Goal: Book appointment/travel/reservation

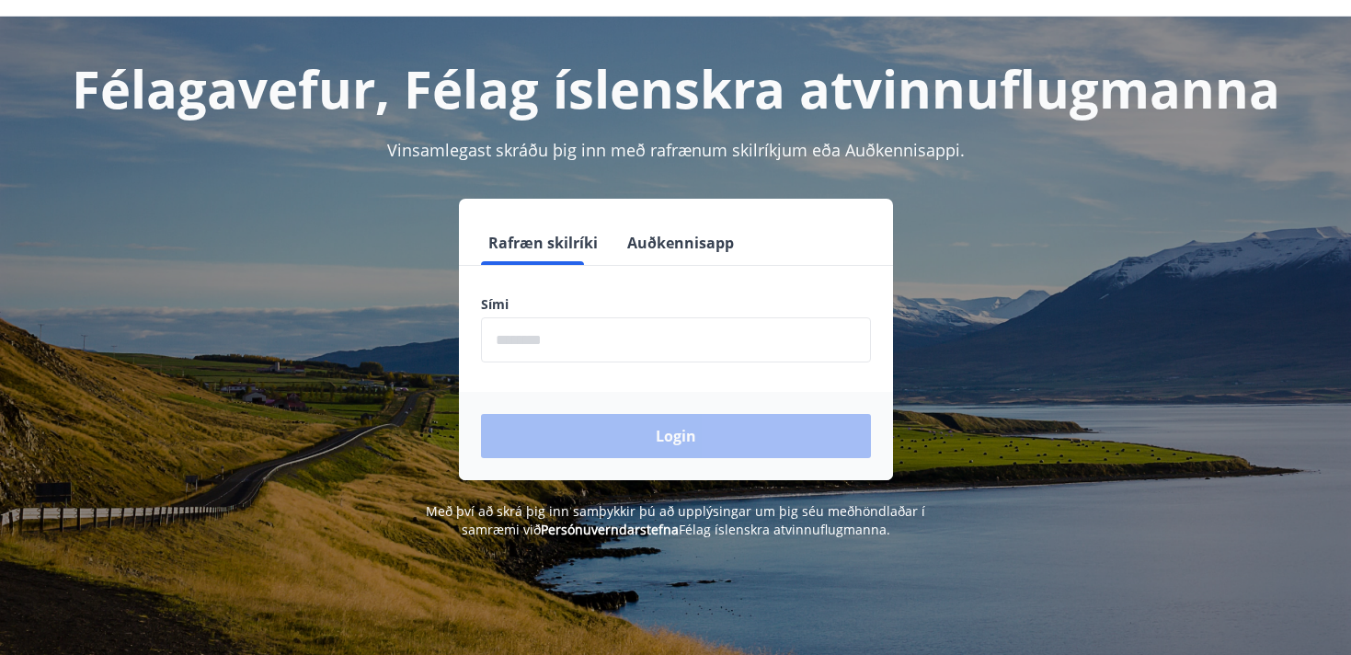
scroll to position [64, 0]
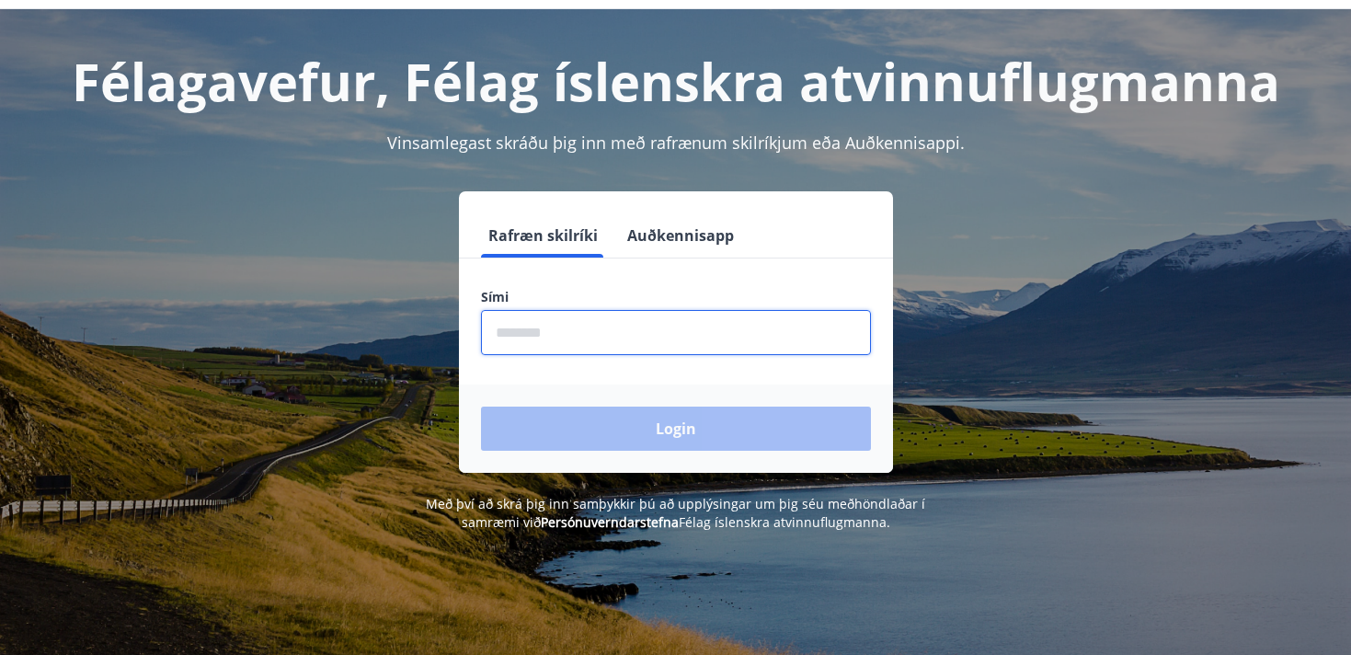
click at [511, 339] on input "phone" at bounding box center [676, 332] width 390 height 45
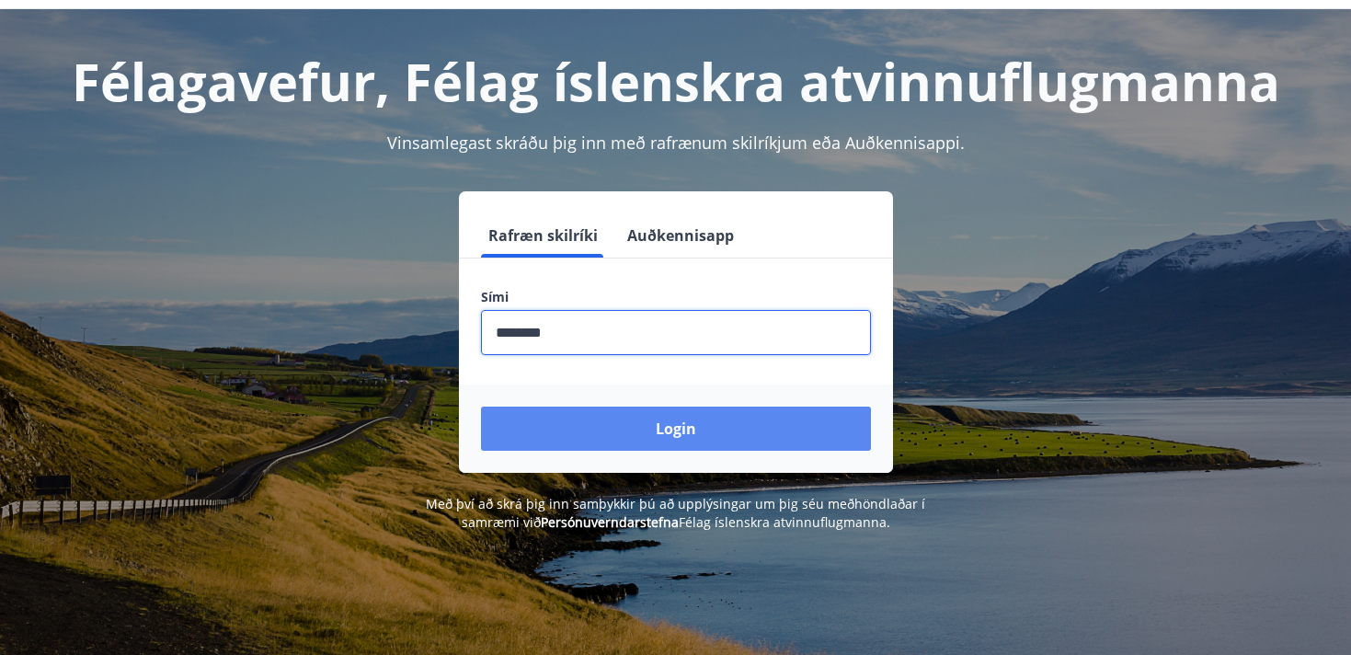
type input "********"
click at [616, 424] on button "Login" at bounding box center [676, 428] width 390 height 44
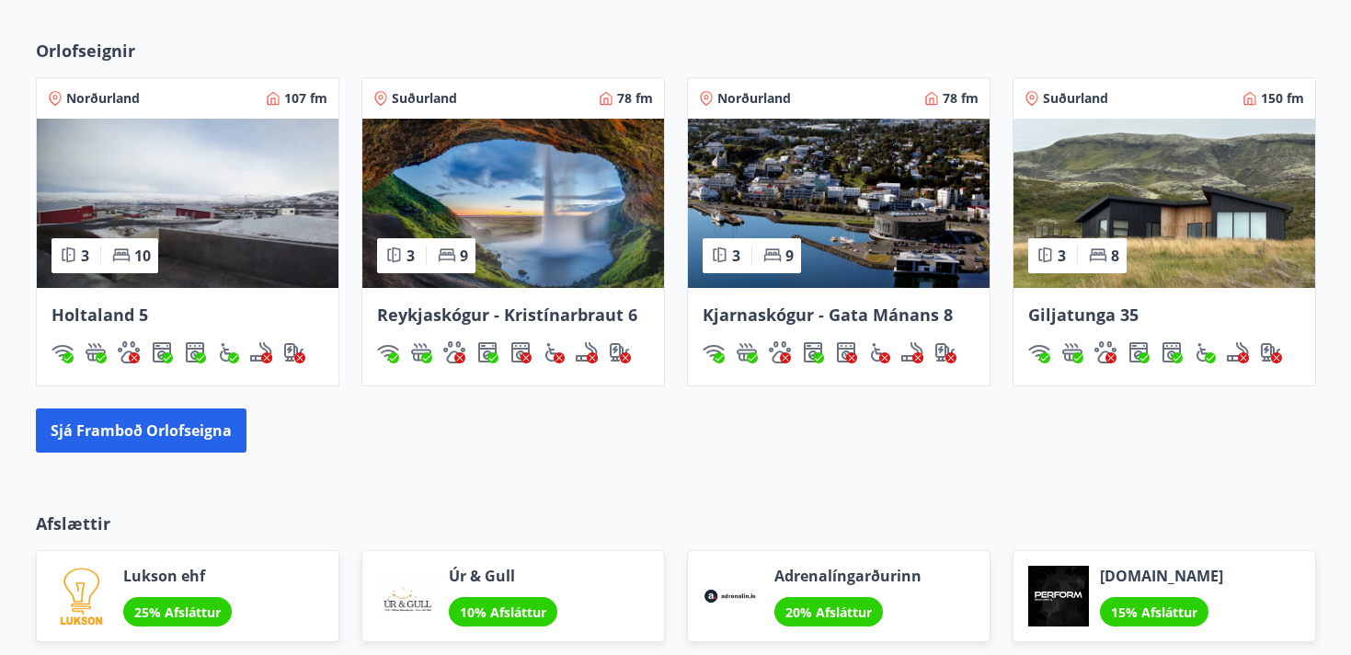
scroll to position [1037, 0]
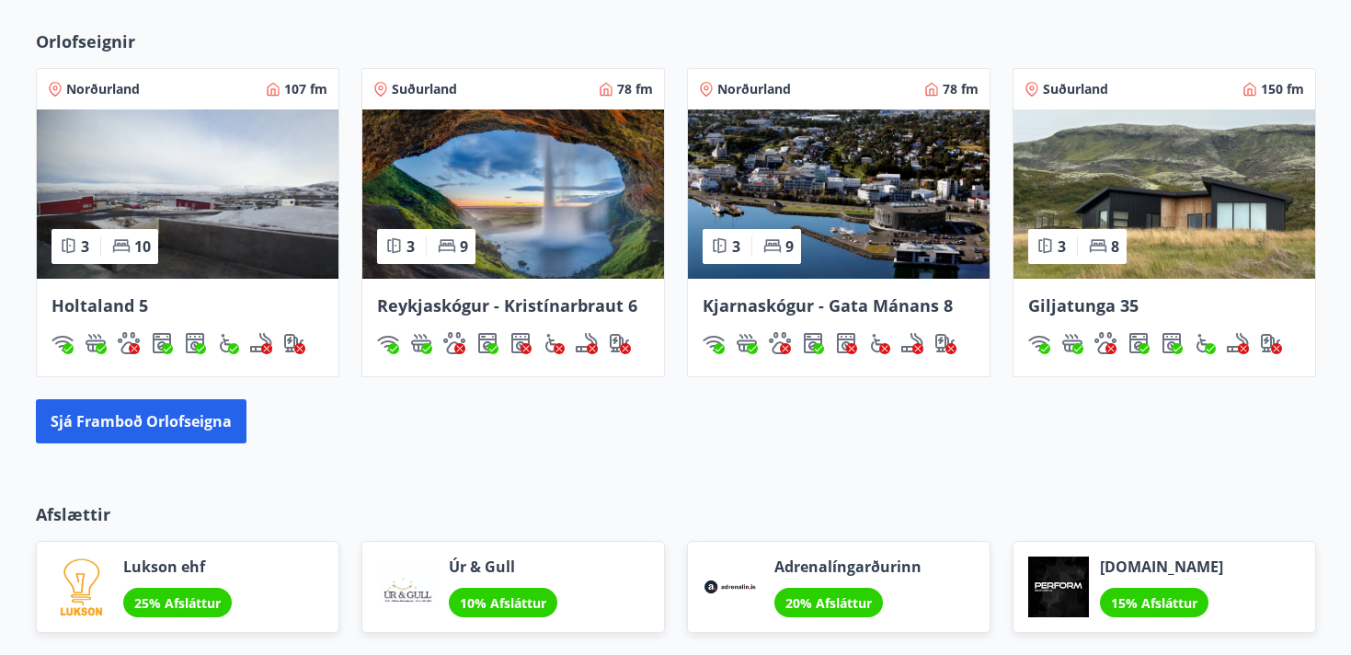
click at [584, 303] on span "Reykjaskógur - Kristínarbraut 6" at bounding box center [507, 305] width 260 height 22
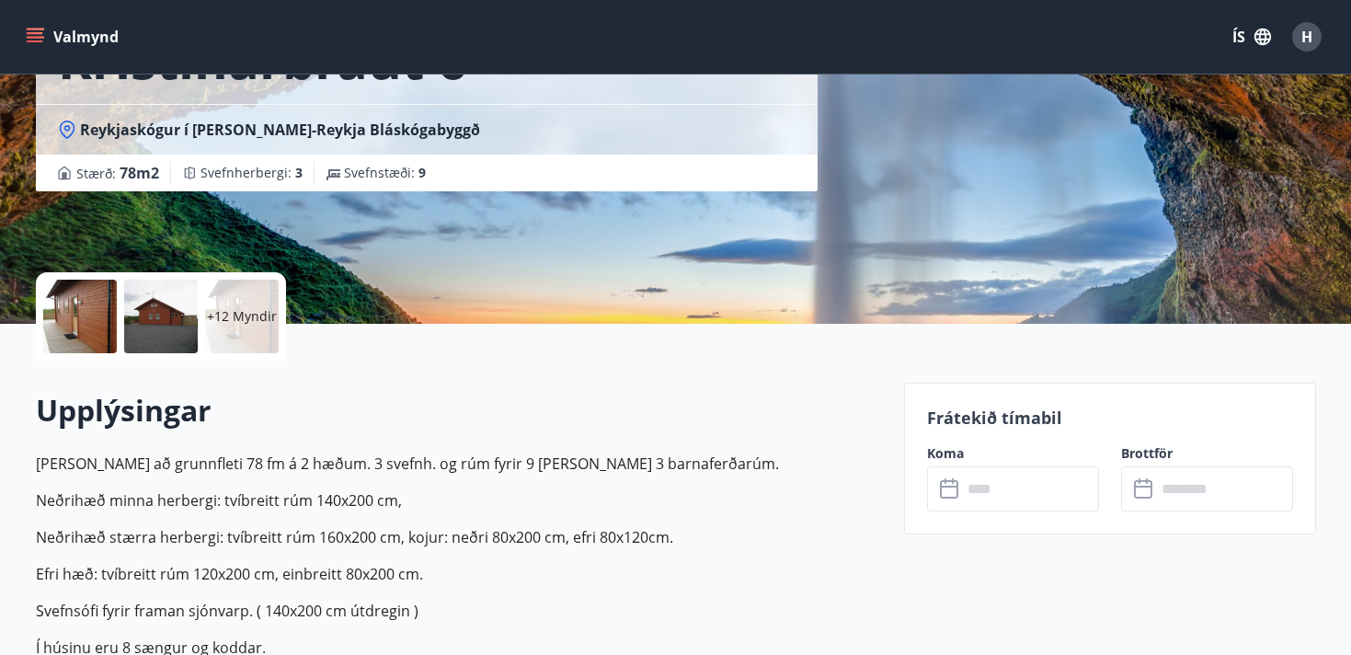
scroll to position [234, 0]
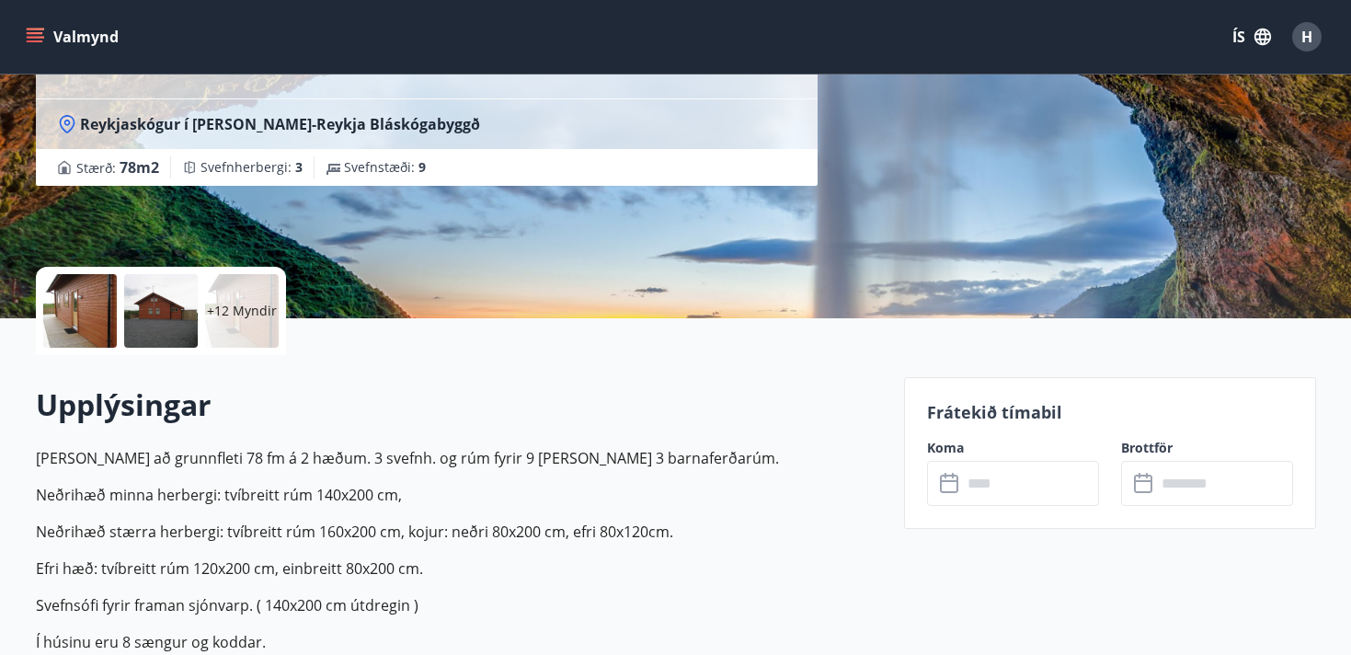
click at [248, 311] on p "+12 Myndir" at bounding box center [242, 311] width 70 height 18
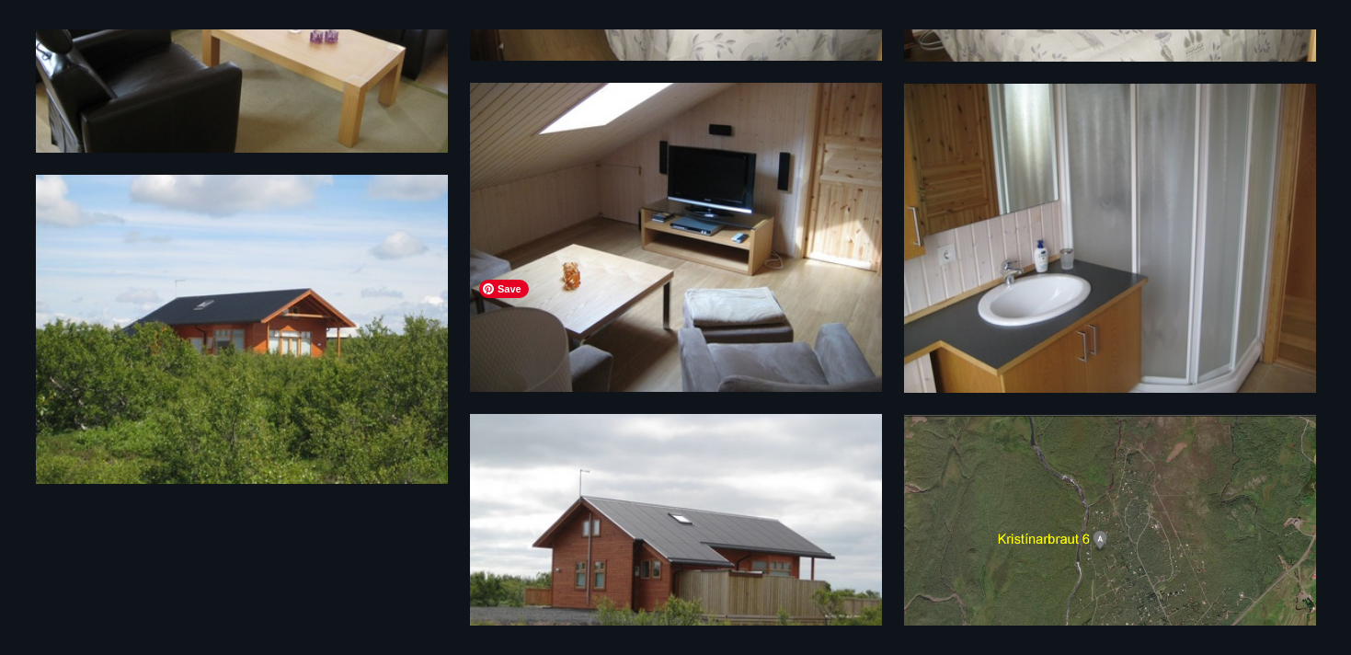
scroll to position [1631, 0]
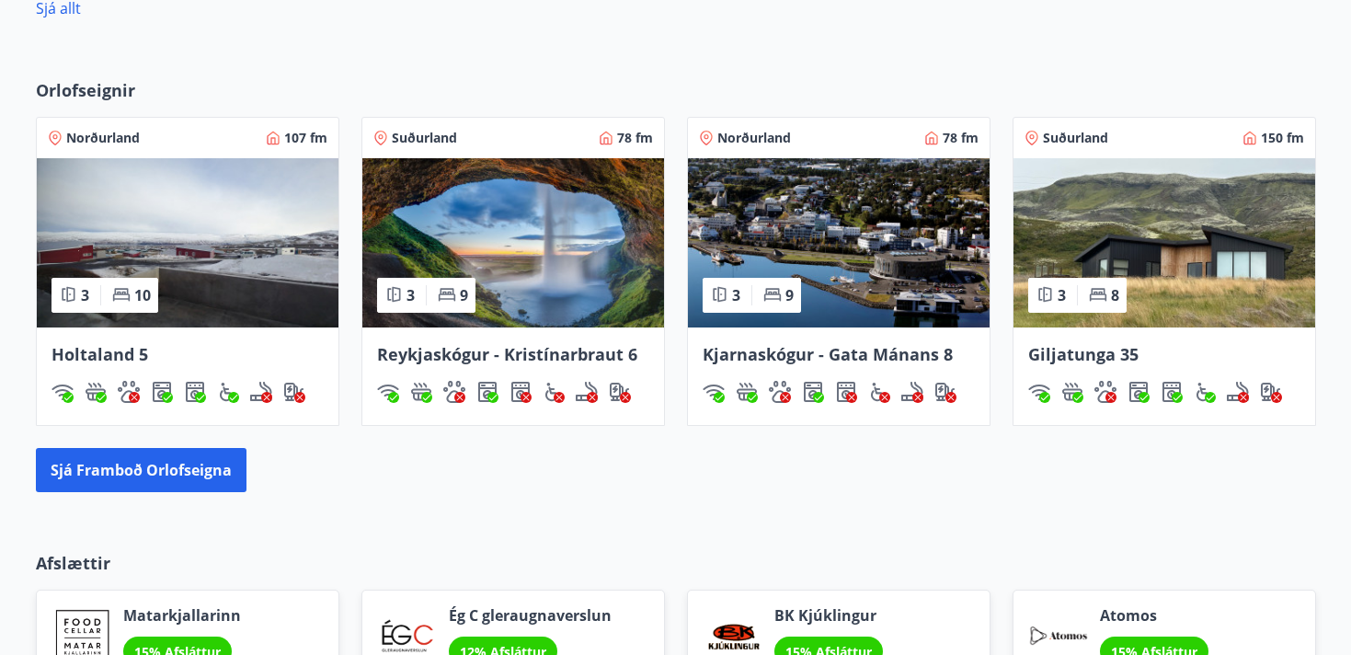
scroll to position [981, 0]
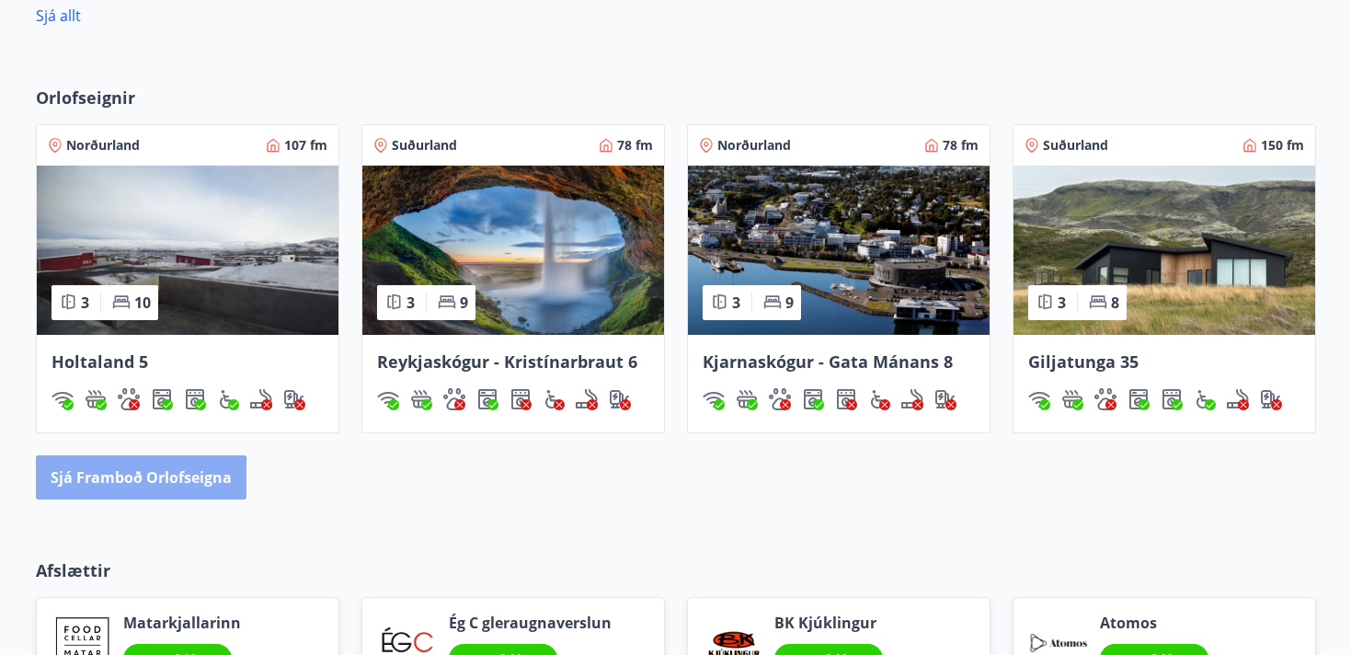
click at [102, 490] on button "Sjá framboð orlofseigna" at bounding box center [141, 477] width 211 height 44
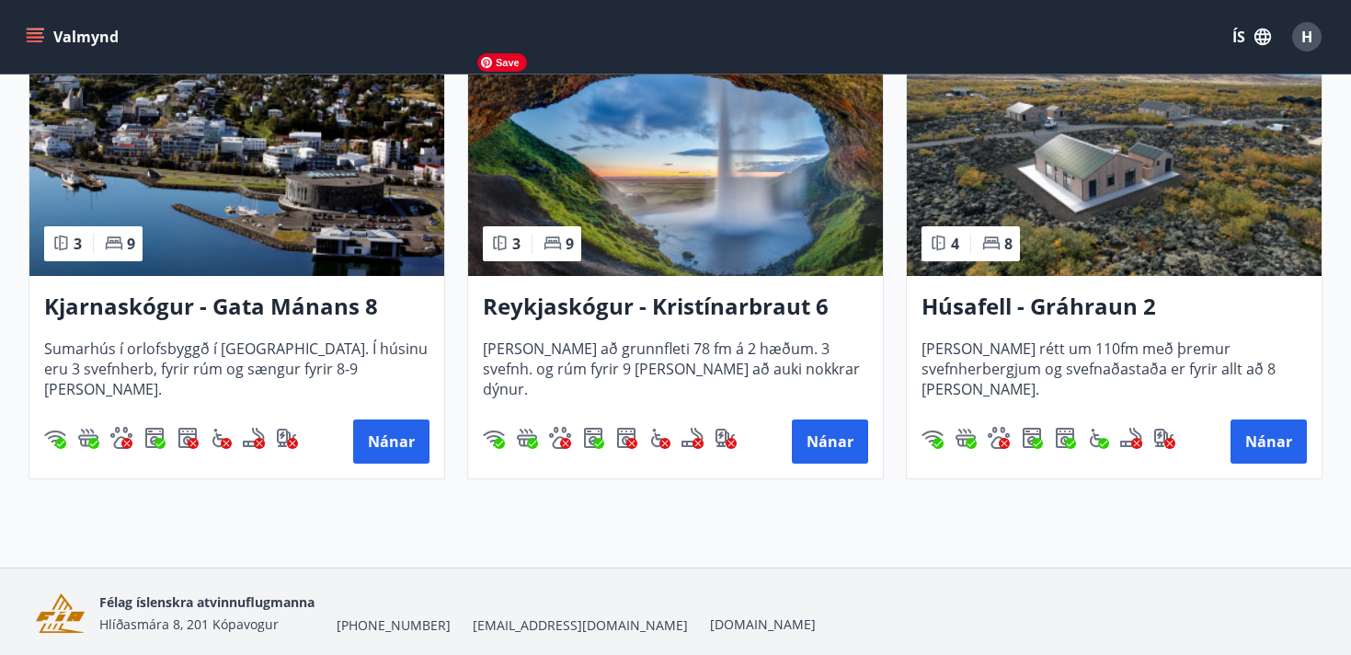
scroll to position [914, 0]
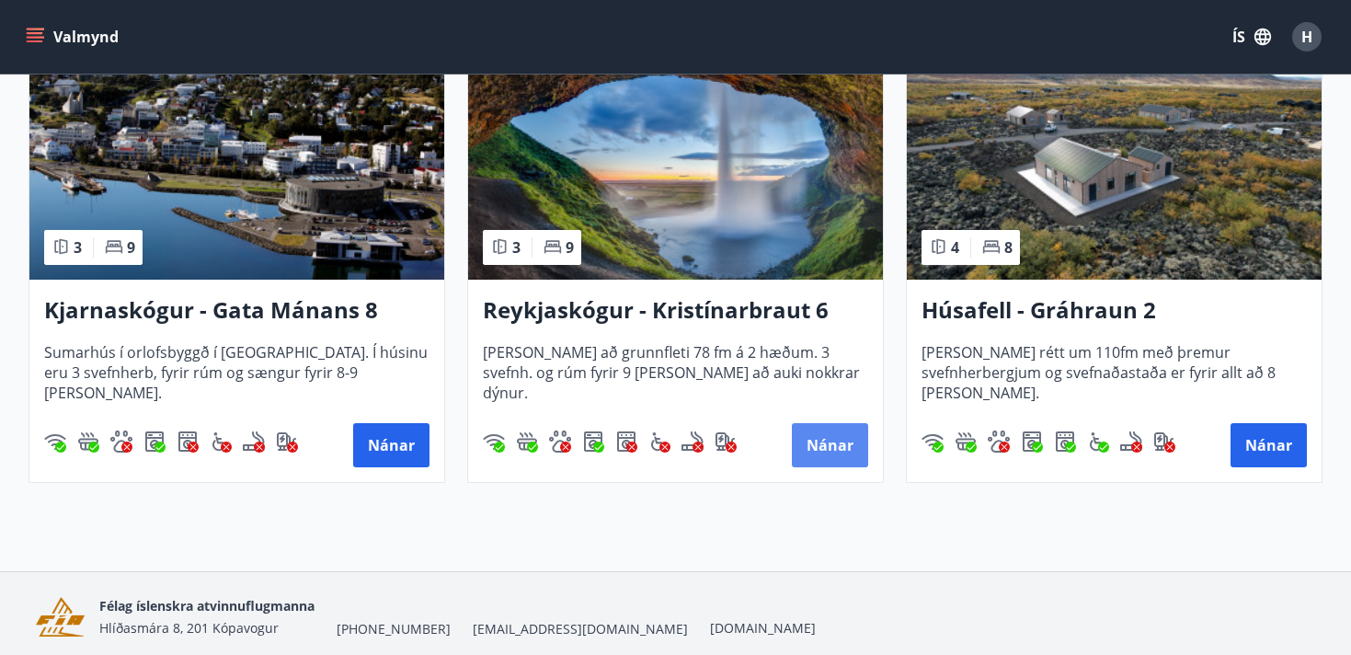
click at [815, 431] on button "Nánar" at bounding box center [830, 445] width 76 height 44
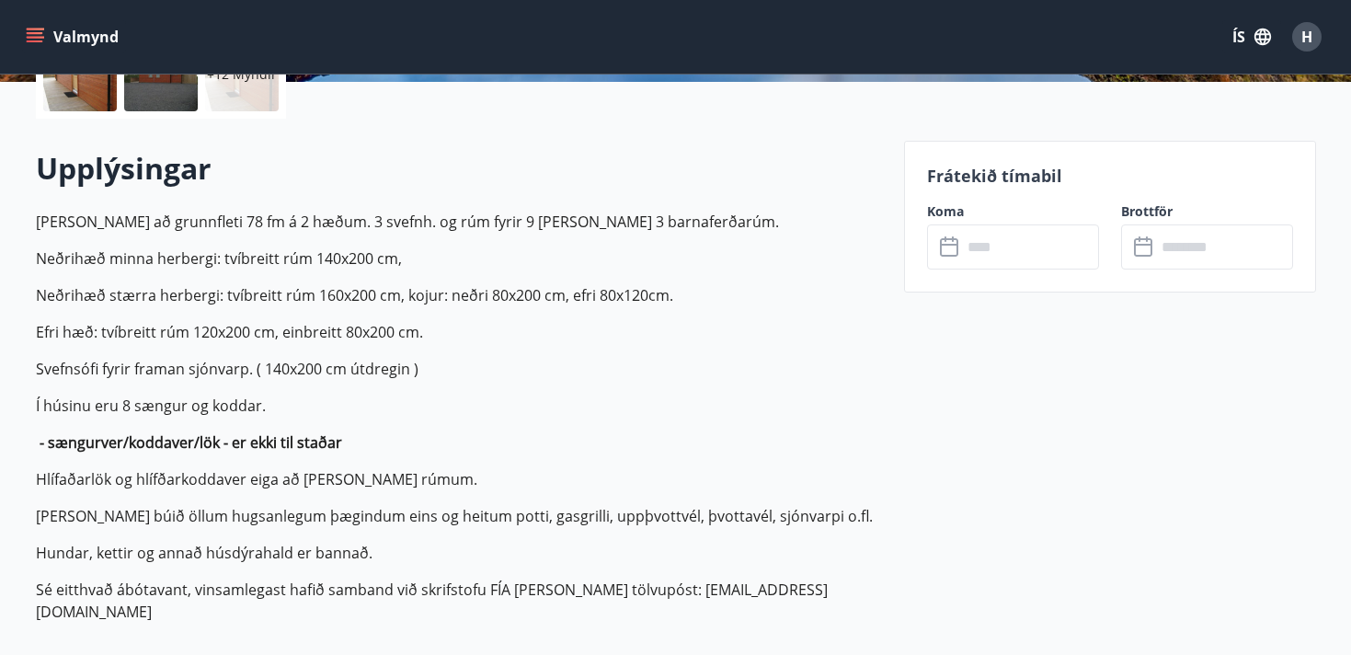
scroll to position [477, 0]
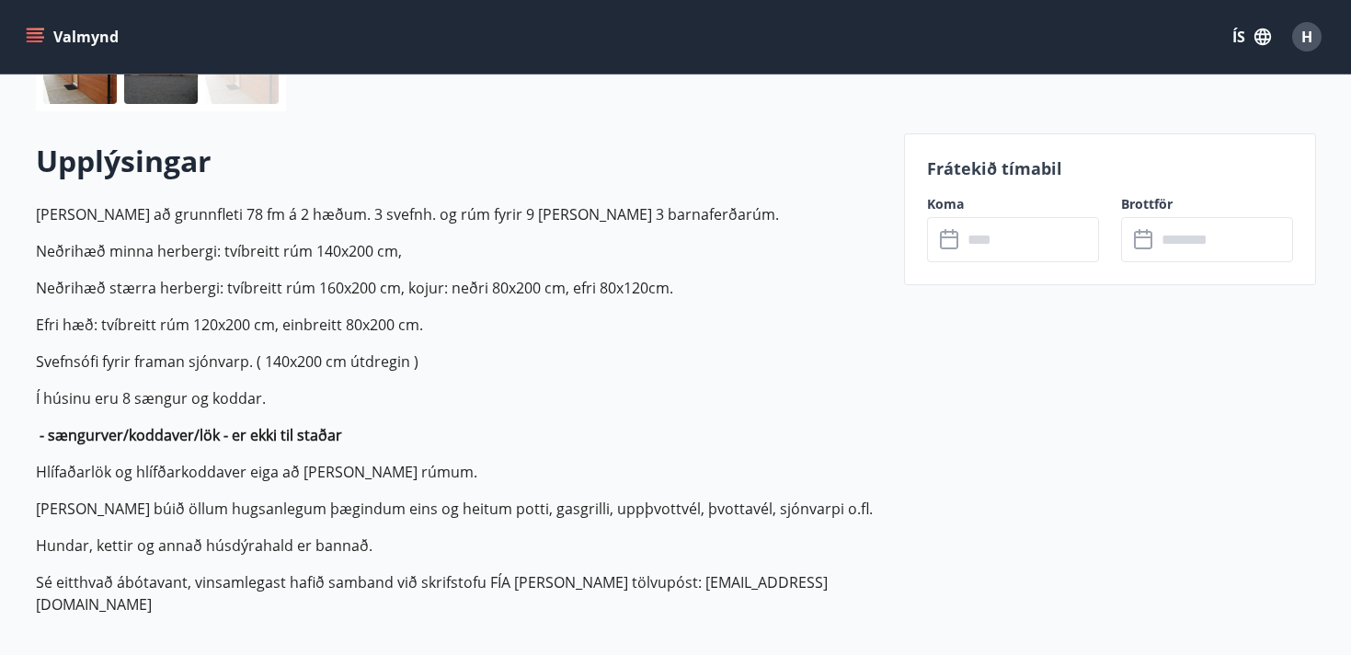
click at [992, 248] on input "text" at bounding box center [1030, 239] width 137 height 45
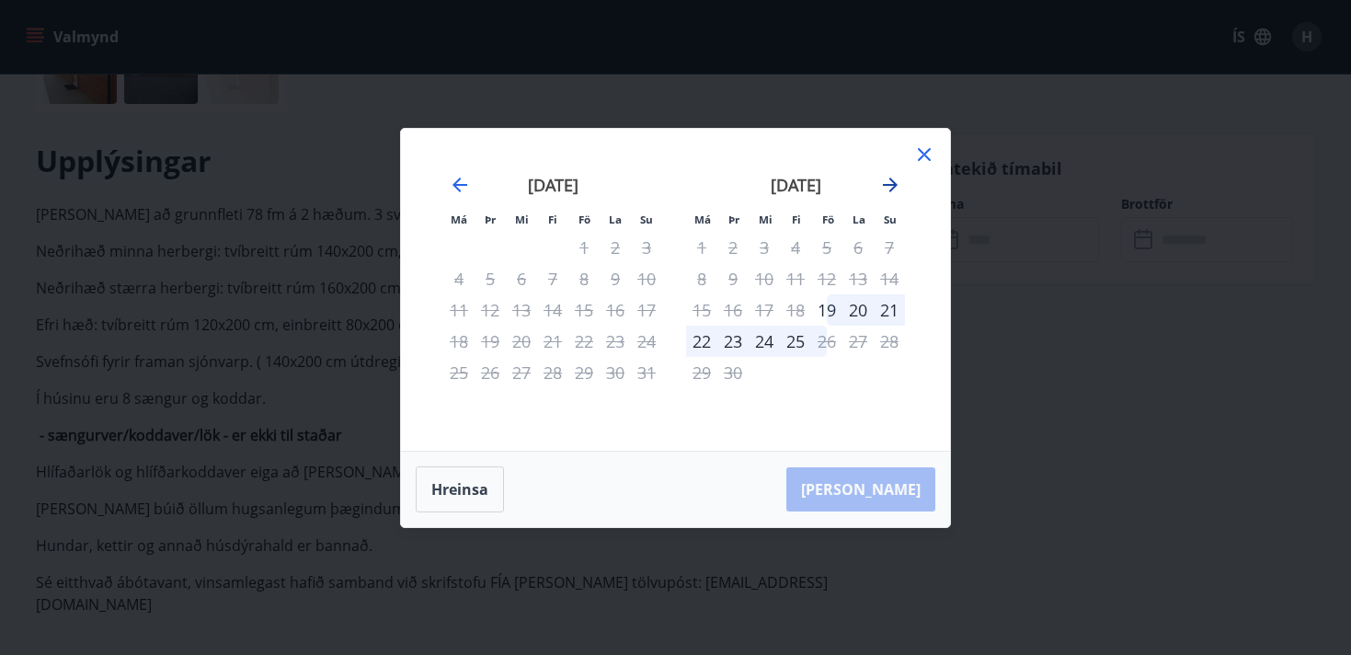
click at [892, 180] on icon "Move forward to switch to the next month." at bounding box center [890, 184] width 15 height 15
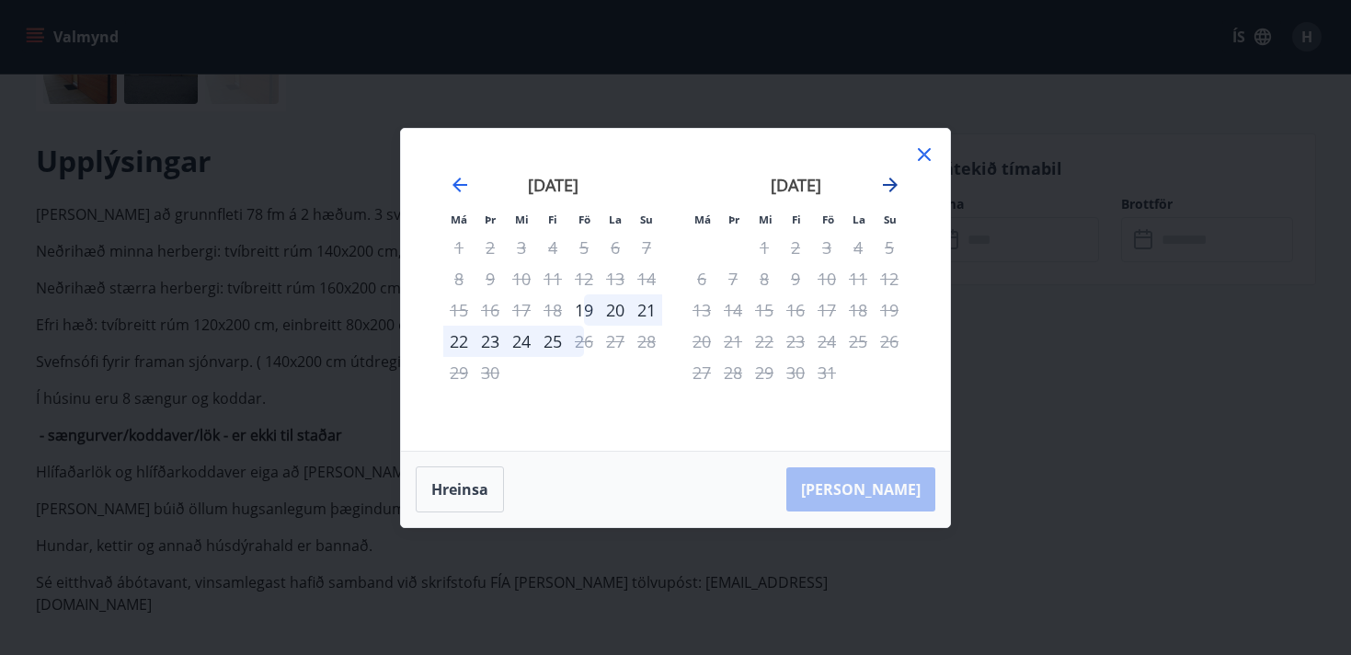
click at [892, 180] on icon "Move forward to switch to the next month." at bounding box center [890, 184] width 15 height 15
click at [888, 187] on icon "Move forward to switch to the next month." at bounding box center [890, 185] width 22 height 22
click at [931, 151] on icon at bounding box center [924, 154] width 22 height 22
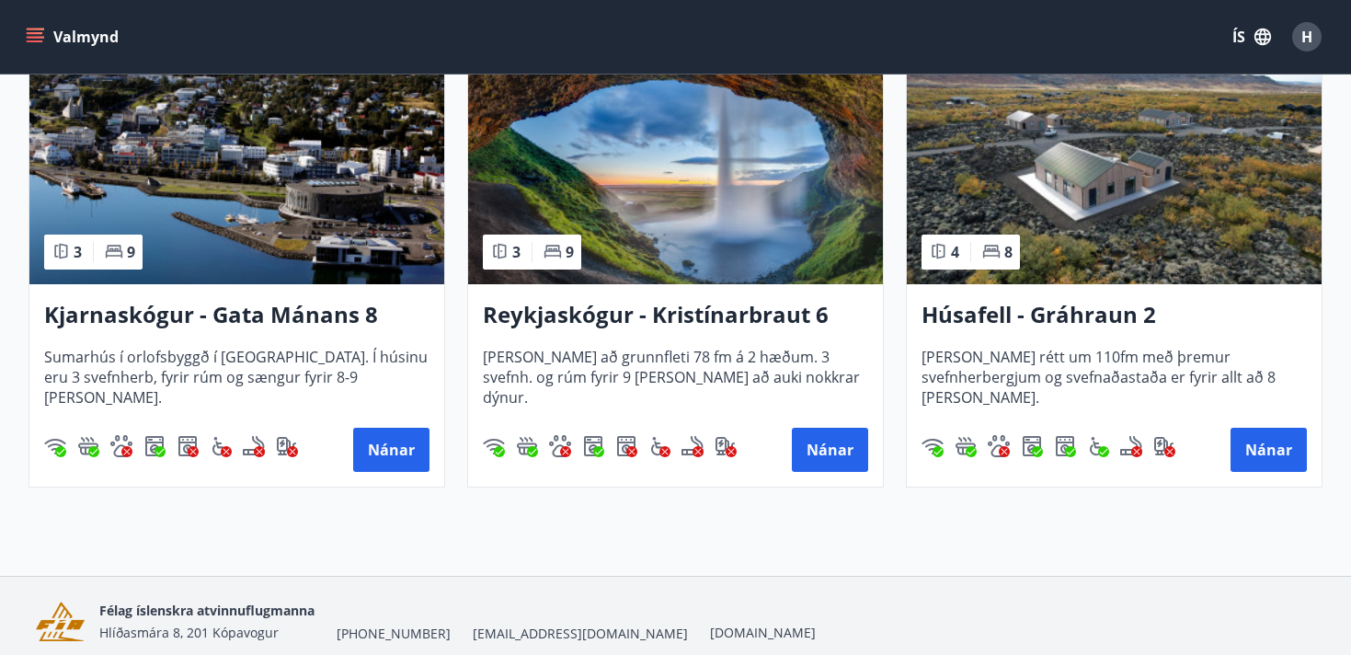
scroll to position [912, 0]
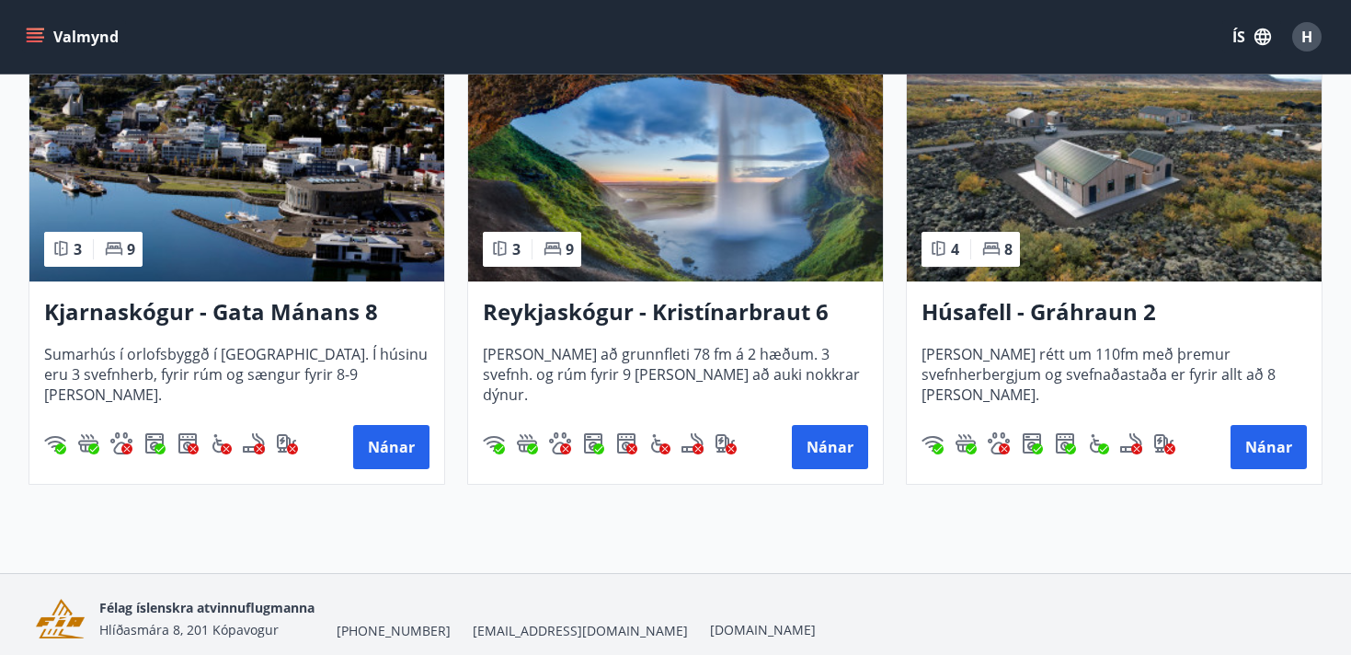
click at [1080, 307] on h3 "Húsafell - Gráhraun 2" at bounding box center [1113, 312] width 385 height 33
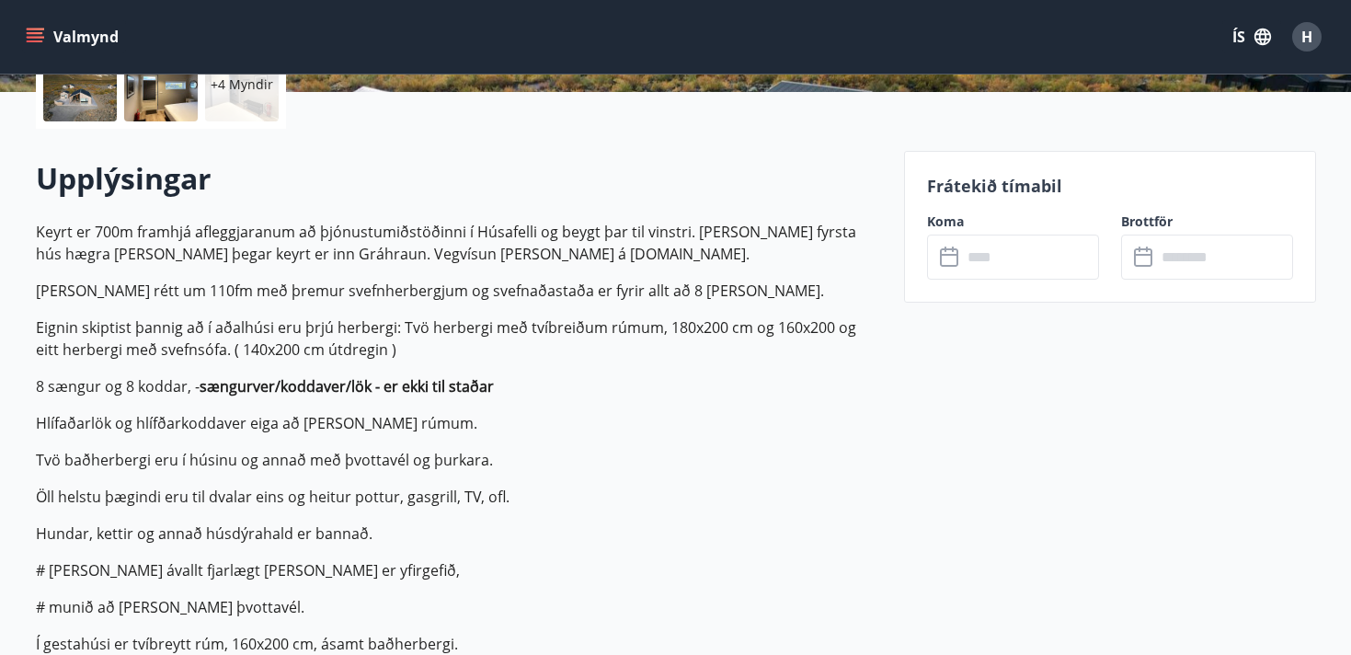
scroll to position [463, 0]
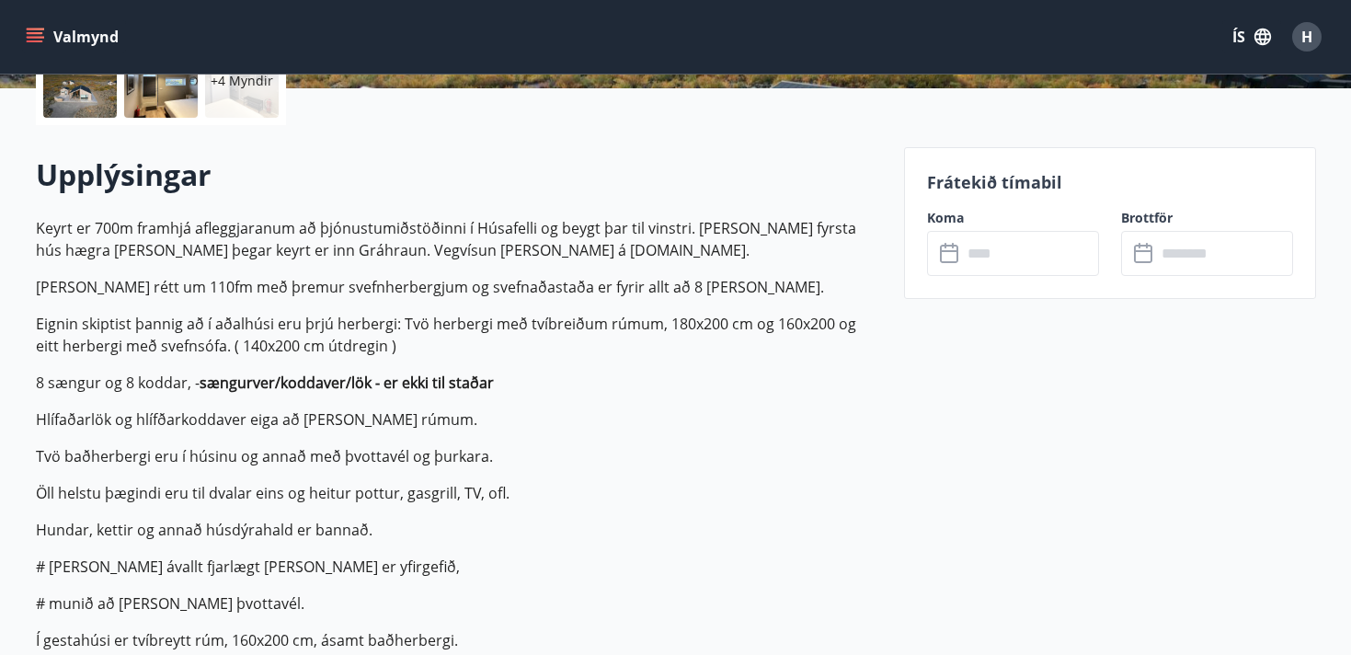
click at [938, 262] on div "​ ​" at bounding box center [1013, 253] width 172 height 45
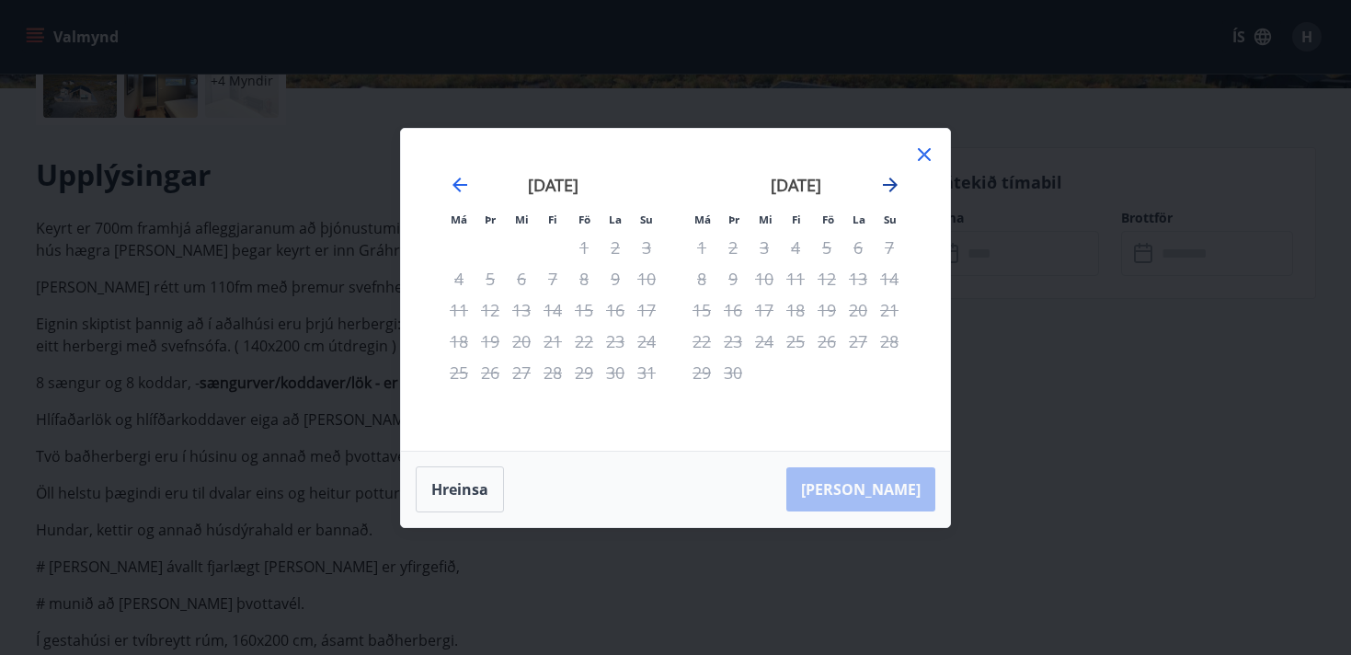
click at [897, 177] on icon "Move forward to switch to the next month." at bounding box center [890, 185] width 22 height 22
click at [919, 152] on icon at bounding box center [924, 154] width 22 height 22
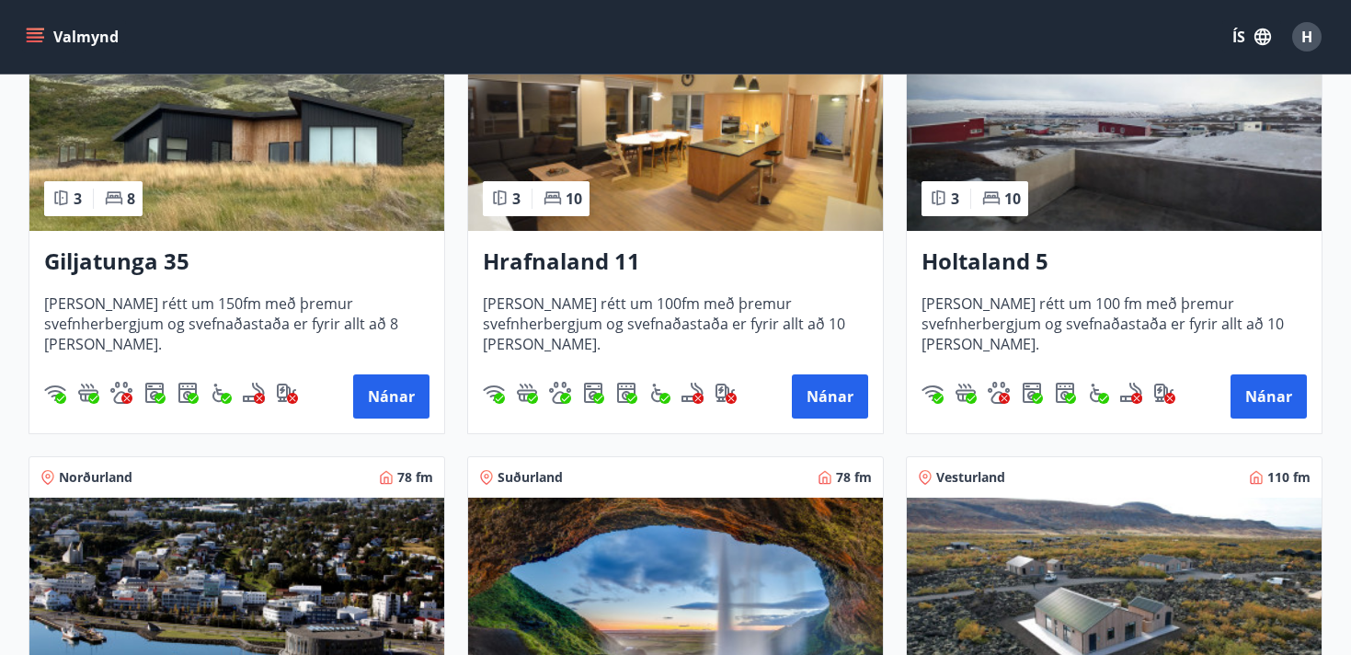
scroll to position [467, 0]
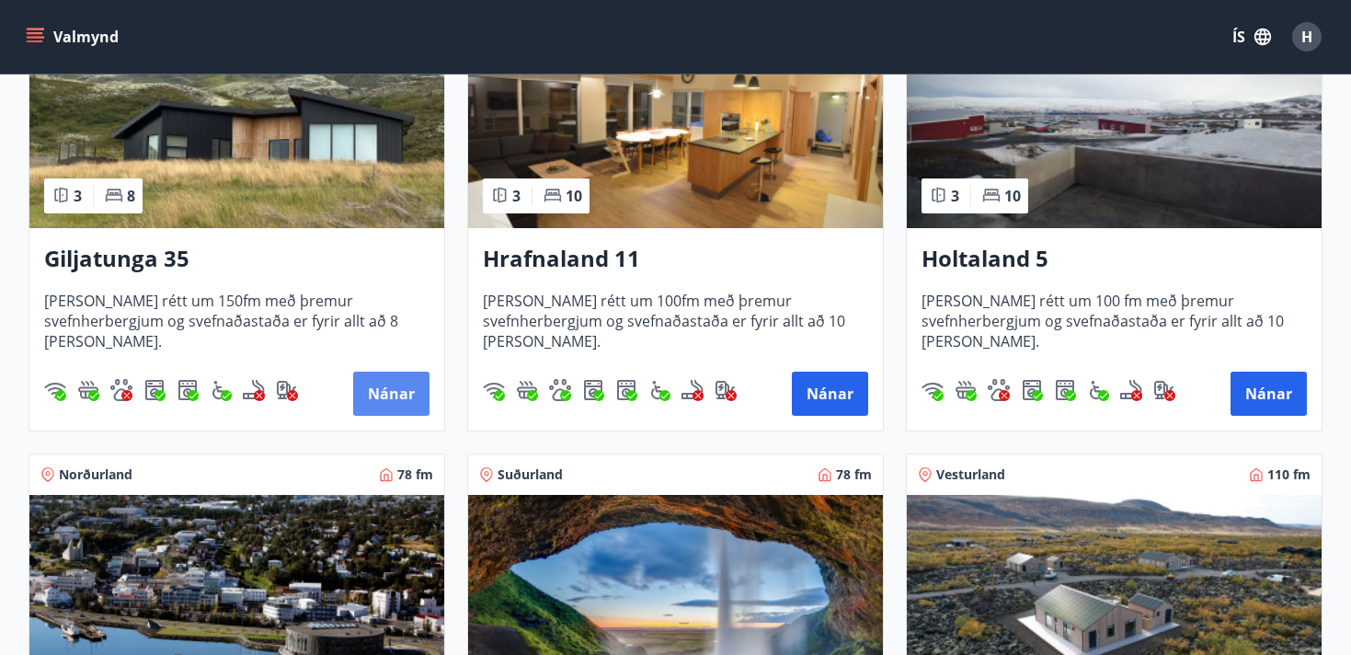
click at [406, 394] on button "Nánar" at bounding box center [391, 393] width 76 height 44
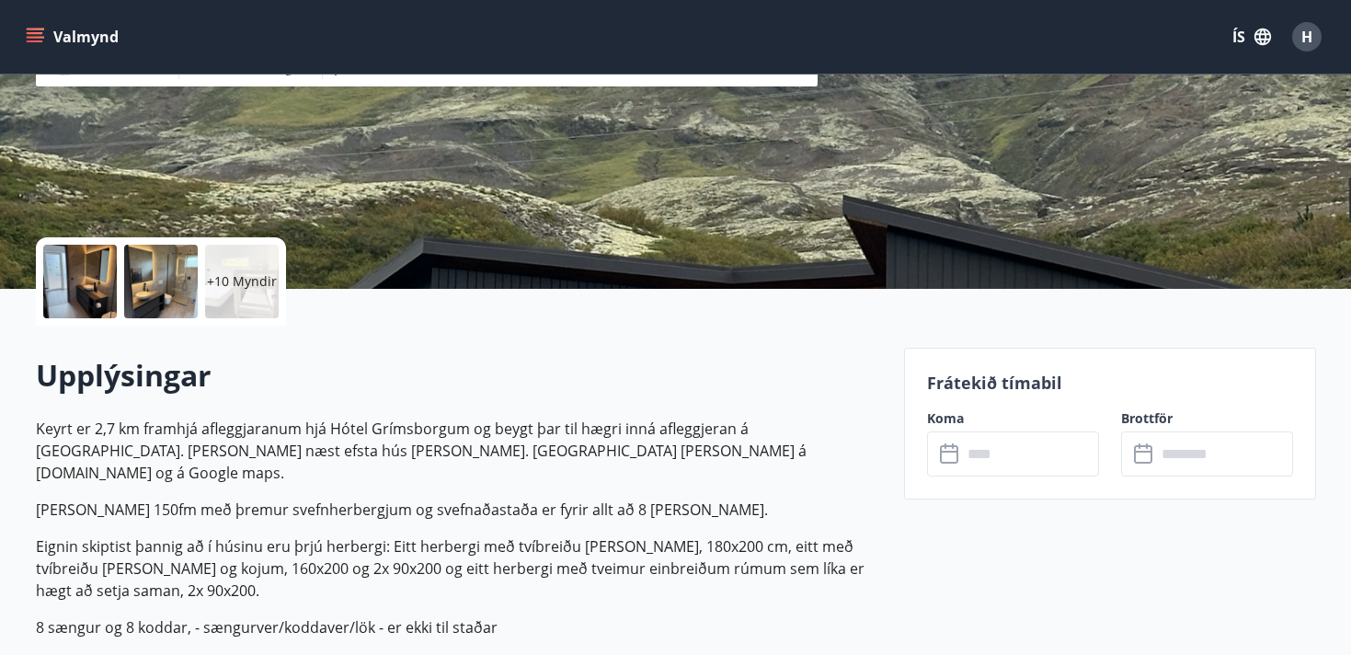
scroll to position [302, 0]
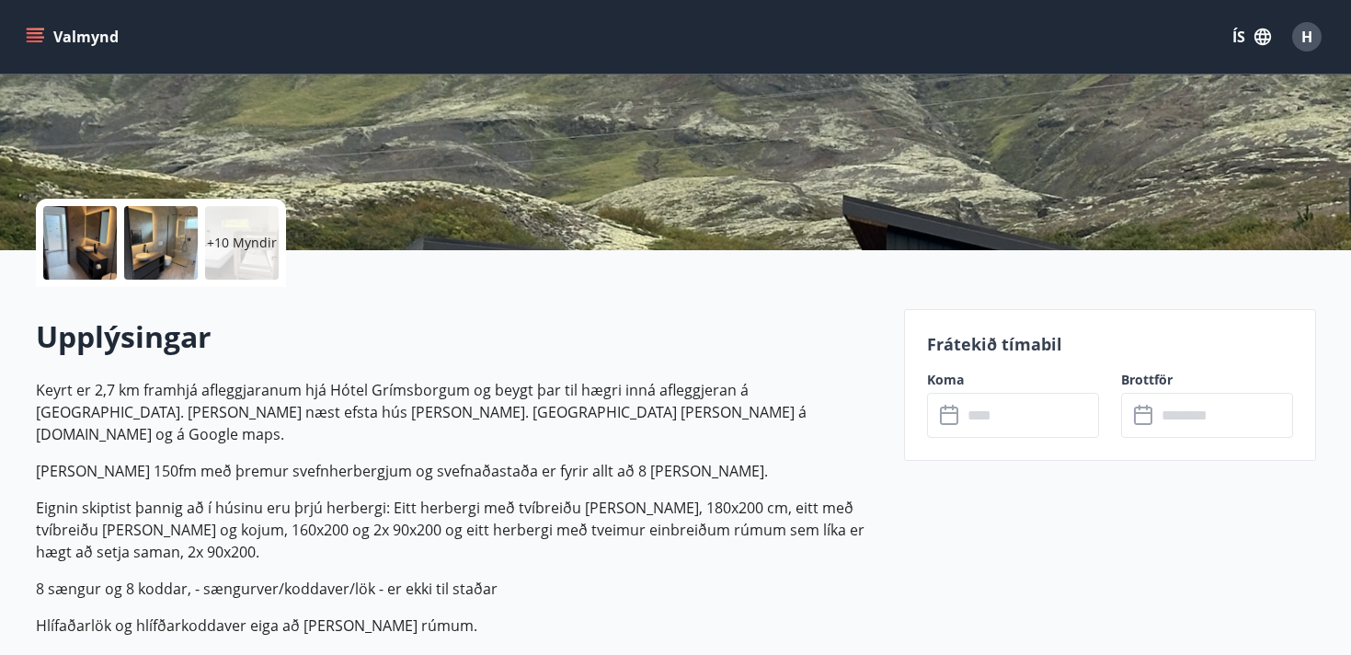
click at [983, 415] on input "text" at bounding box center [1030, 415] width 137 height 45
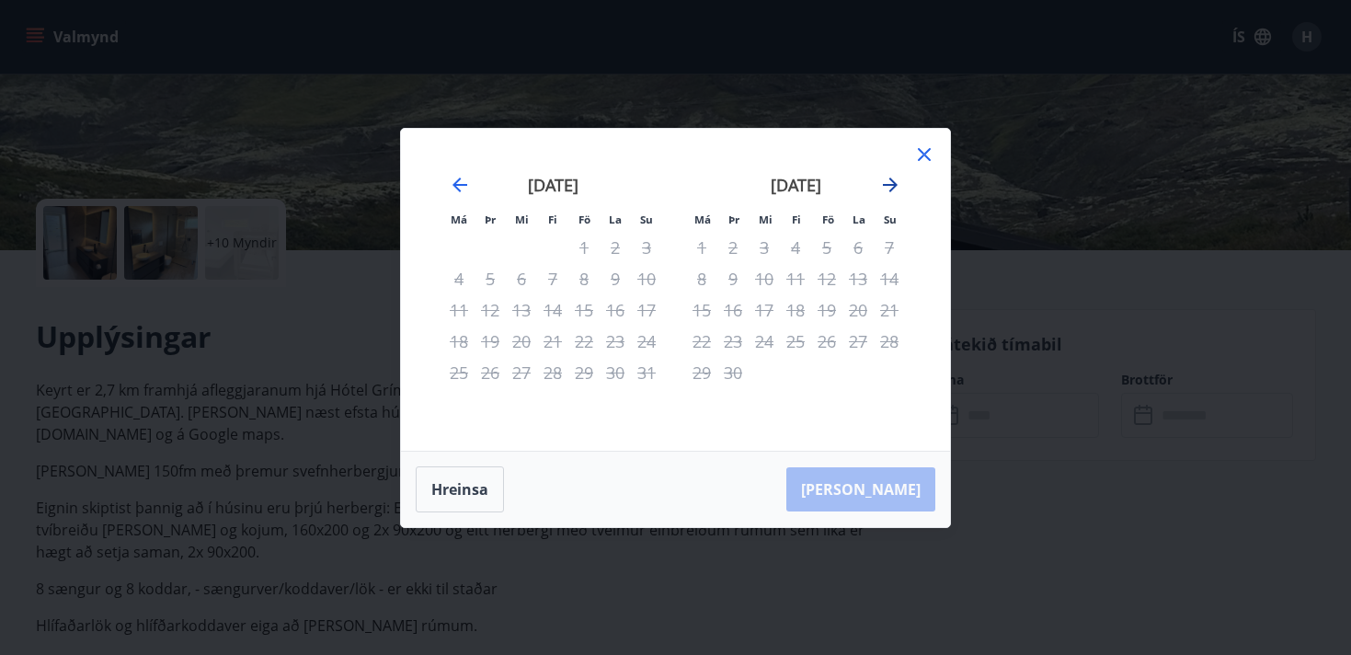
click at [888, 178] on icon "Move forward to switch to the next month." at bounding box center [890, 185] width 22 height 22
click at [888, 178] on icon "Move forward to switch to the next month." at bounding box center [890, 184] width 15 height 15
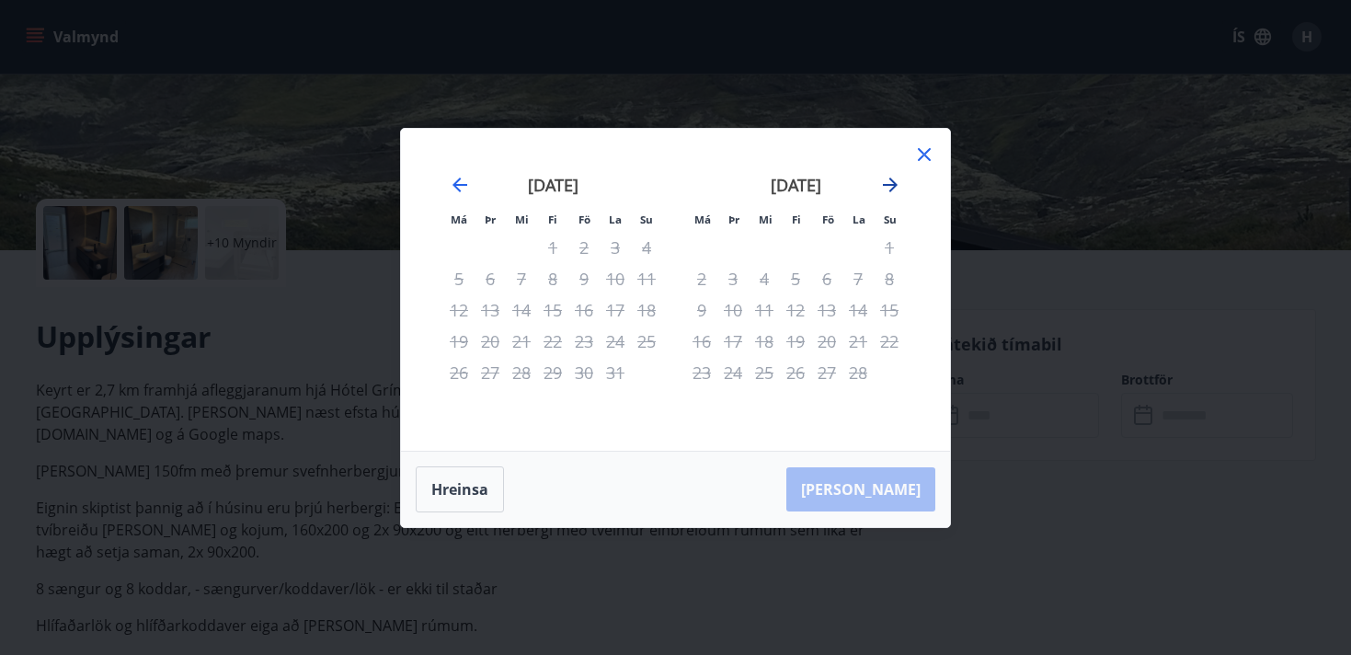
click at [888, 178] on icon "Move forward to switch to the next month." at bounding box center [890, 184] width 15 height 15
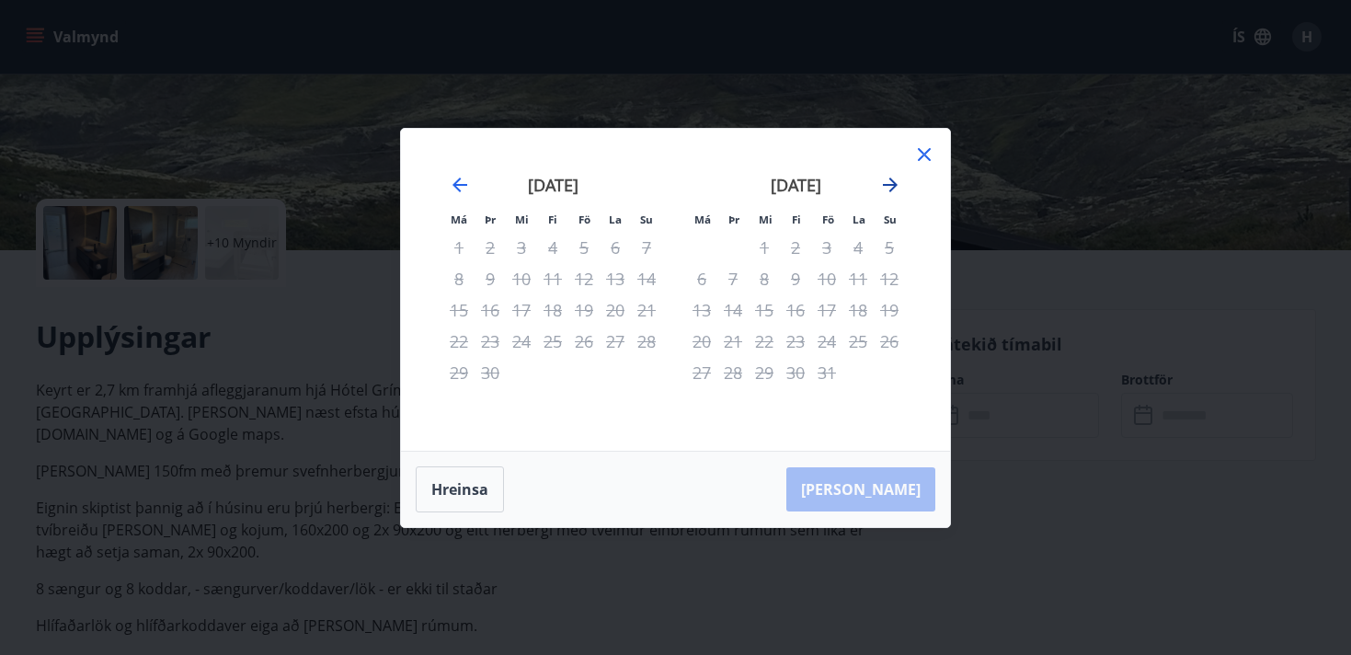
click at [888, 178] on icon "Move forward to switch to the next month." at bounding box center [890, 184] width 15 height 15
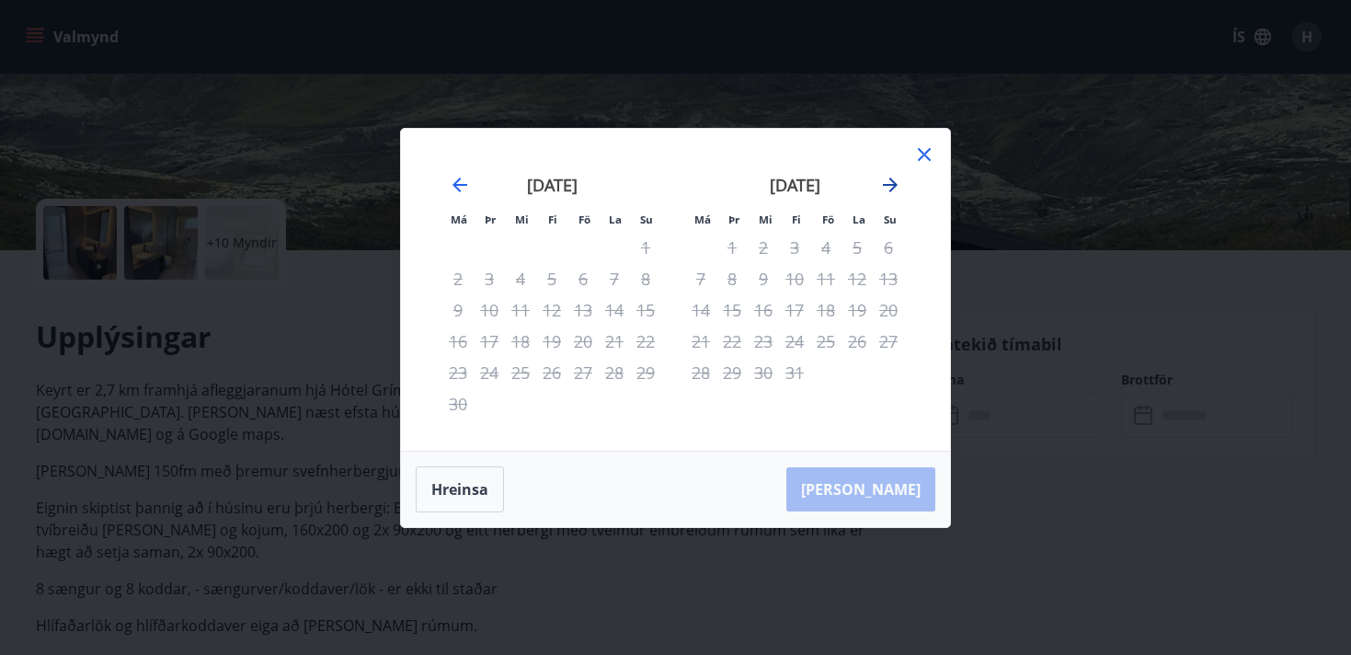
click at [888, 178] on icon "Move forward to switch to the next month." at bounding box center [890, 184] width 15 height 15
click at [918, 145] on icon at bounding box center [924, 154] width 22 height 22
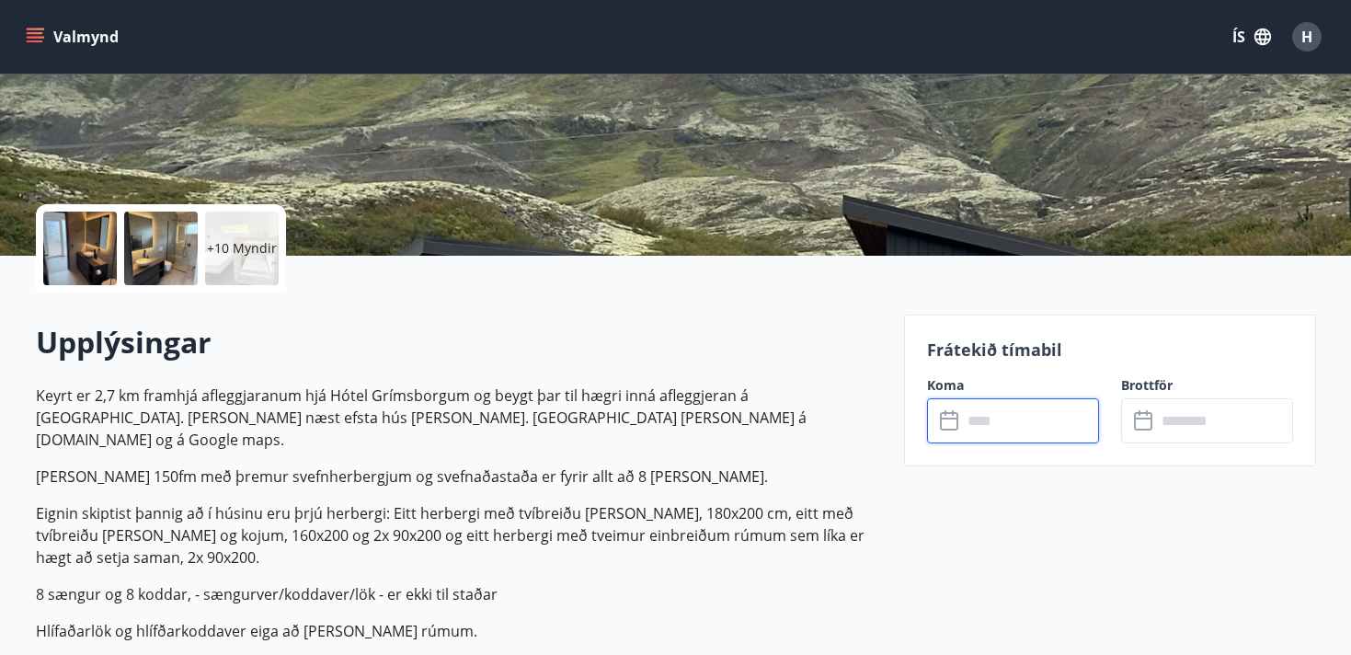
scroll to position [0, 0]
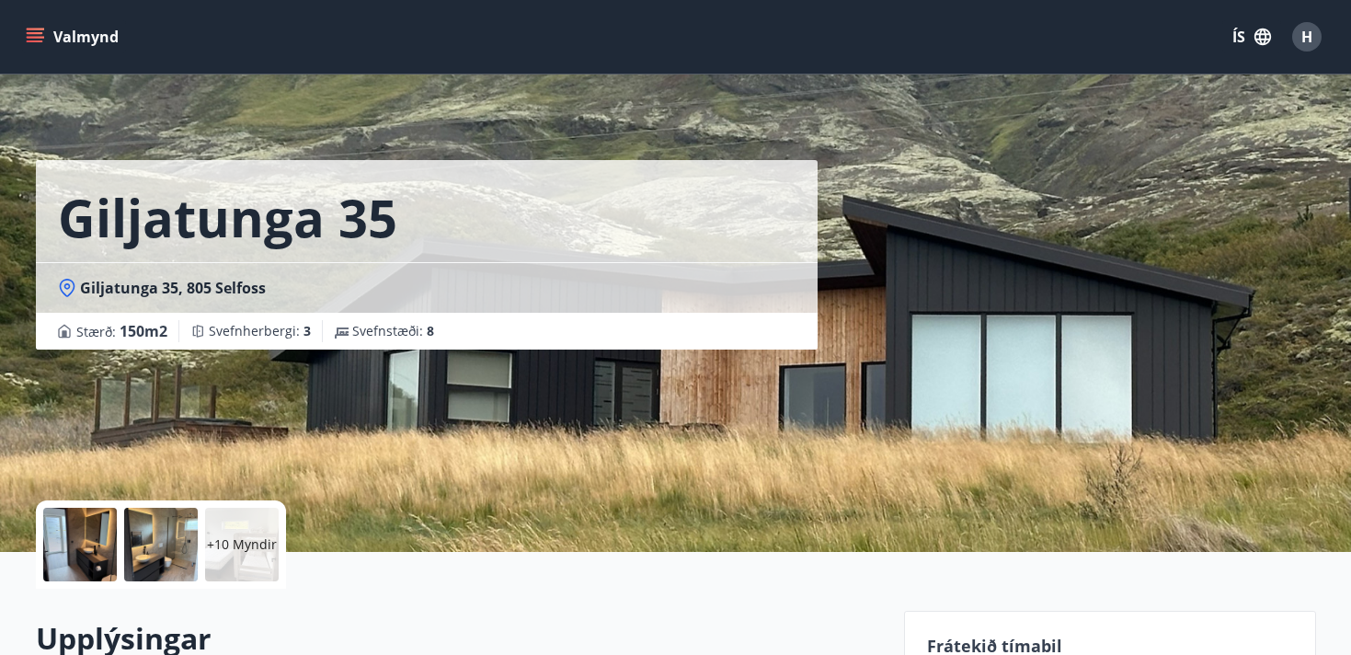
click at [120, 541] on div "+10 Myndir" at bounding box center [161, 544] width 250 height 88
click at [79, 546] on div at bounding box center [80, 545] width 74 height 74
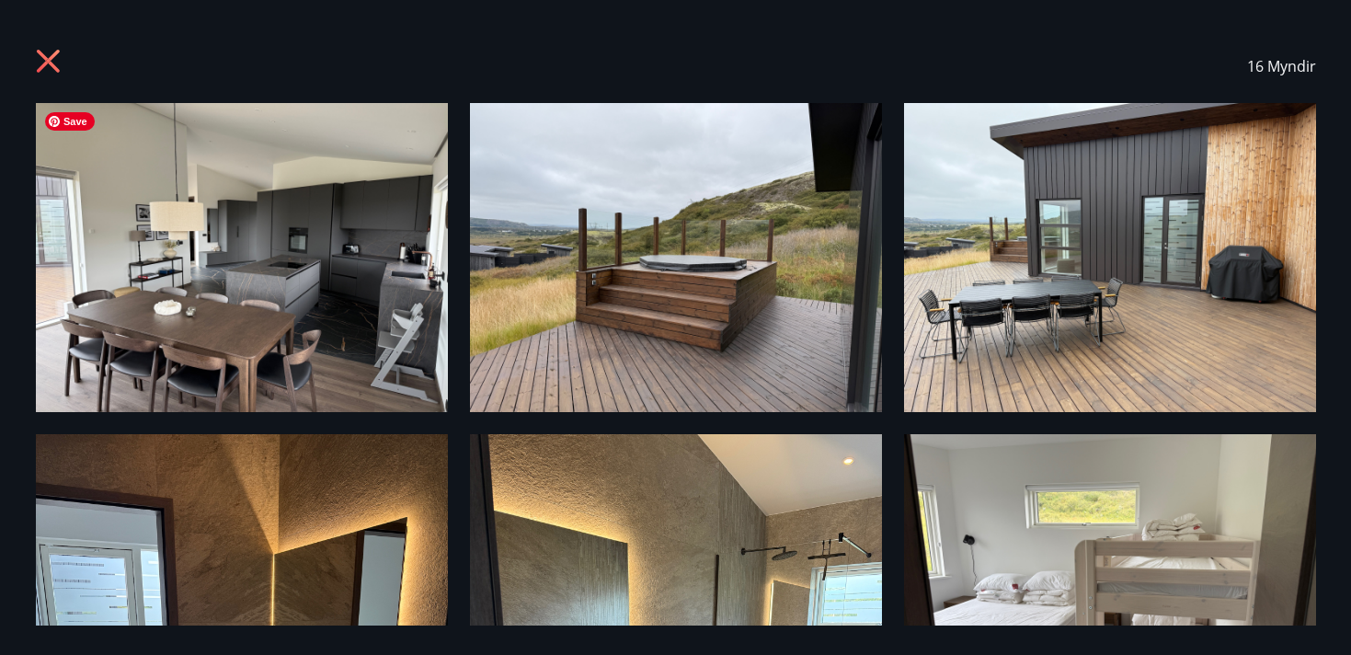
click at [235, 316] on img at bounding box center [242, 257] width 412 height 309
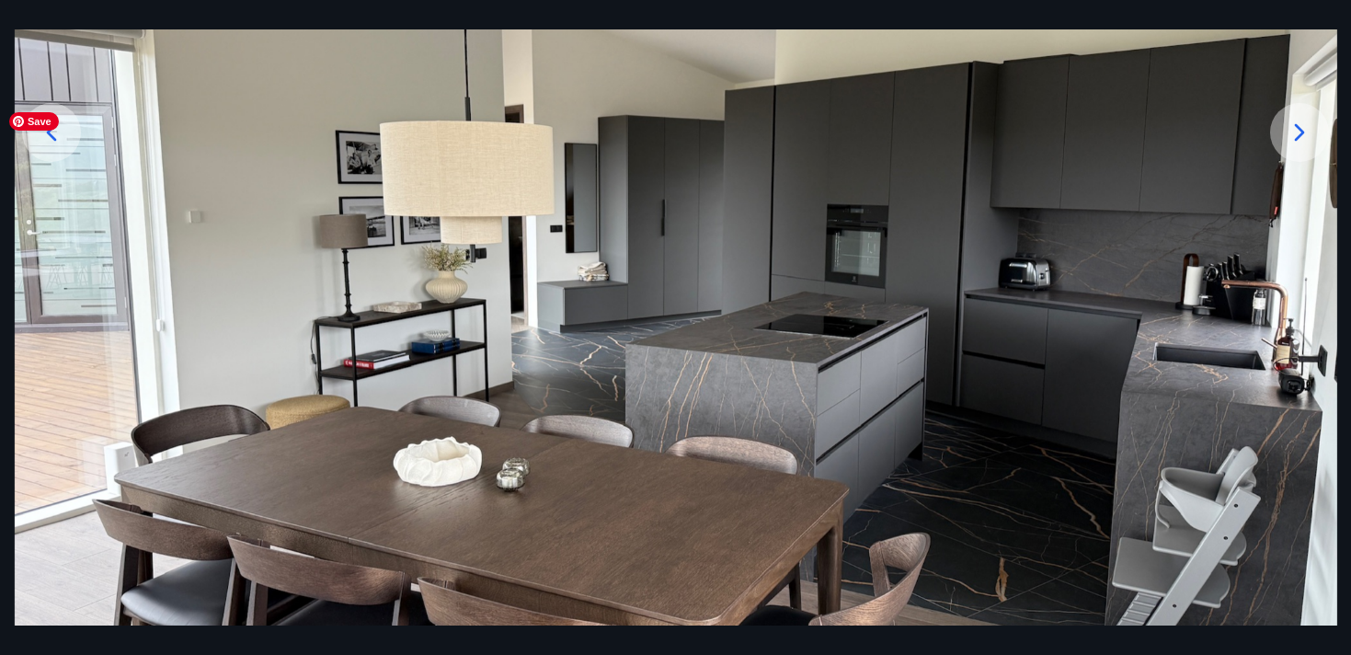
scroll to position [301, 0]
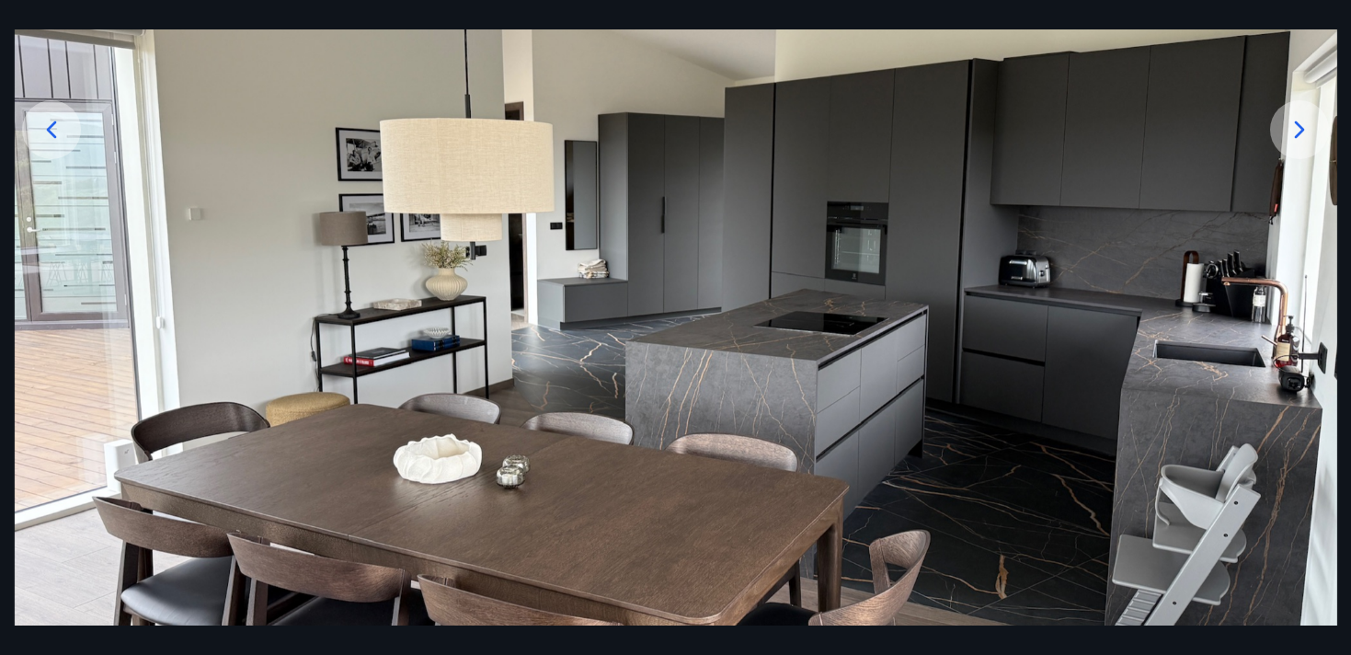
click at [1298, 122] on icon at bounding box center [1299, 129] width 29 height 29
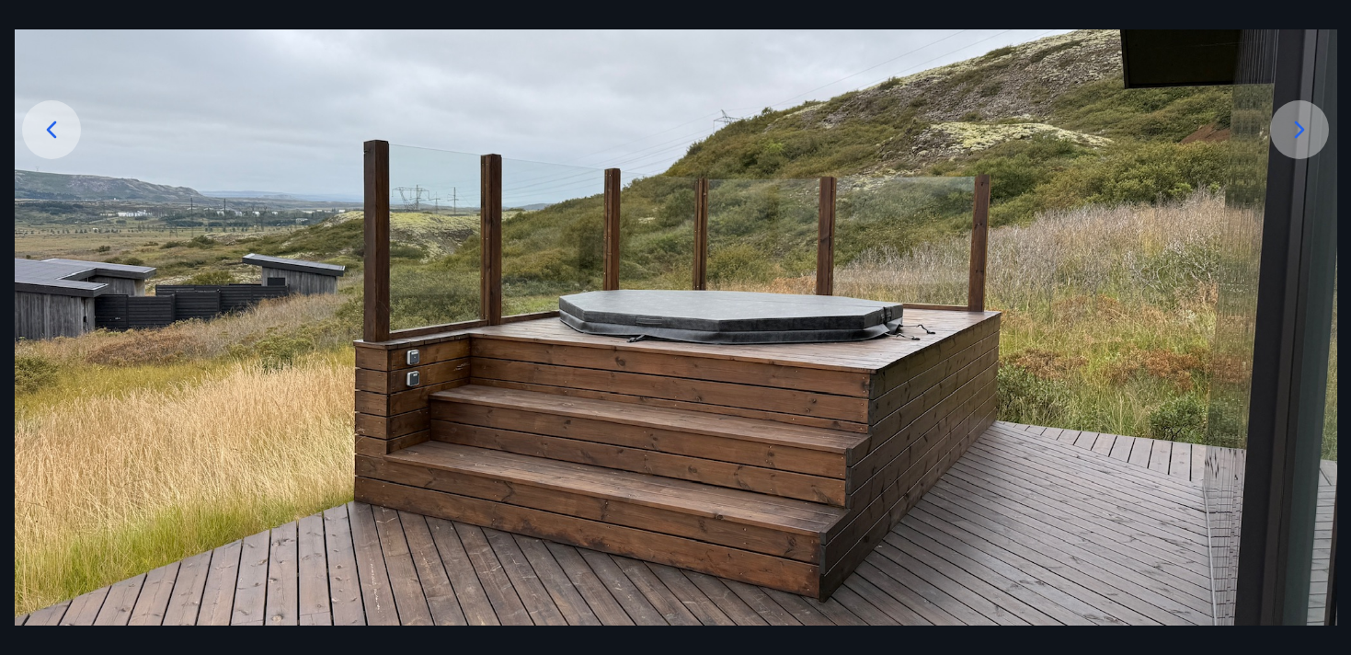
click at [1298, 122] on icon at bounding box center [1299, 129] width 29 height 29
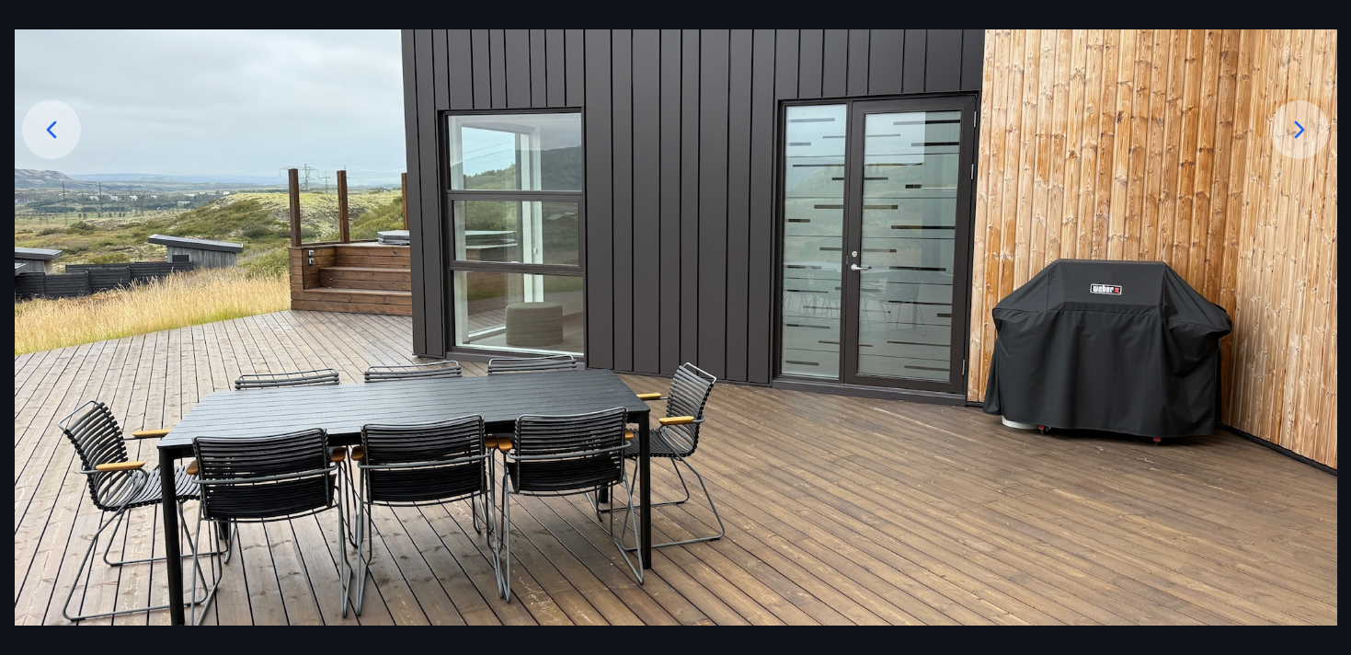
click at [1298, 122] on icon at bounding box center [1299, 129] width 29 height 29
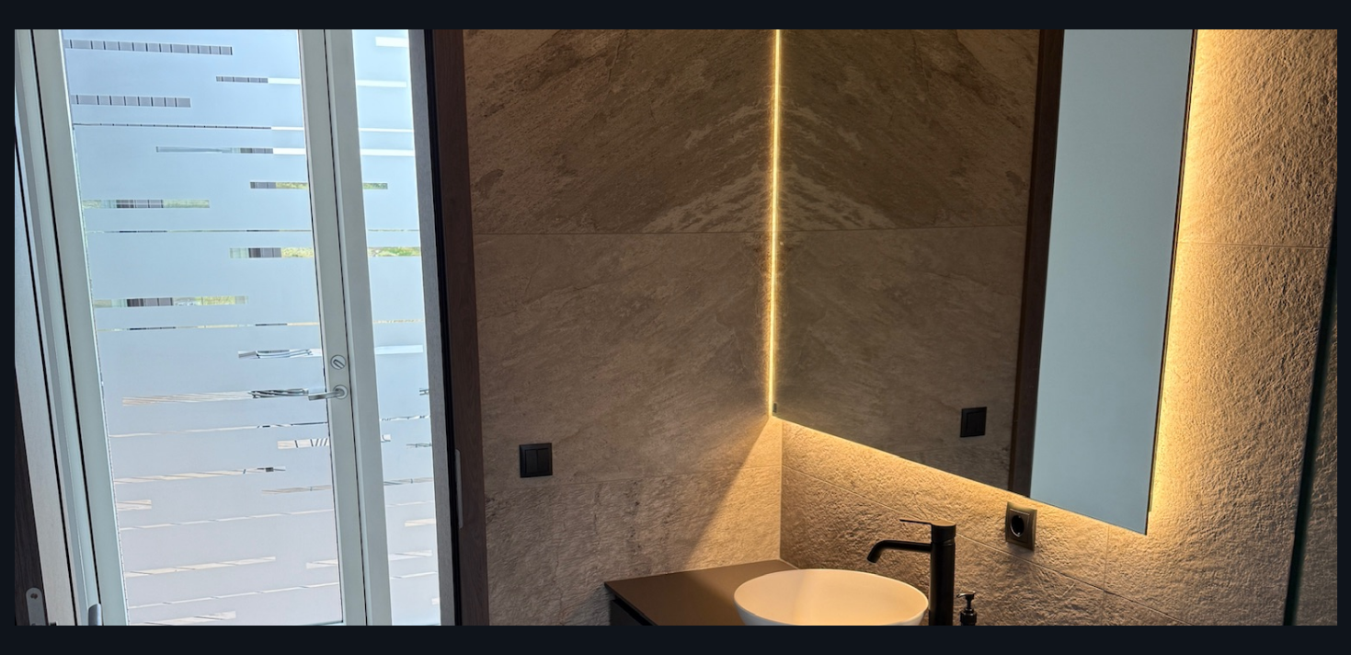
scroll to position [269, 0]
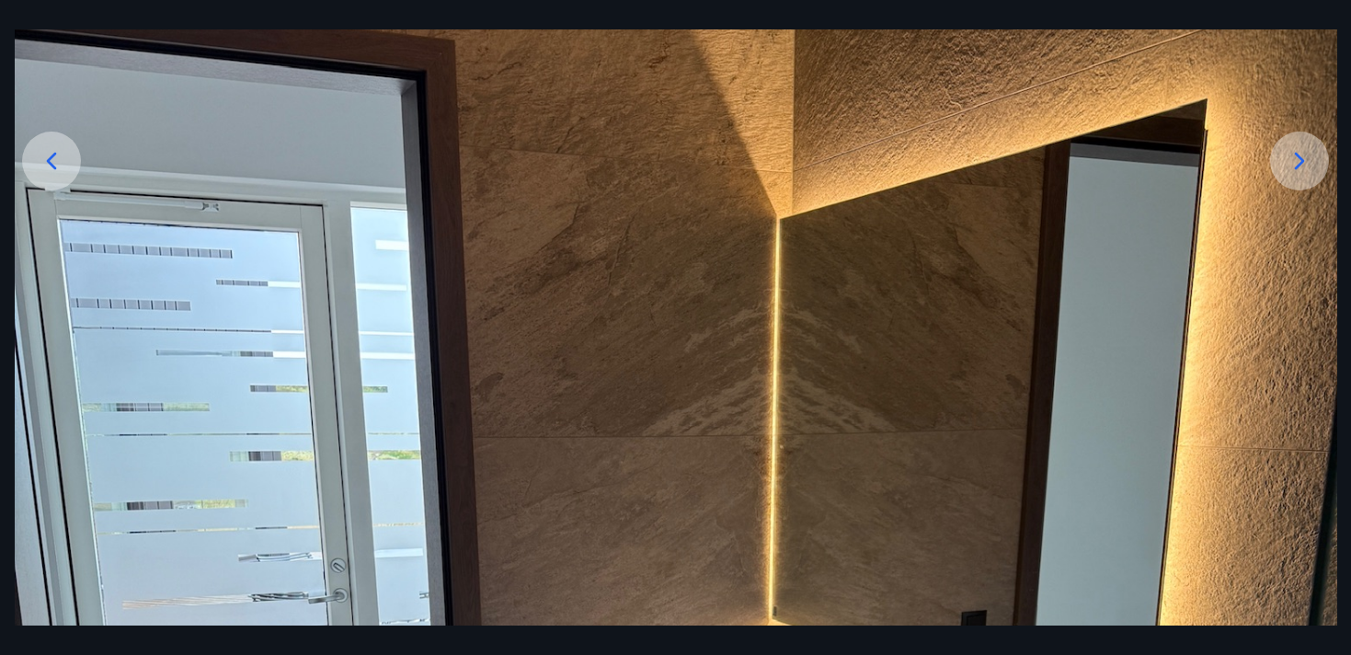
click at [1301, 154] on icon at bounding box center [1299, 160] width 29 height 29
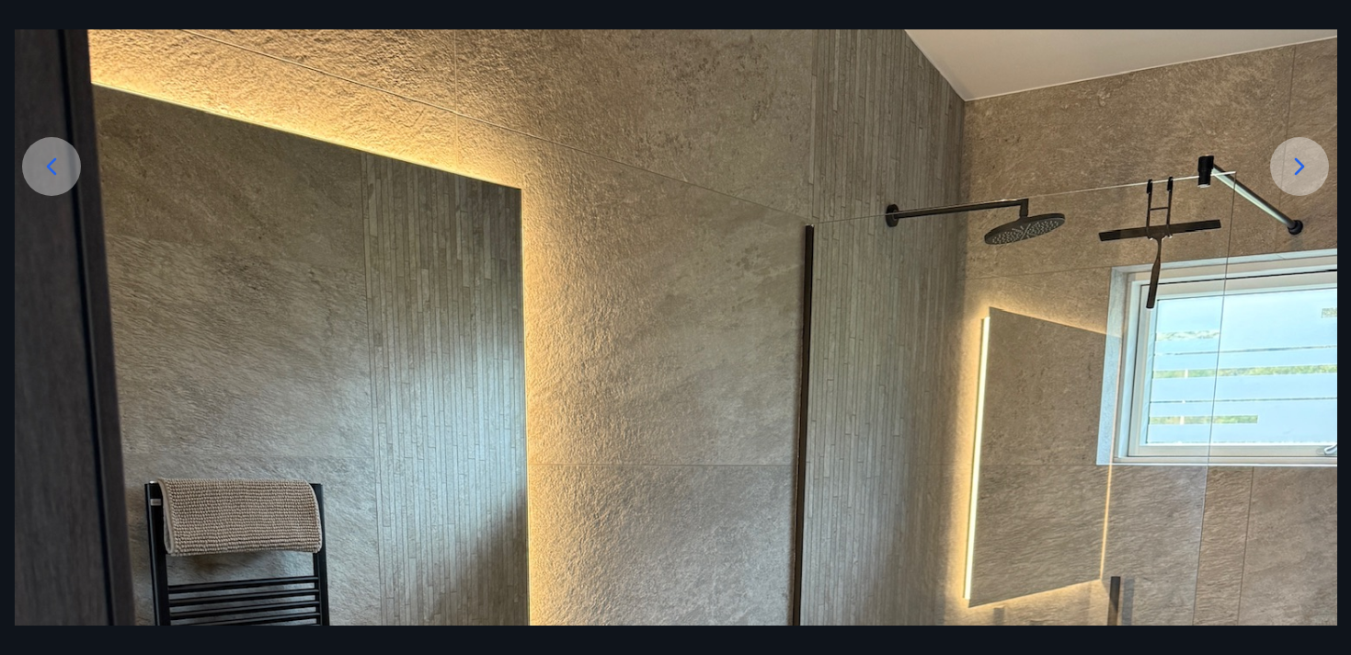
scroll to position [56, 0]
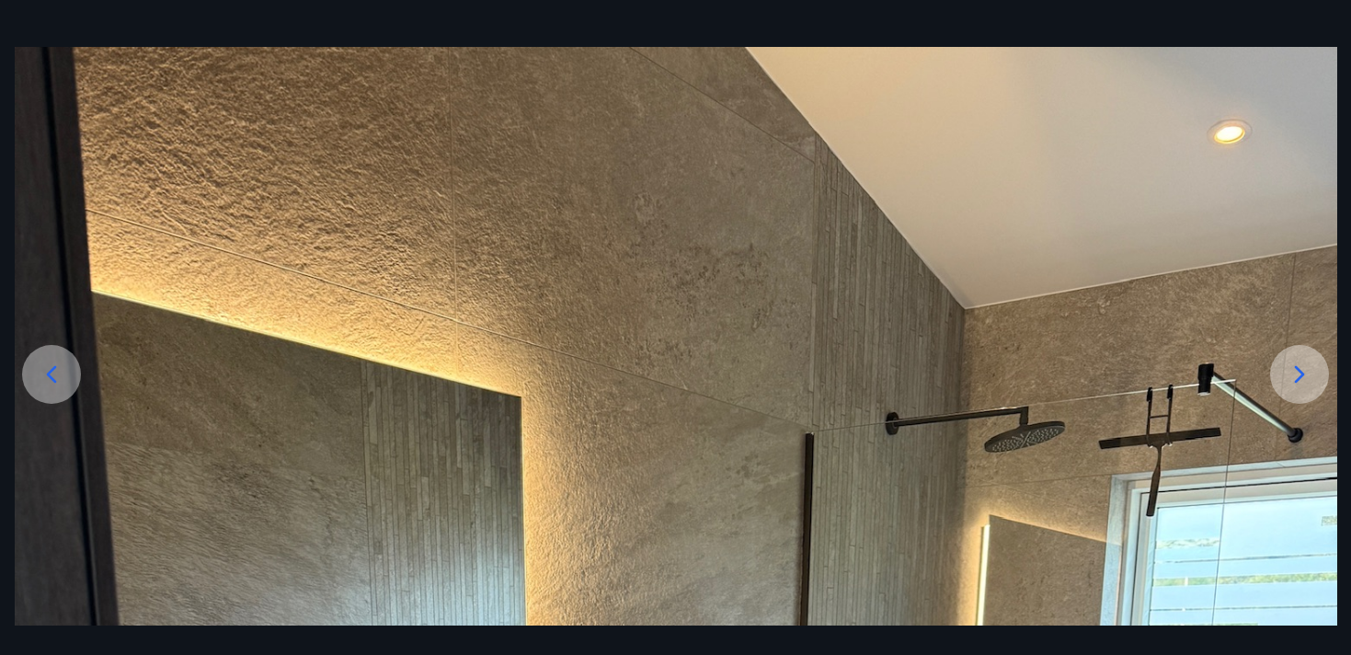
click at [1294, 377] on icon at bounding box center [1299, 374] width 29 height 29
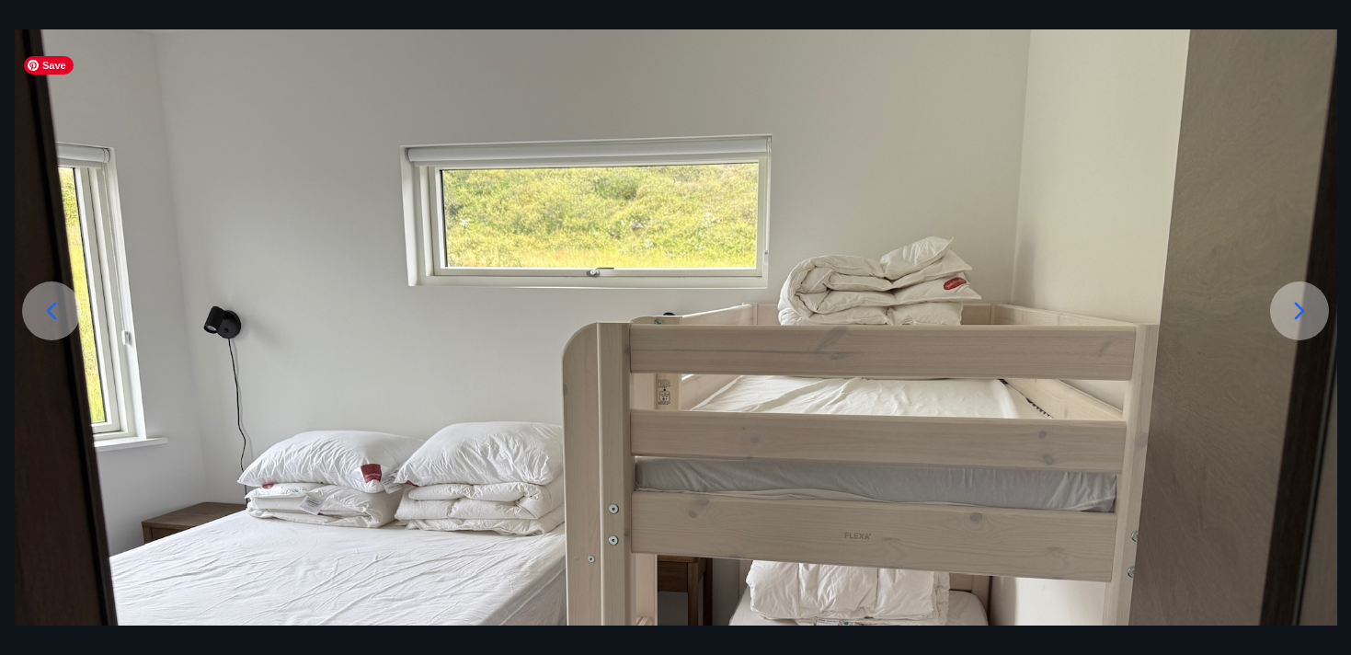
scroll to position [0, 0]
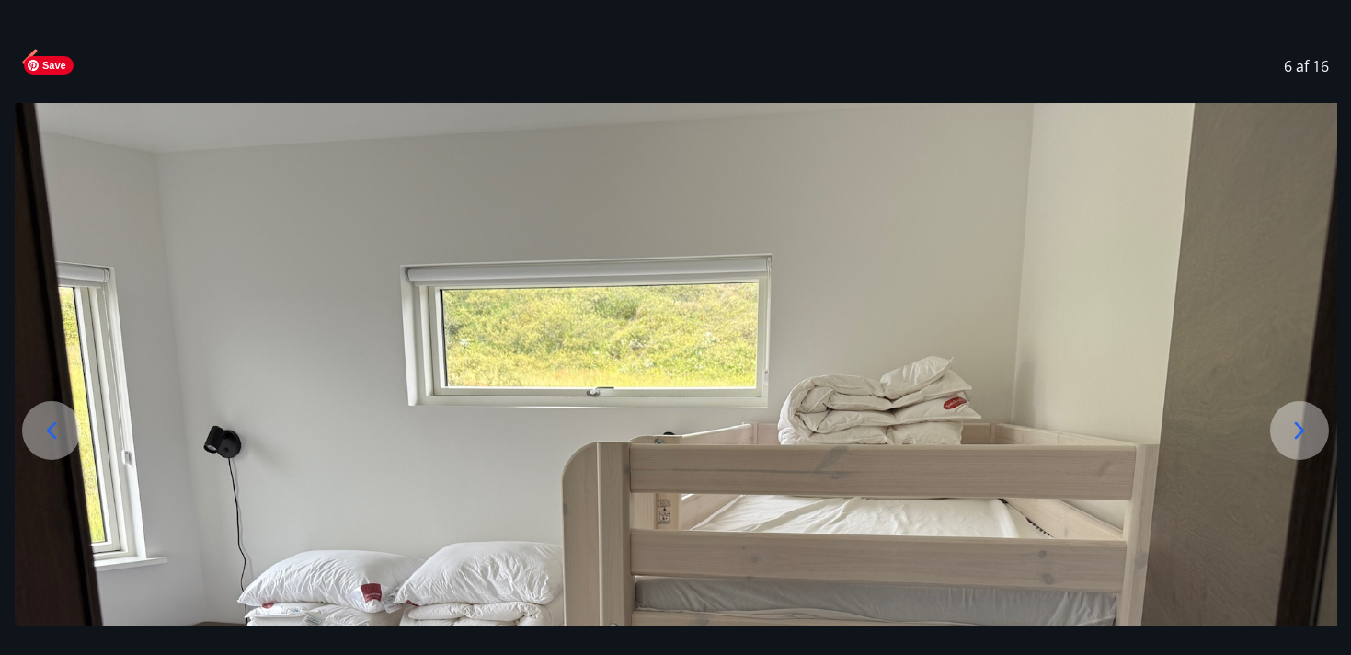
click at [1284, 443] on div at bounding box center [1299, 430] width 59 height 59
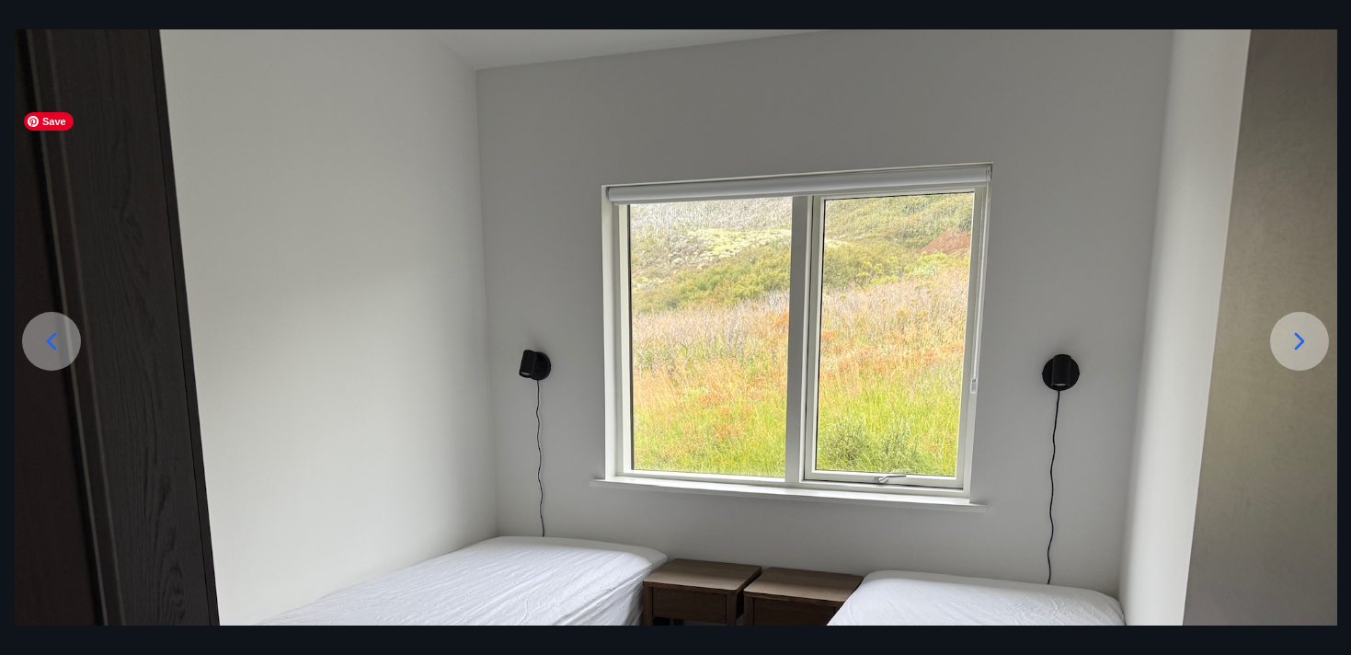
scroll to position [56, 0]
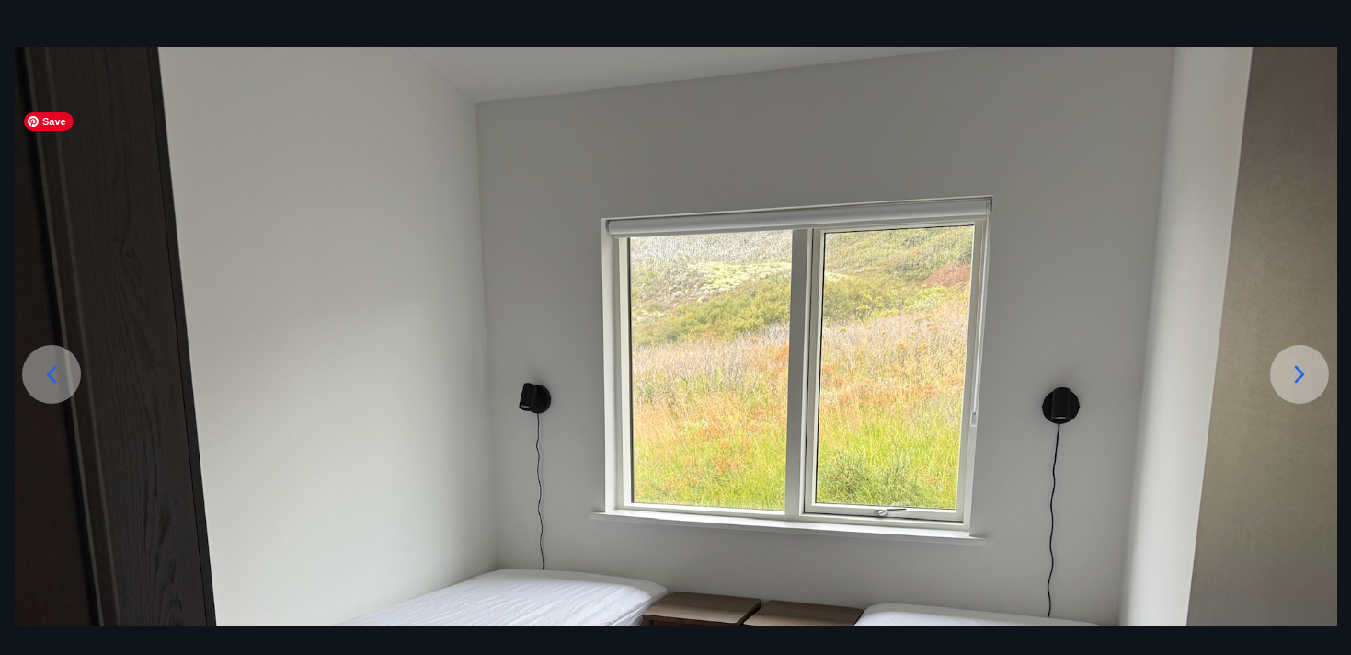
click at [1297, 391] on div at bounding box center [1299, 374] width 59 height 59
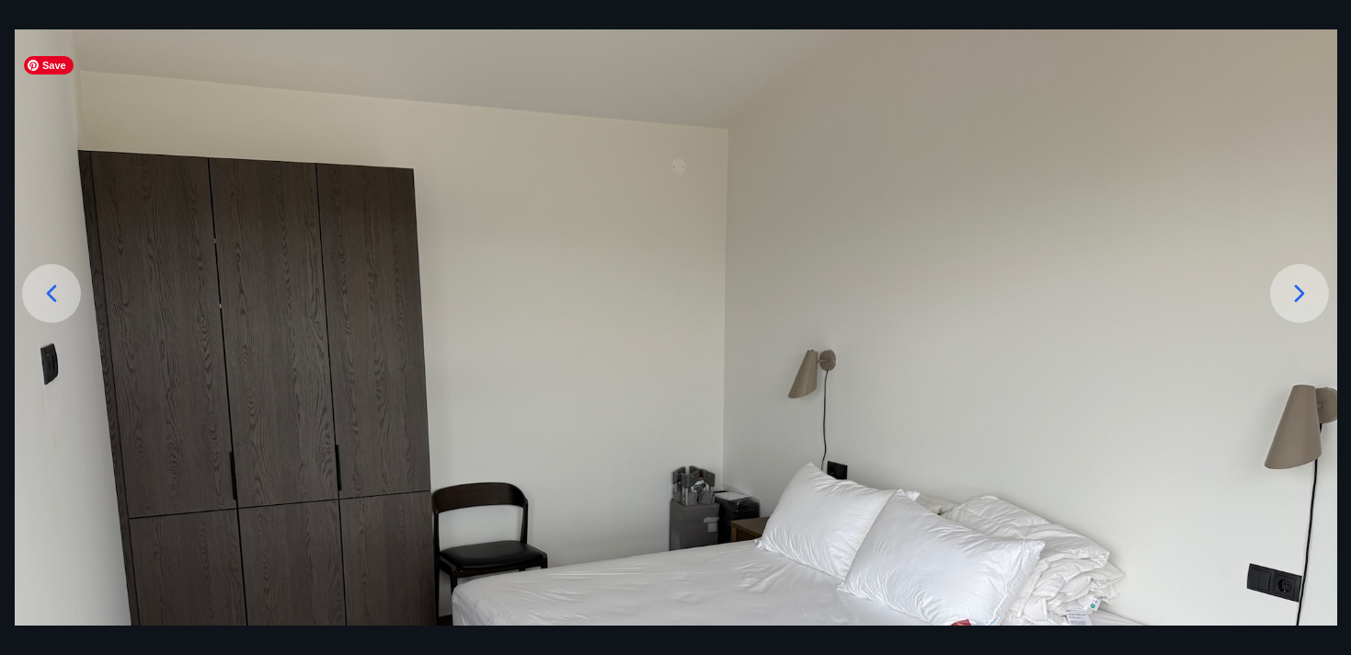
scroll to position [0, 0]
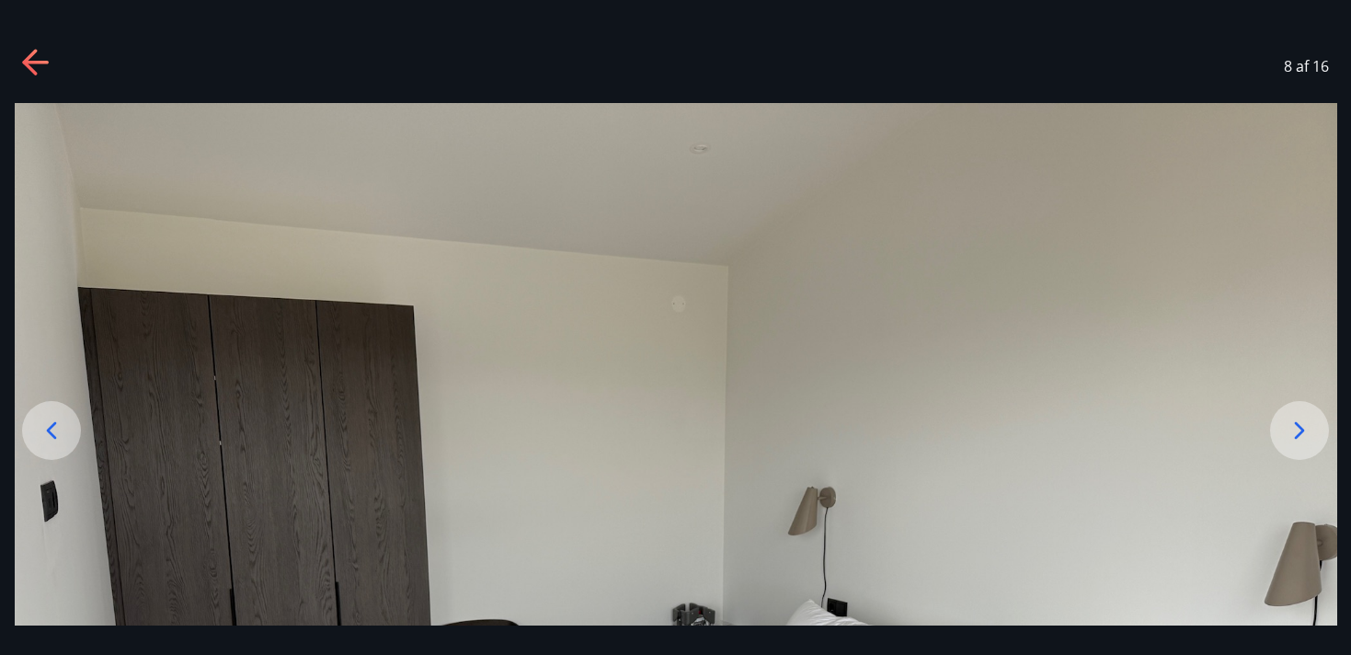
click at [1300, 427] on icon at bounding box center [1300, 430] width 10 height 17
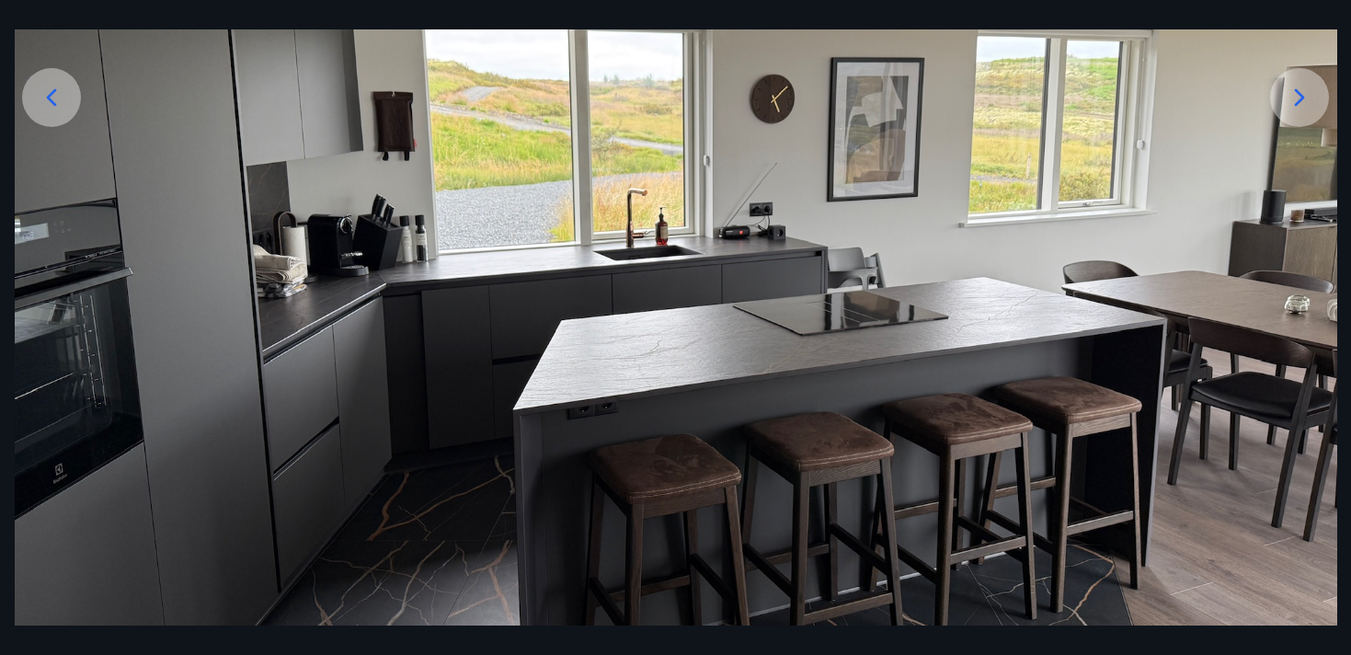
scroll to position [337, 0]
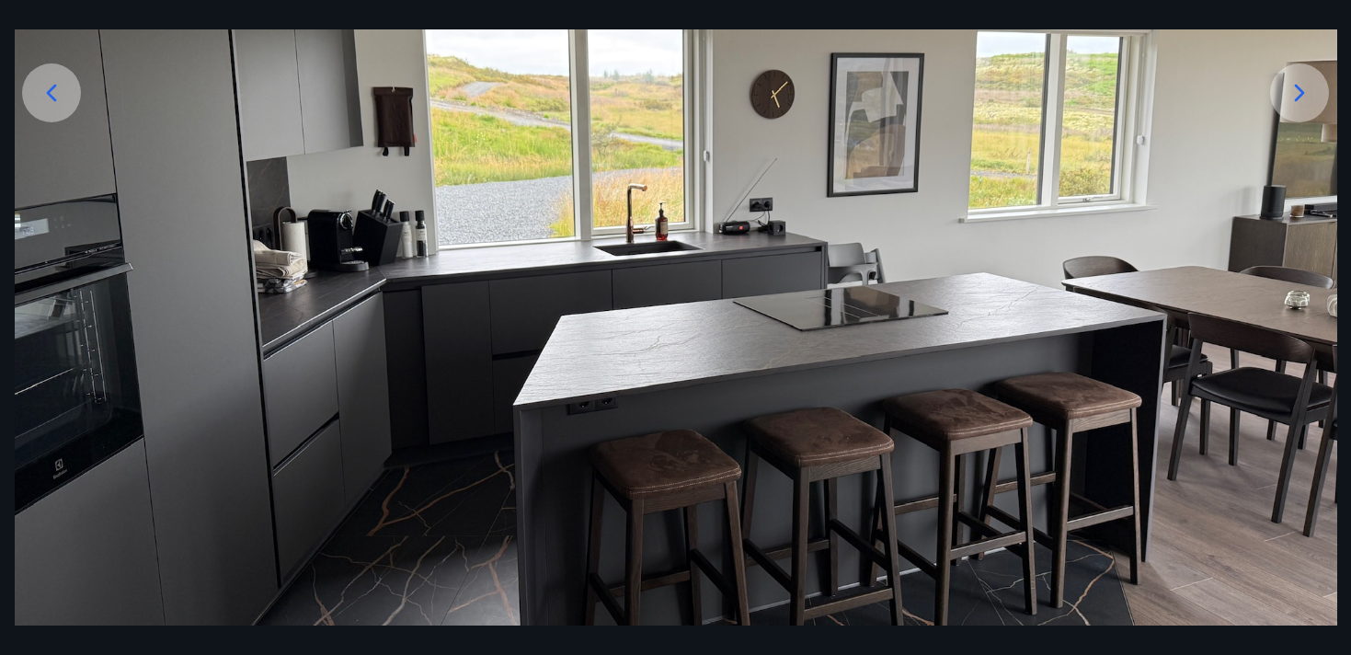
click at [1297, 81] on icon at bounding box center [1299, 92] width 29 height 29
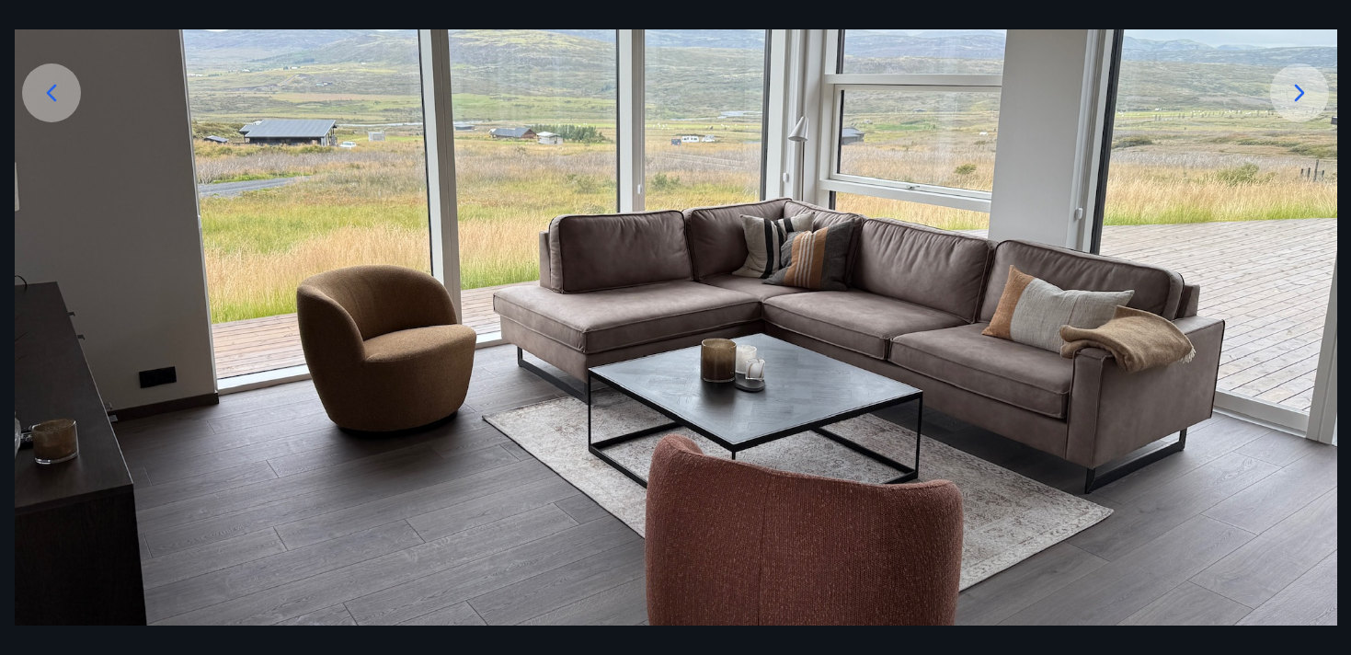
click at [1296, 90] on icon at bounding box center [1299, 92] width 29 height 29
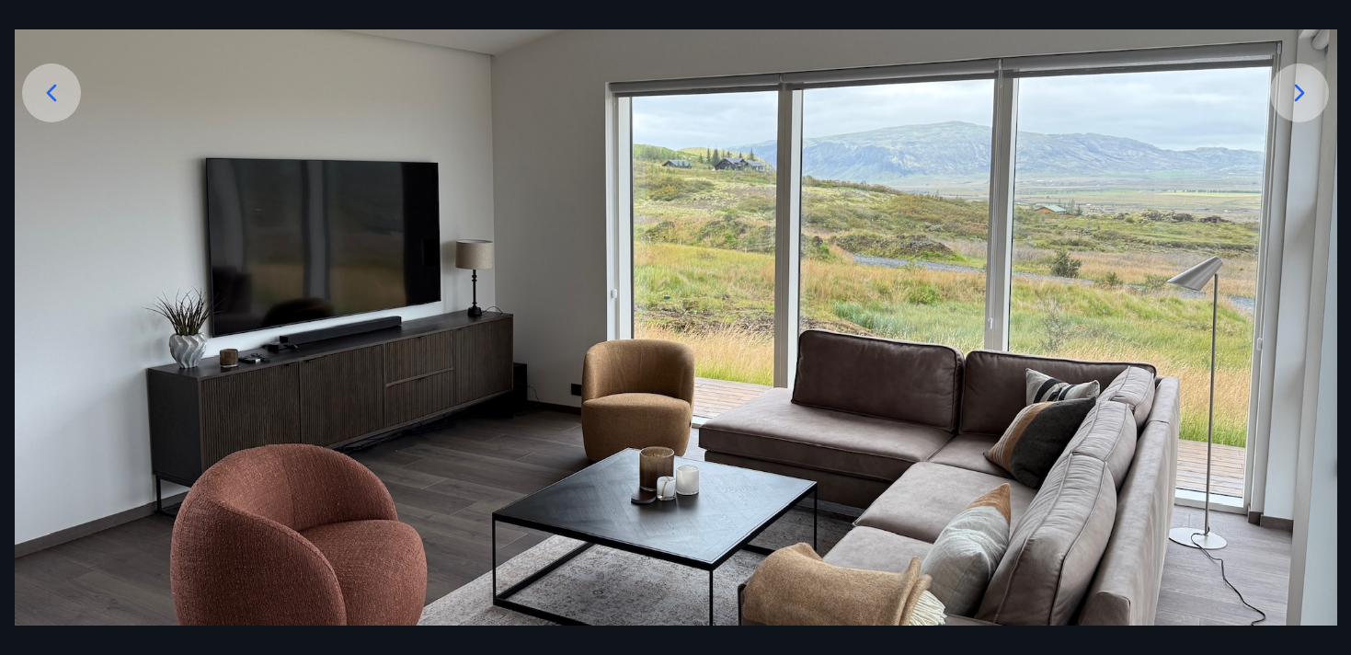
click at [1296, 90] on icon at bounding box center [1299, 92] width 29 height 29
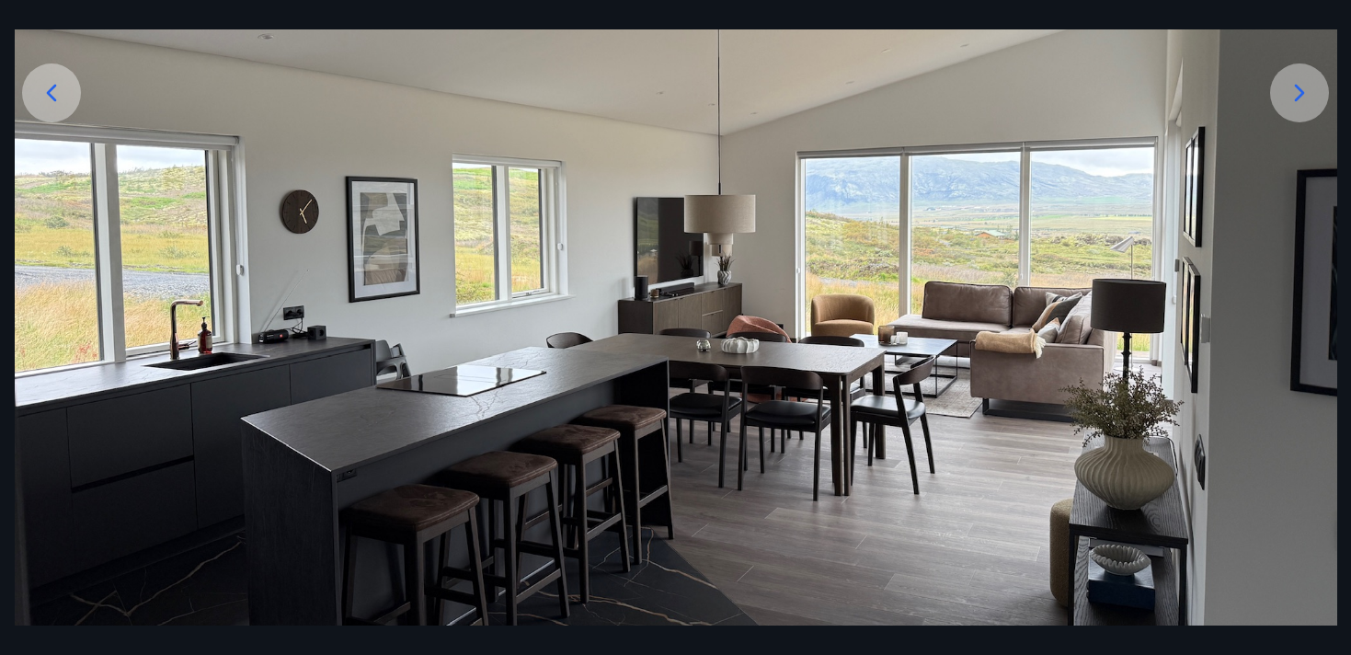
click at [1296, 90] on icon at bounding box center [1299, 92] width 29 height 29
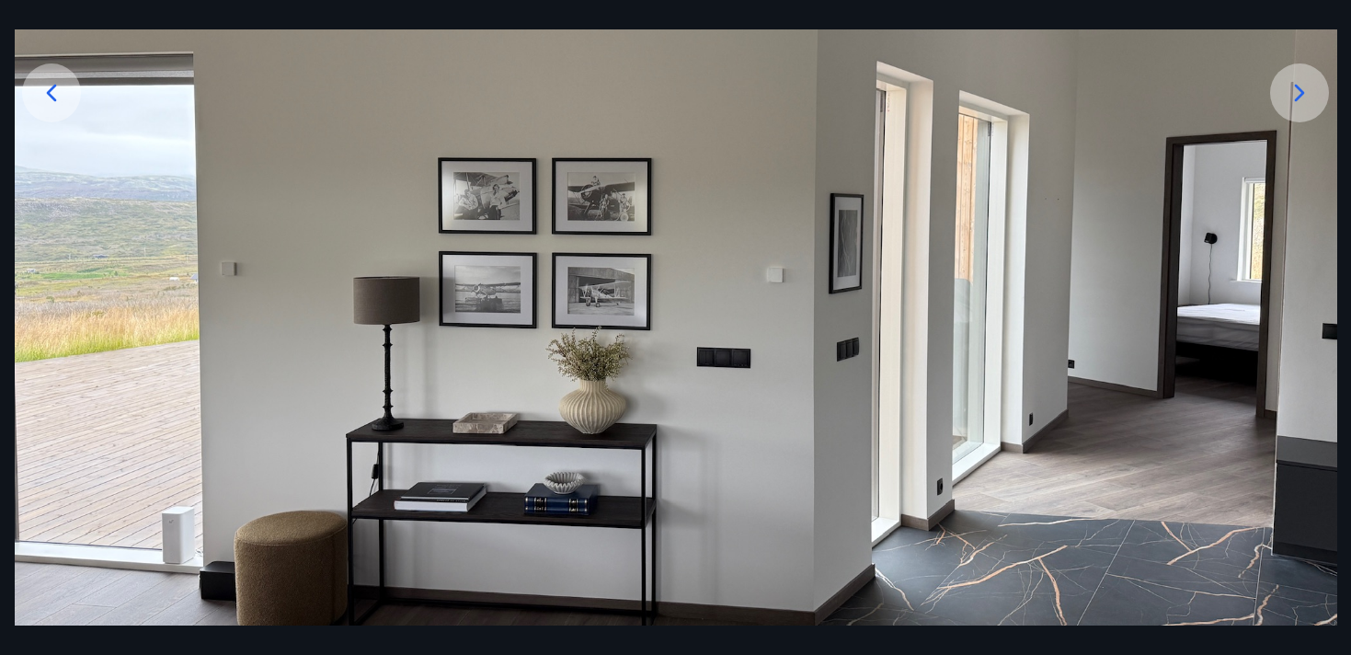
click at [1296, 90] on icon at bounding box center [1299, 92] width 29 height 29
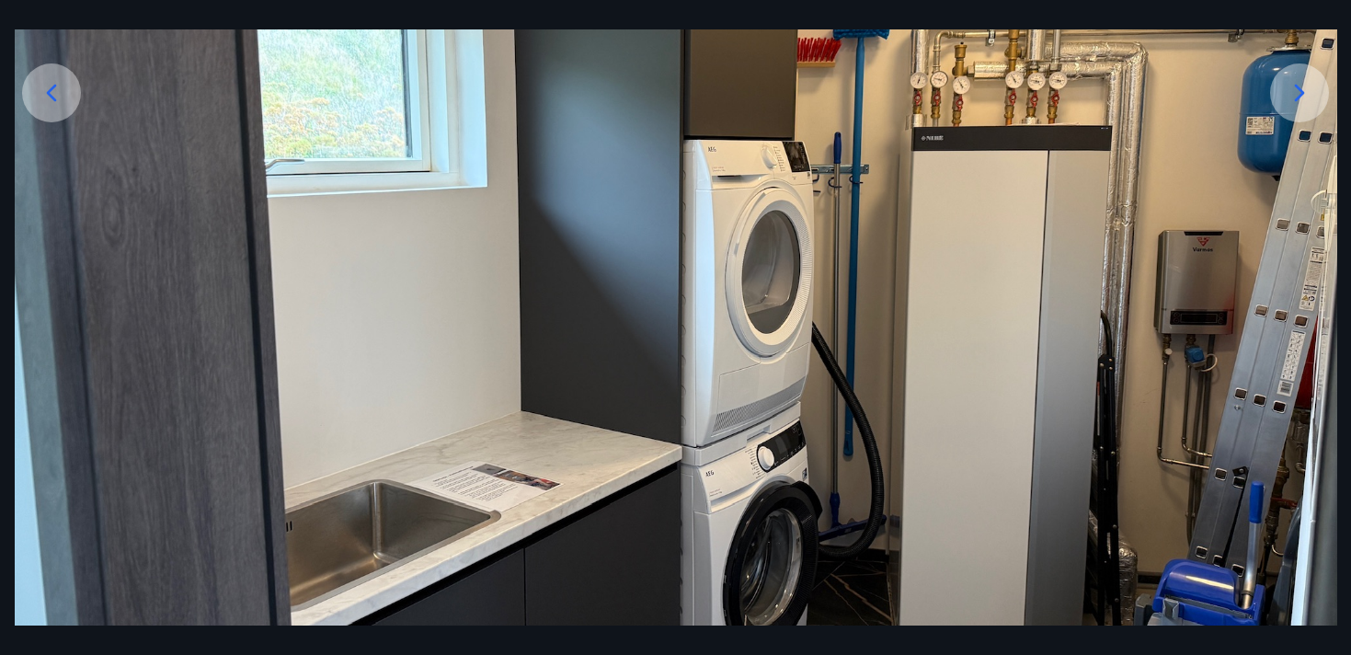
click at [1296, 90] on icon at bounding box center [1299, 92] width 29 height 29
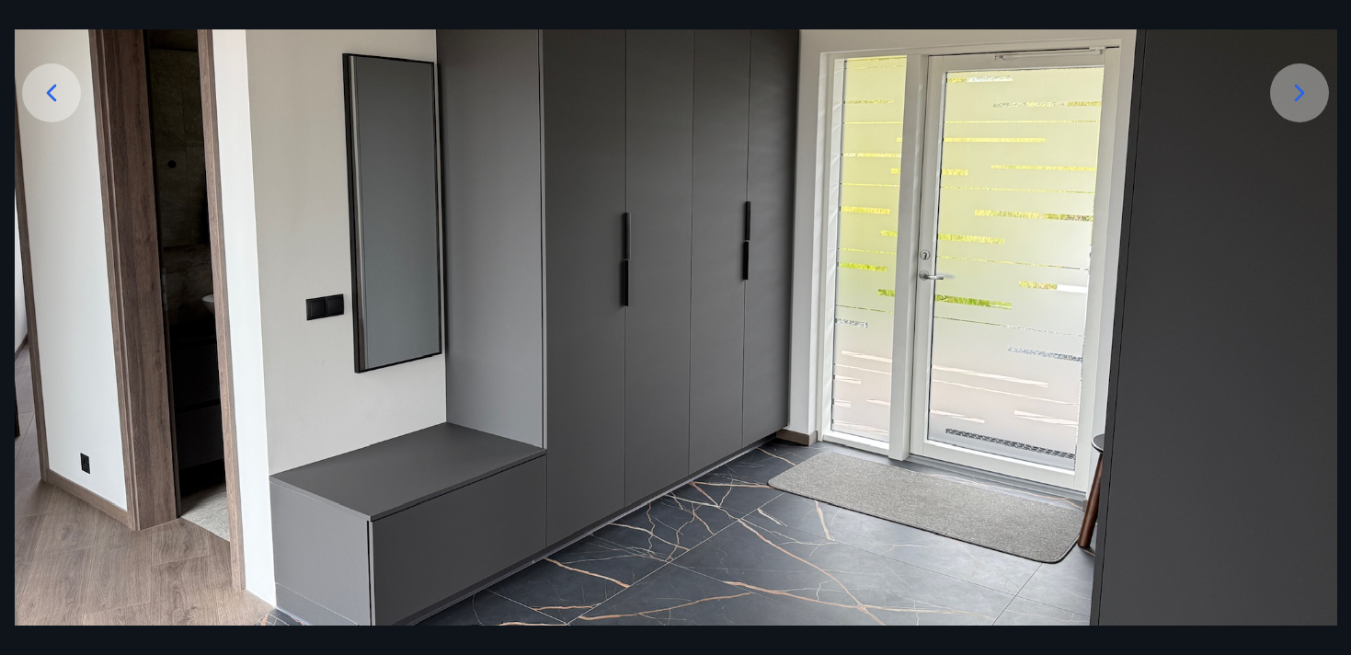
click at [1296, 90] on icon at bounding box center [1299, 92] width 29 height 29
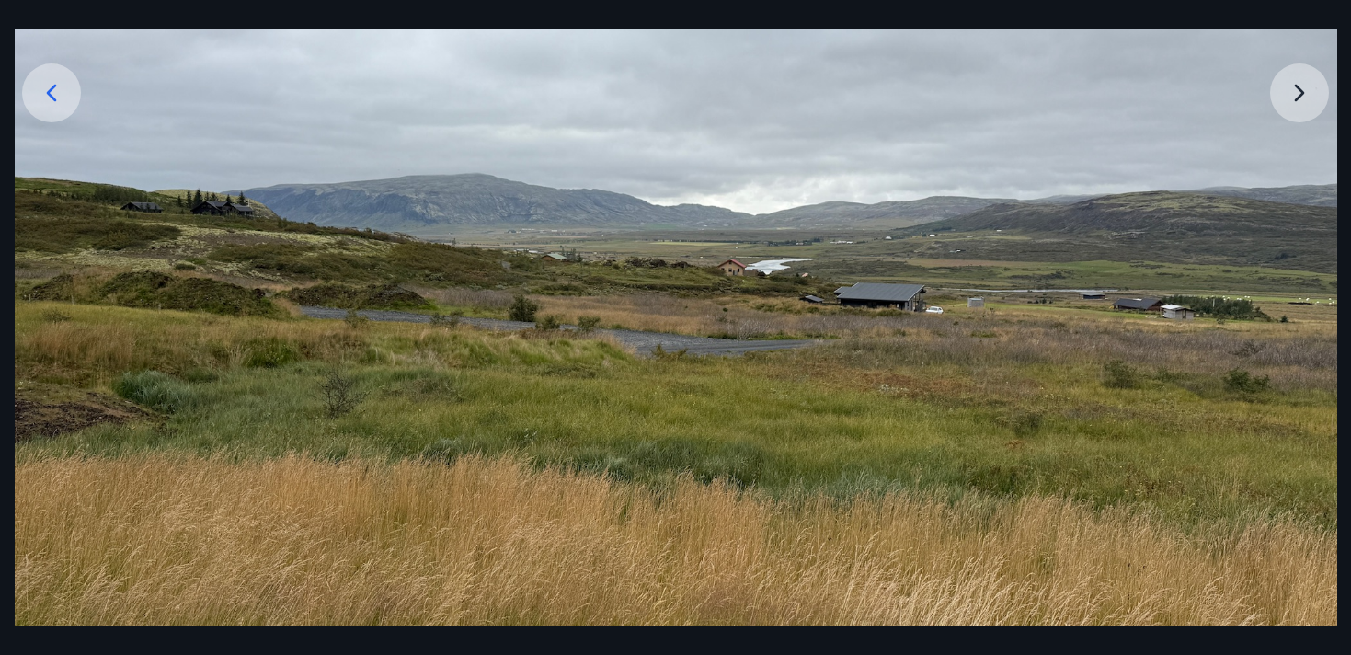
click at [1296, 90] on img at bounding box center [676, 262] width 1322 height 992
click at [1302, 96] on img at bounding box center [676, 262] width 1322 height 992
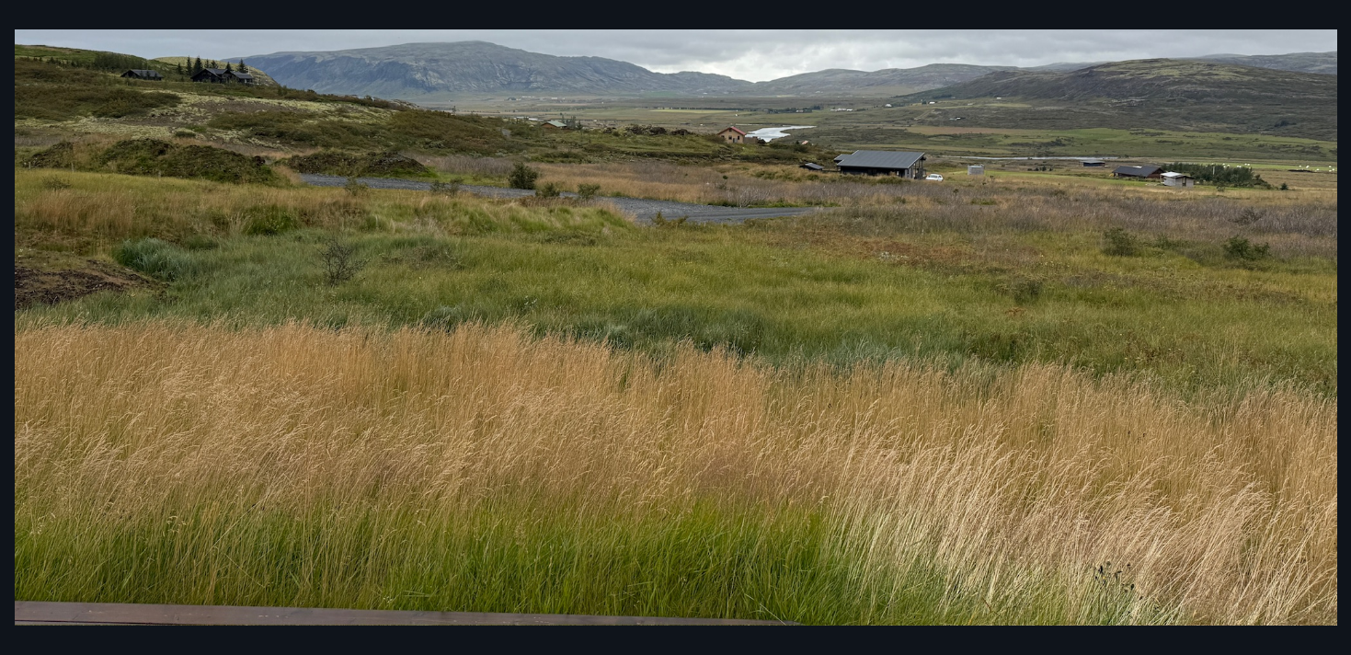
scroll to position [0, 0]
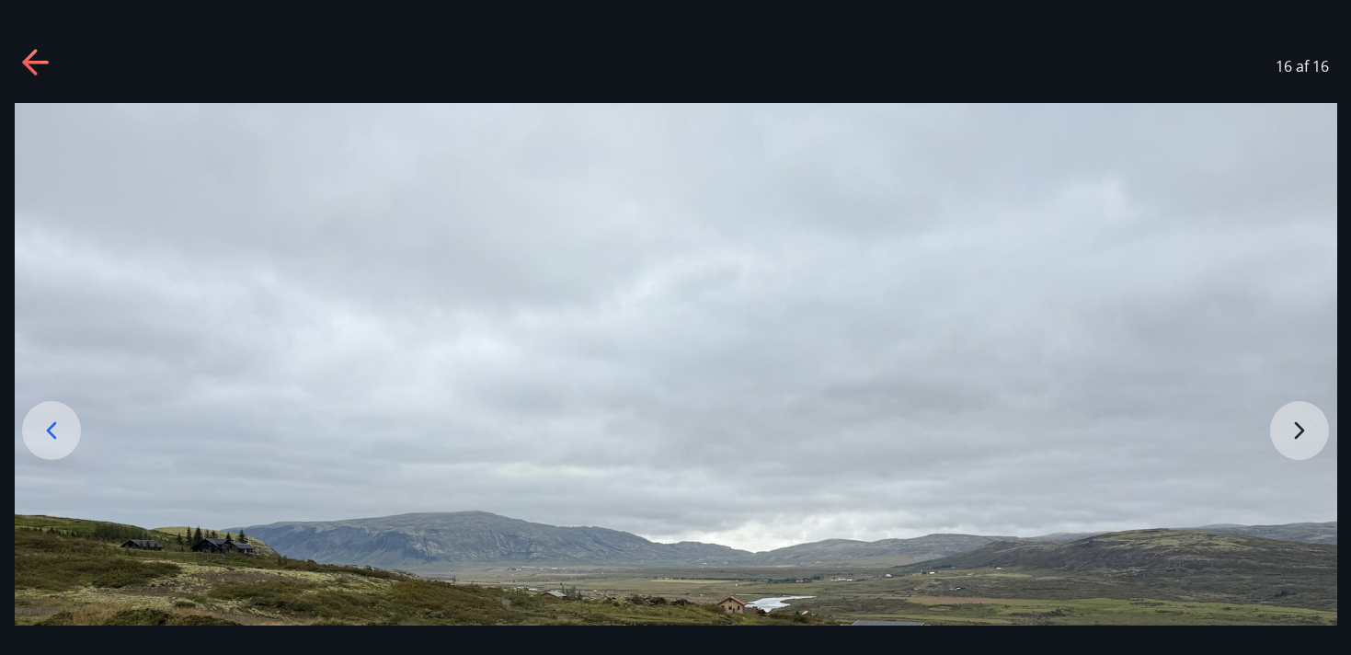
click at [59, 70] on div "16 af 16" at bounding box center [675, 66] width 1351 height 74
click at [30, 67] on icon at bounding box center [29, 62] width 15 height 26
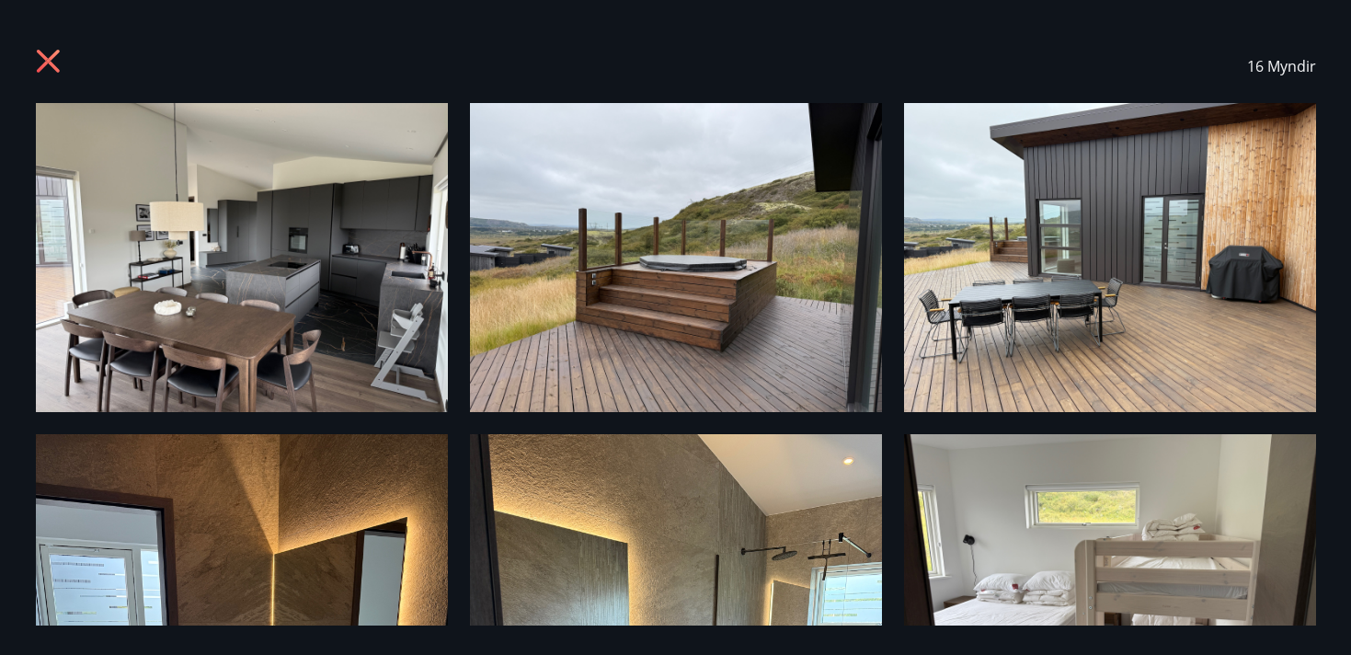
click at [46, 59] on icon at bounding box center [47, 61] width 23 height 23
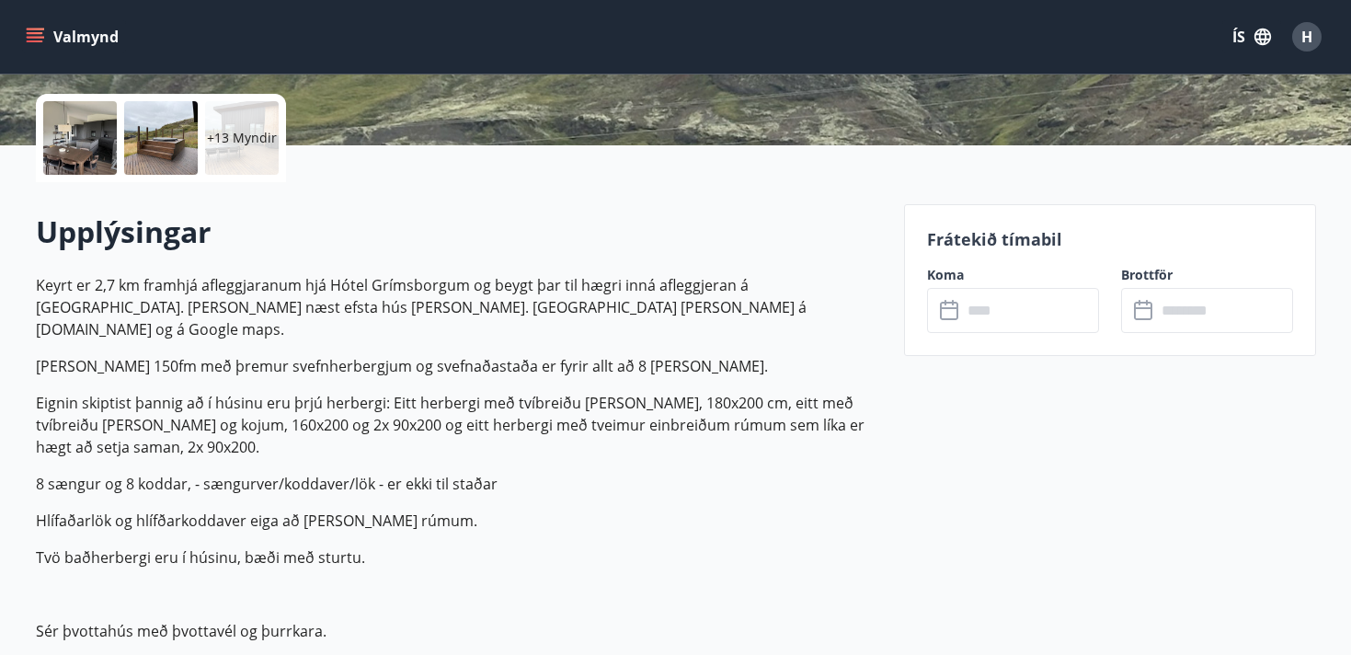
scroll to position [452, 0]
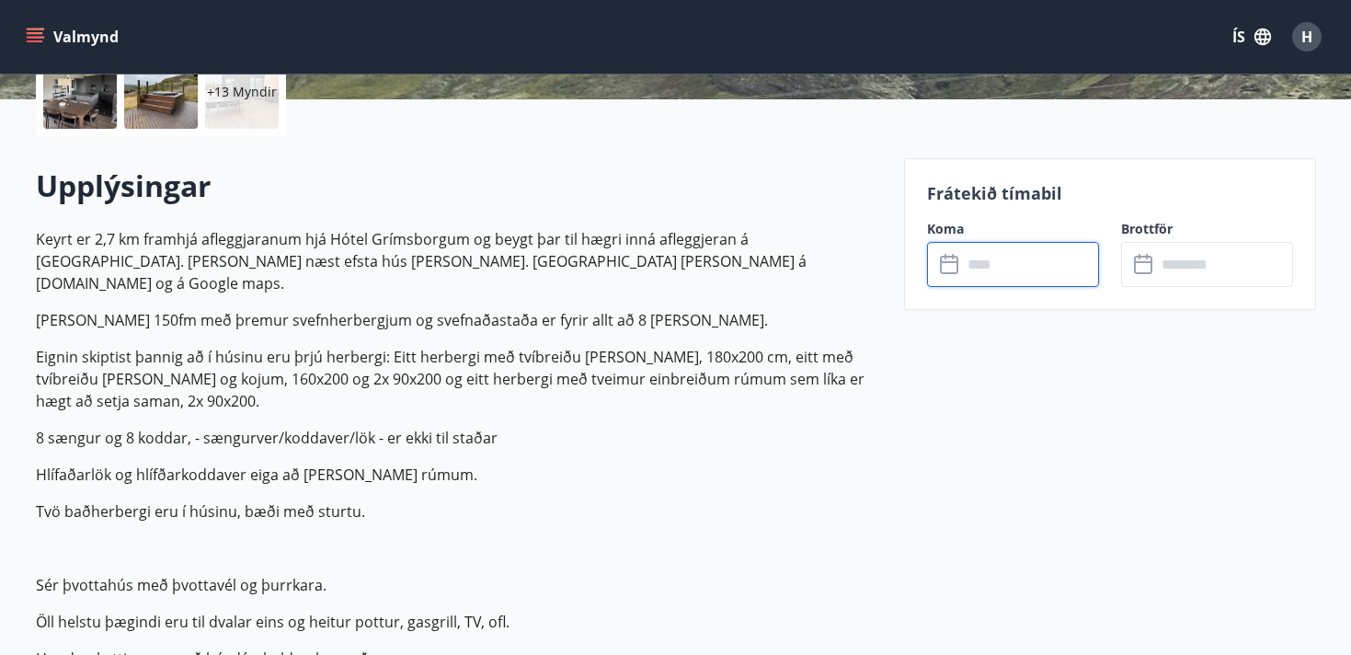
click at [971, 261] on input "text" at bounding box center [1030, 264] width 137 height 45
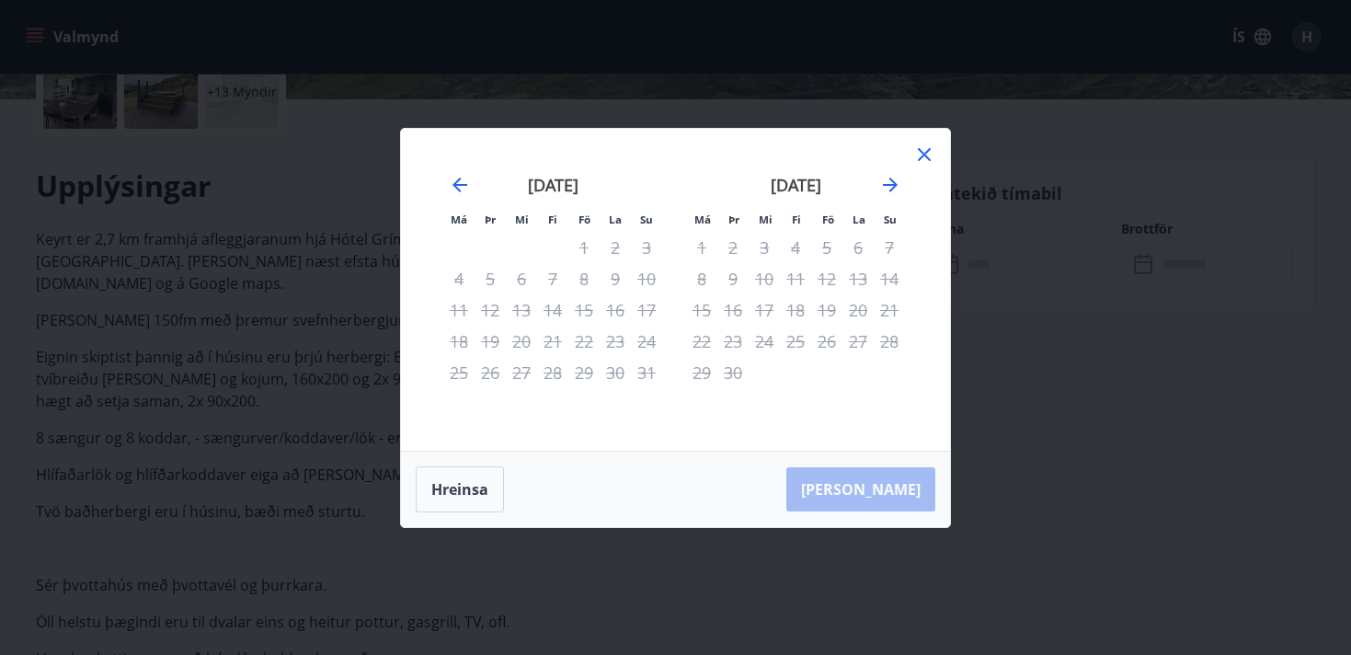
click at [760, 297] on div "17" at bounding box center [763, 309] width 31 height 31
click at [894, 182] on icon "Move forward to switch to the next month." at bounding box center [890, 184] width 15 height 15
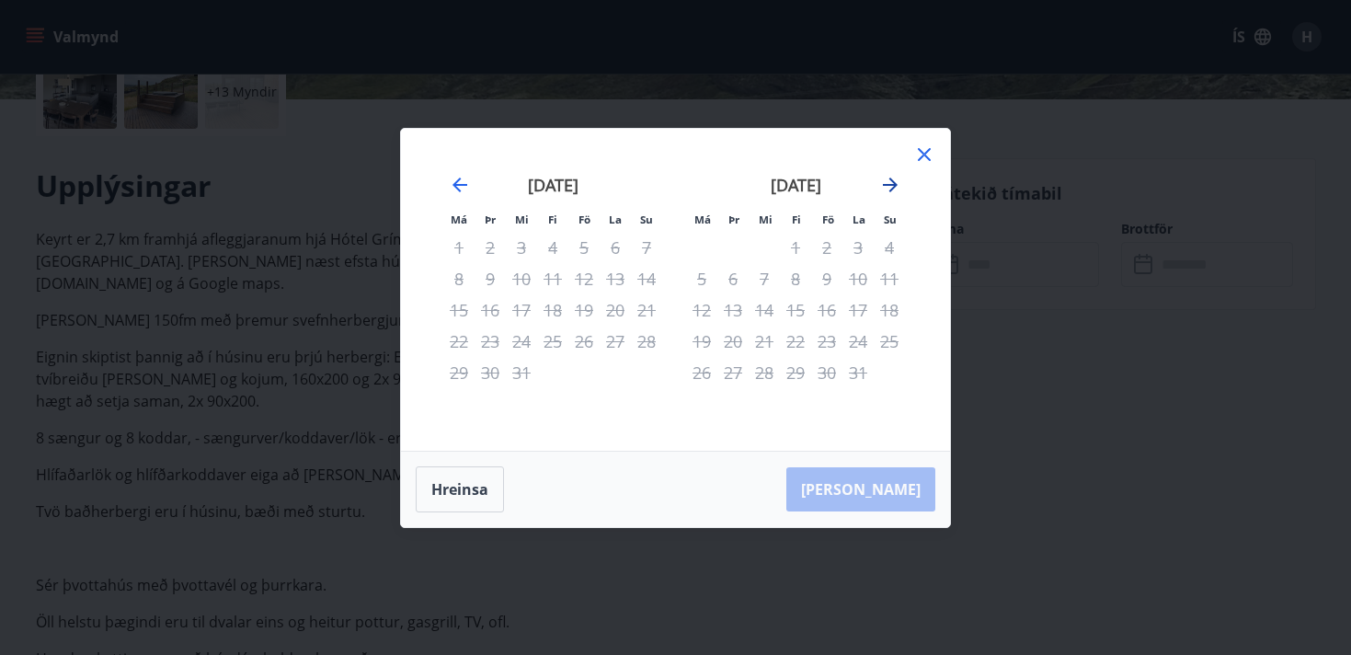
click at [894, 182] on icon "Move forward to switch to the next month." at bounding box center [890, 184] width 15 height 15
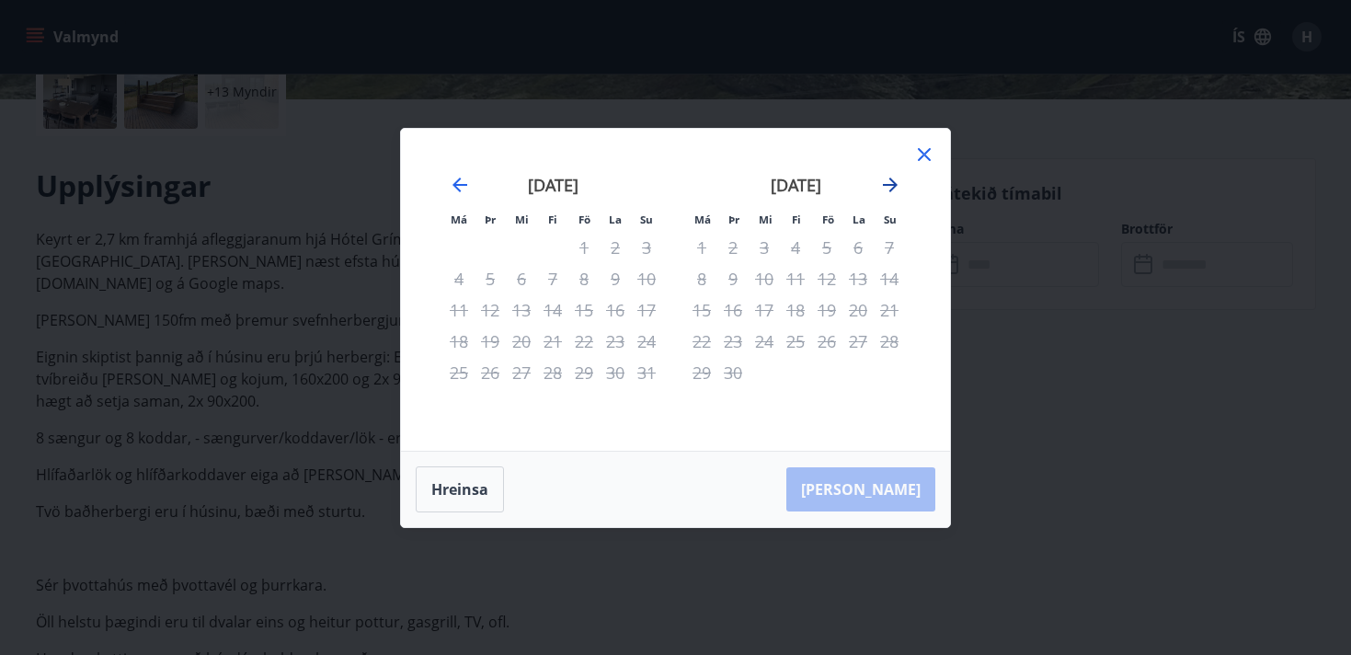
click at [894, 182] on icon "Move forward to switch to the next month." at bounding box center [890, 184] width 15 height 15
click at [923, 148] on icon at bounding box center [924, 154] width 22 height 22
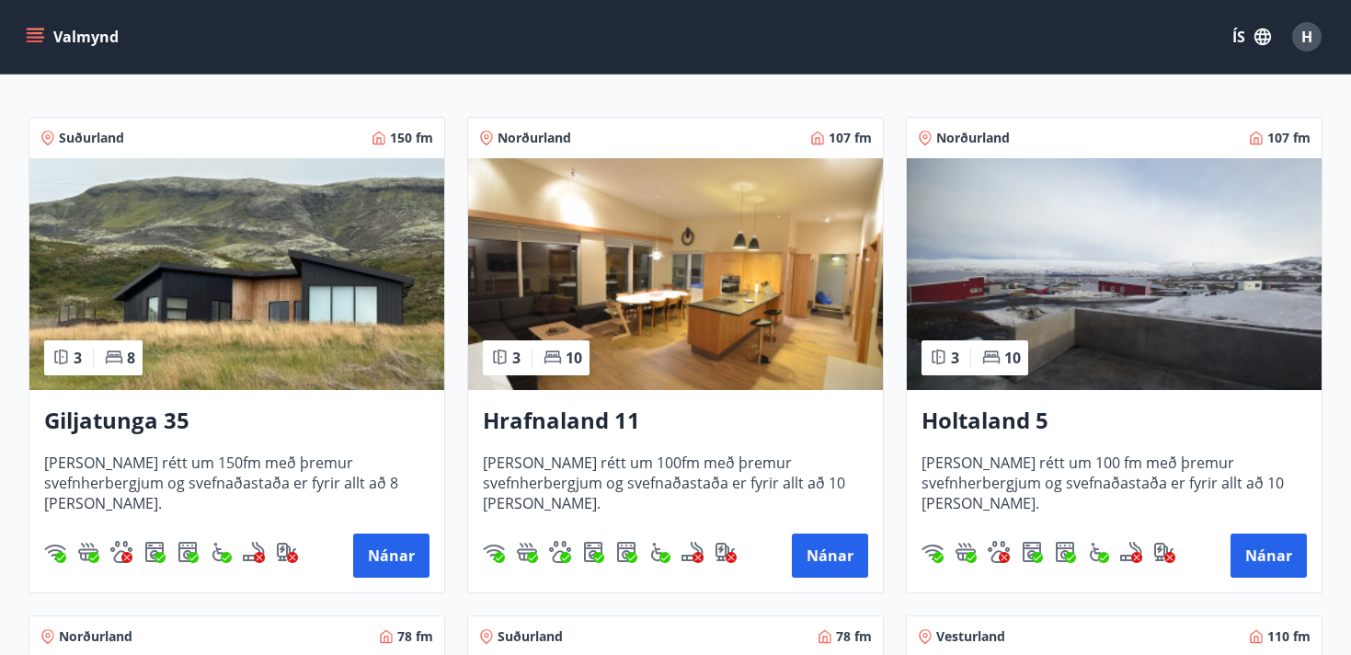
scroll to position [336, 0]
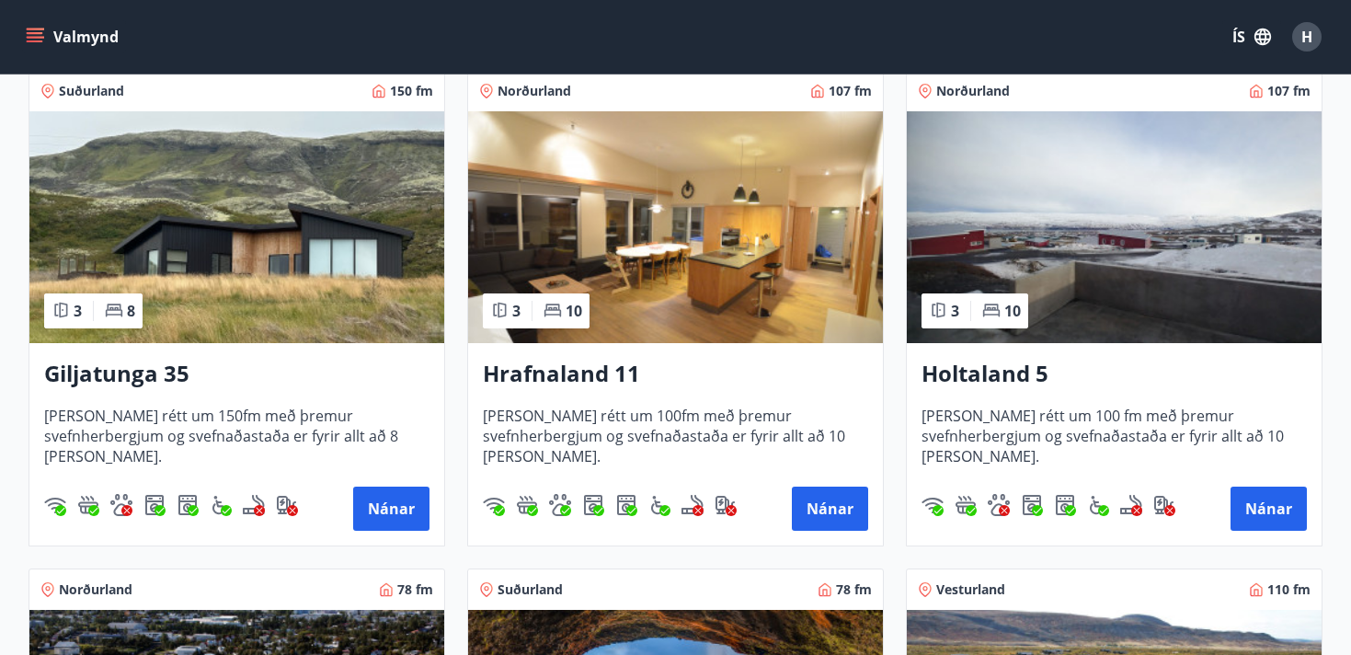
click at [703, 394] on div "Hrafnaland 11 [PERSON_NAME] rétt um 100fm með þremur svefnherbergjum og svefnað…" at bounding box center [675, 444] width 415 height 202
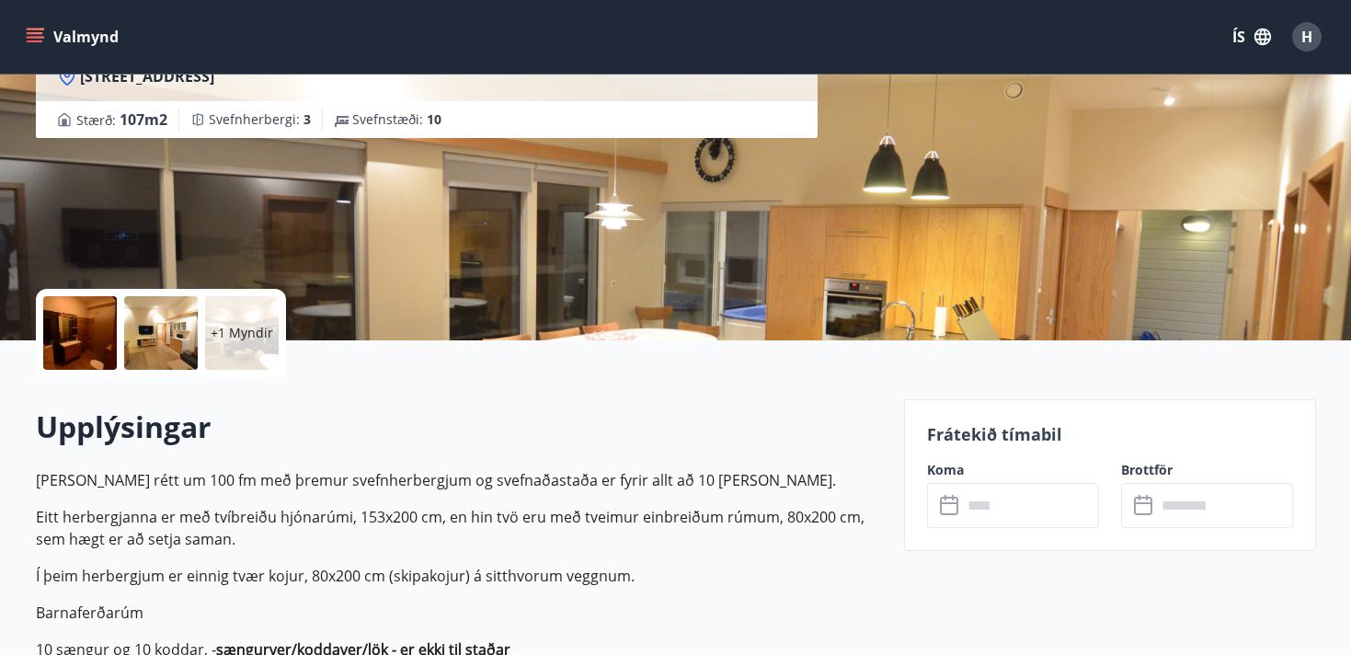
scroll to position [212, 0]
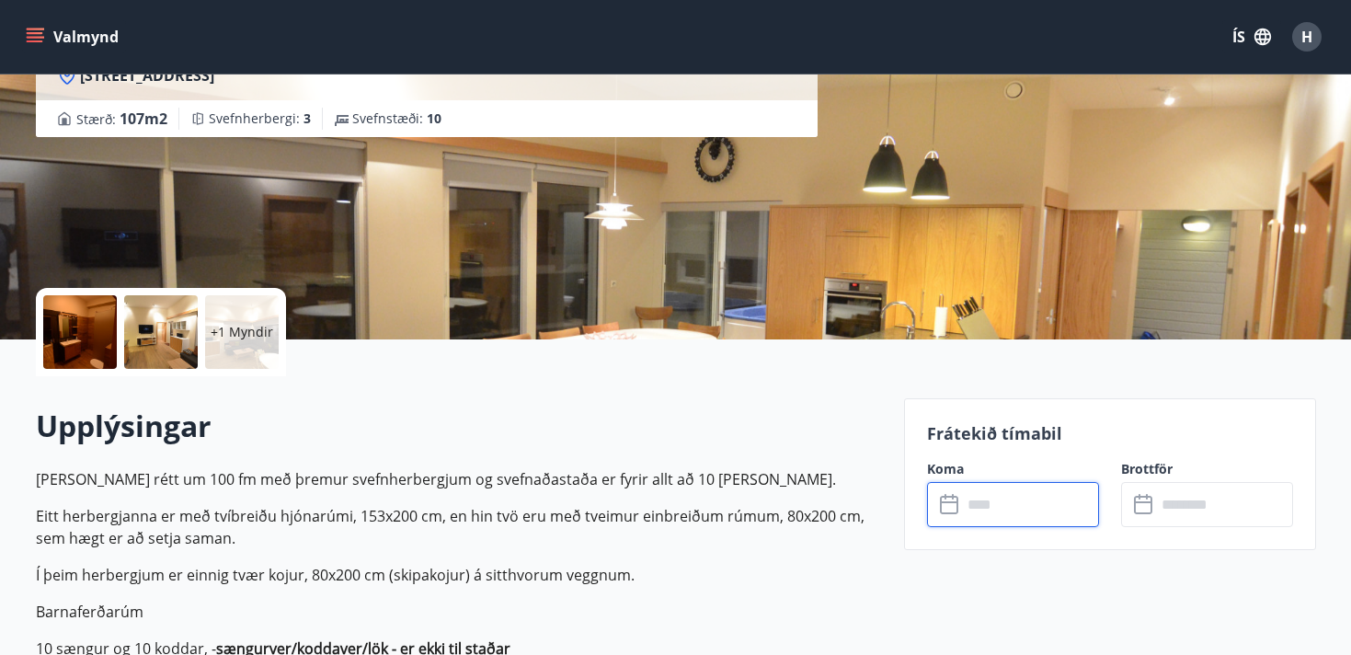
click at [1000, 509] on input "text" at bounding box center [1030, 504] width 137 height 45
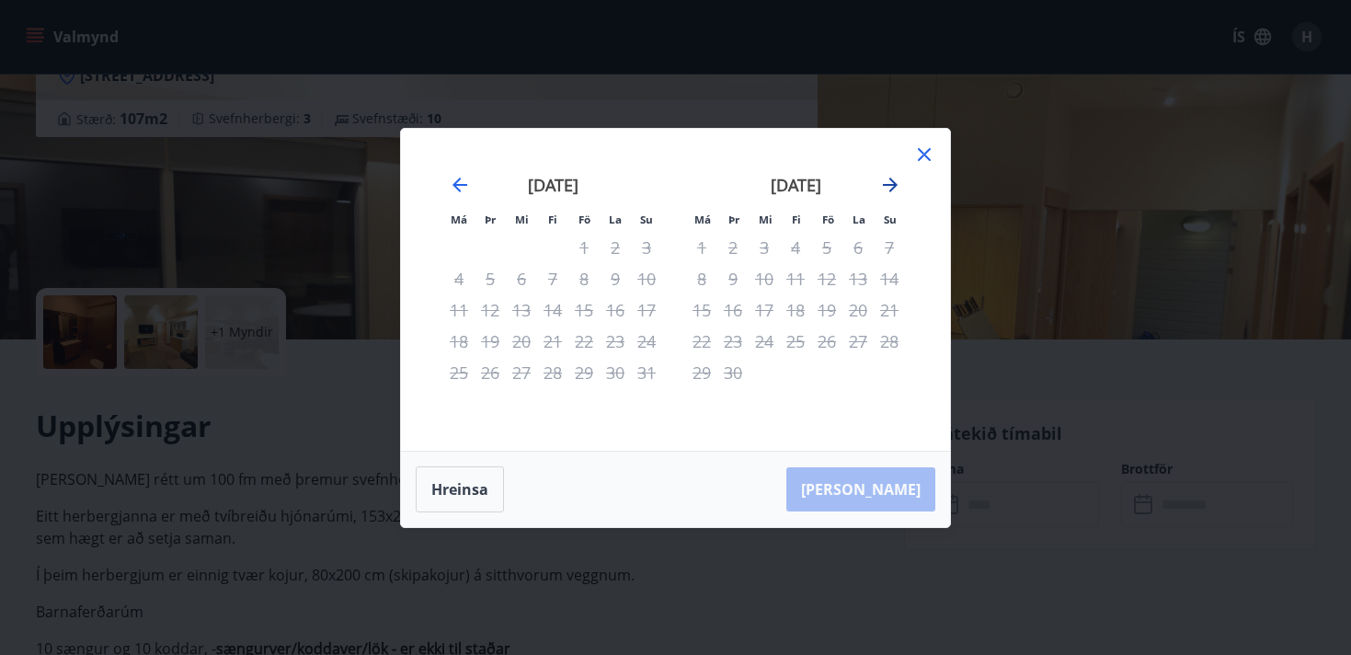
click at [890, 177] on icon "Move forward to switch to the next month." at bounding box center [890, 185] width 22 height 22
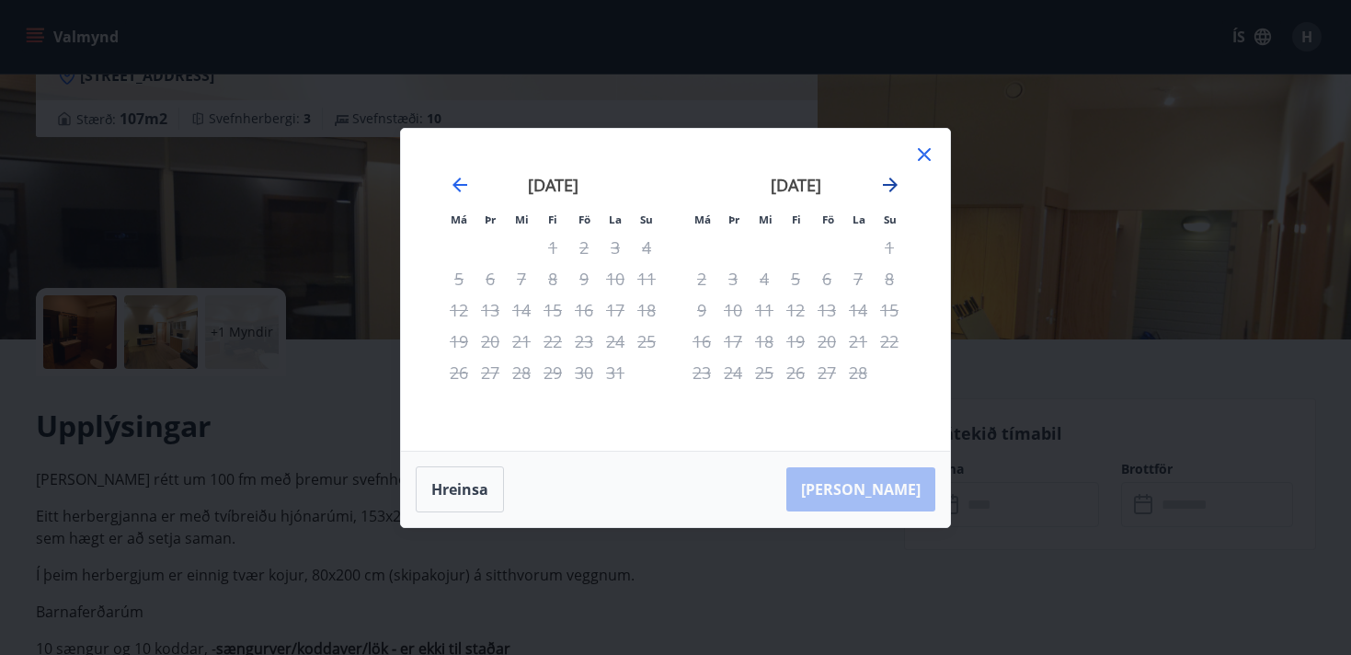
click at [890, 177] on icon "Move forward to switch to the next month." at bounding box center [890, 185] width 22 height 22
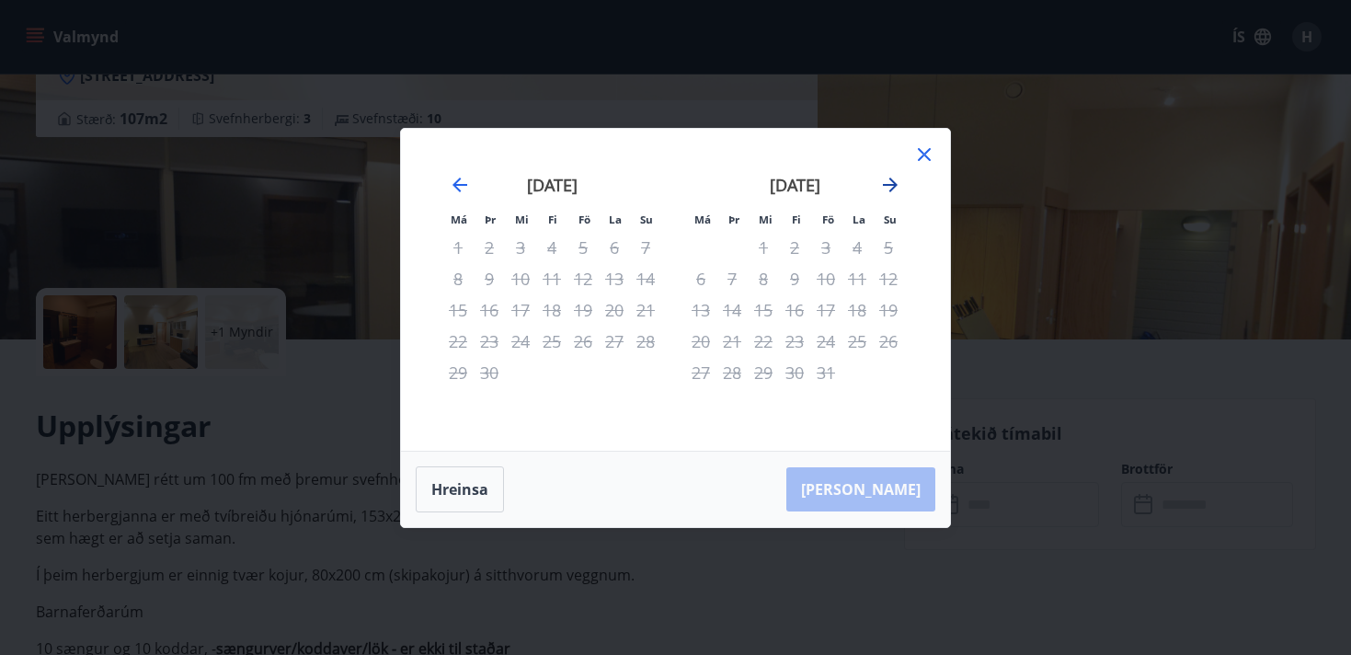
click at [890, 177] on icon "Move forward to switch to the next month." at bounding box center [890, 185] width 22 height 22
click at [920, 162] on icon at bounding box center [924, 154] width 22 height 22
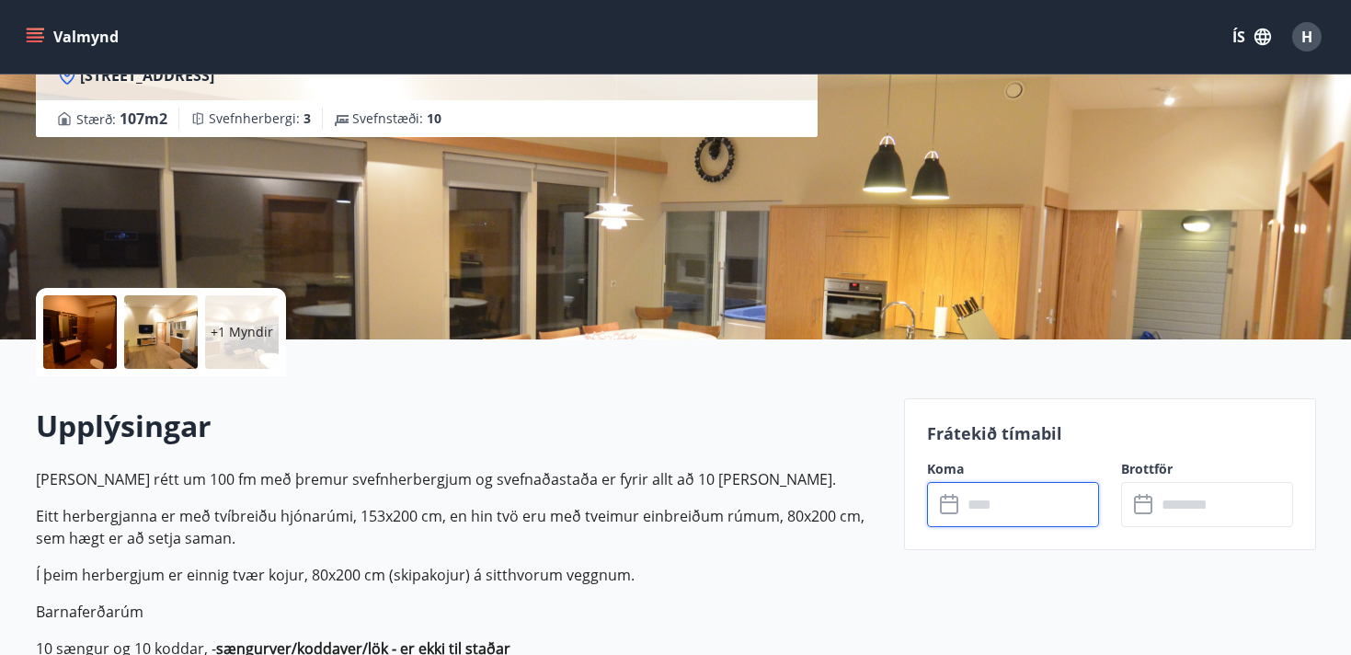
scroll to position [6, 0]
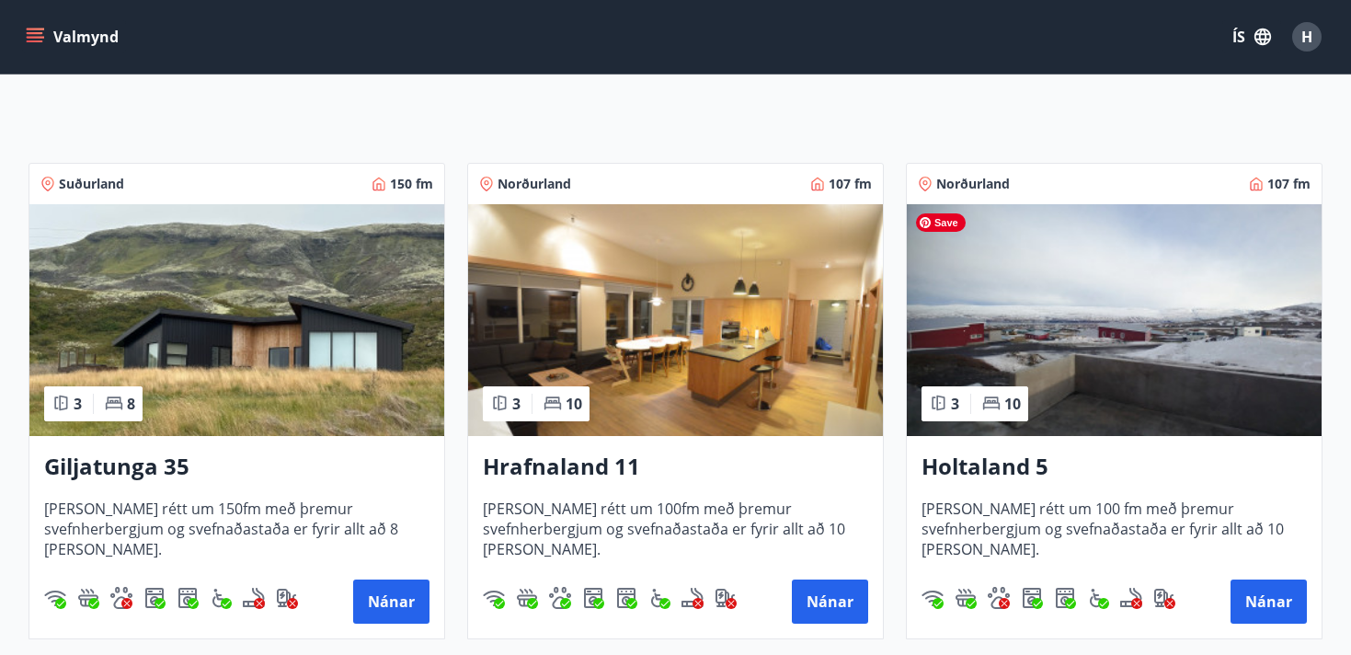
click at [1157, 388] on img at bounding box center [1114, 320] width 415 height 232
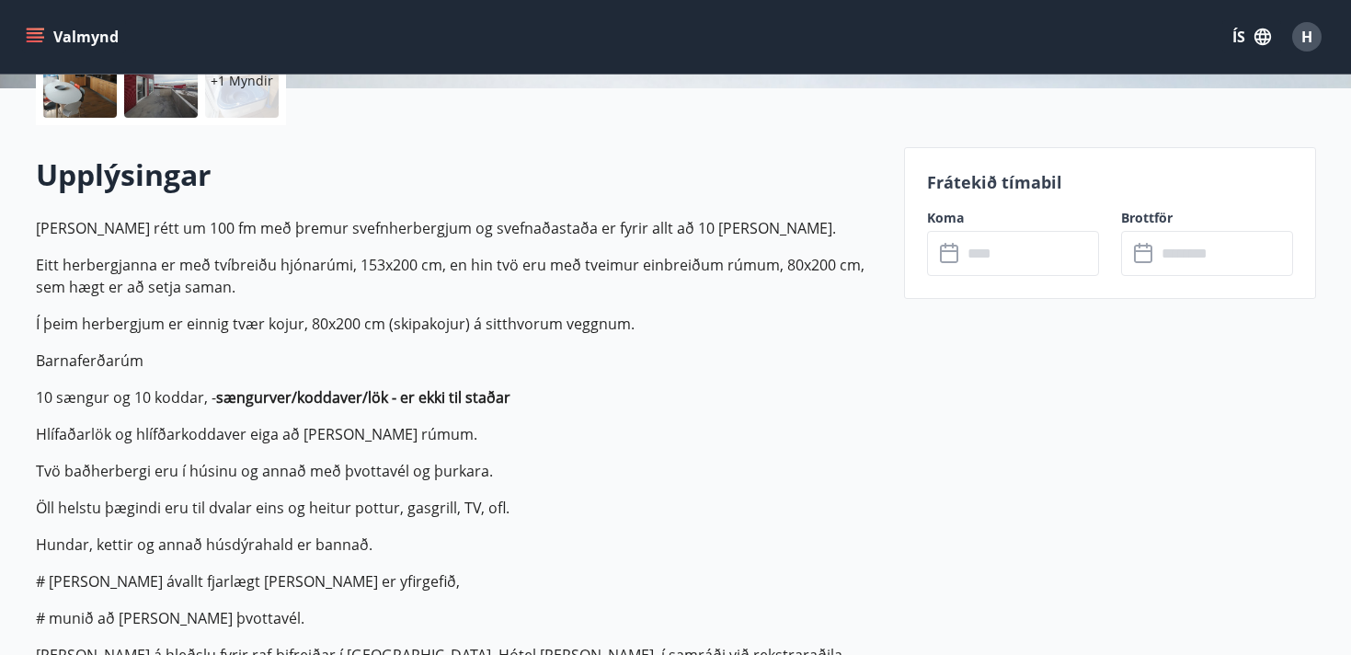
scroll to position [465, 0]
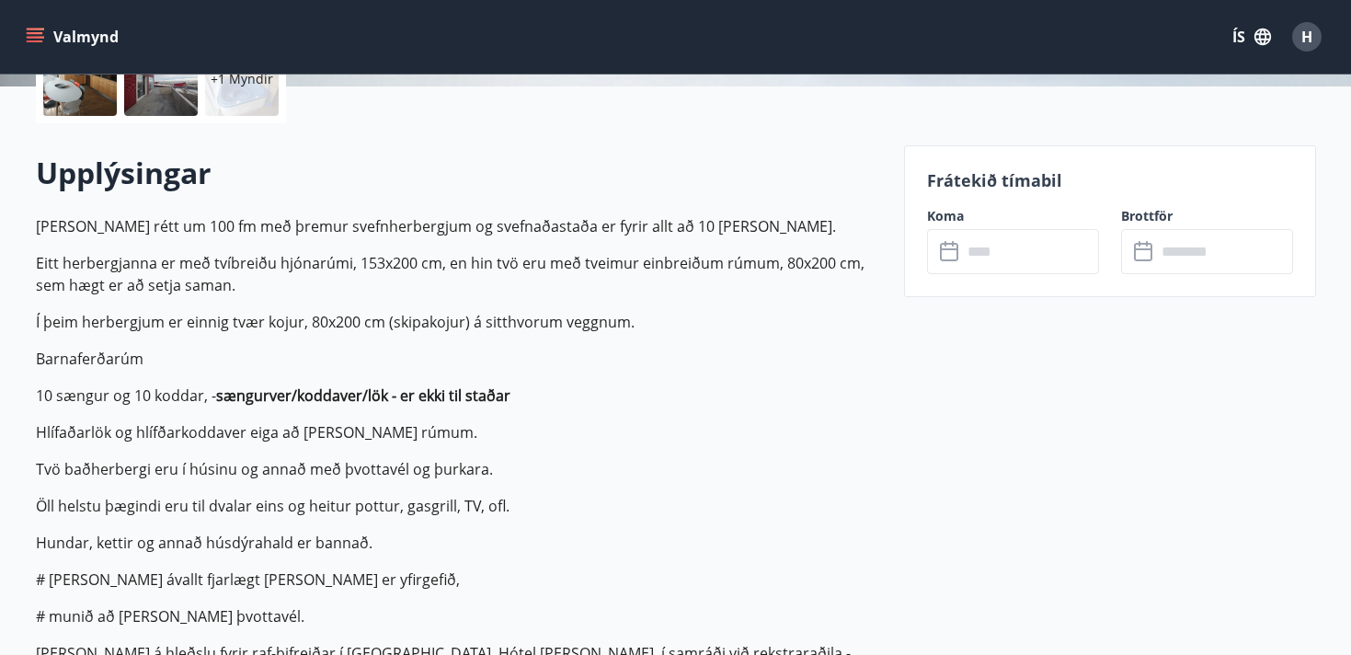
click at [1004, 247] on input "text" at bounding box center [1030, 251] width 137 height 45
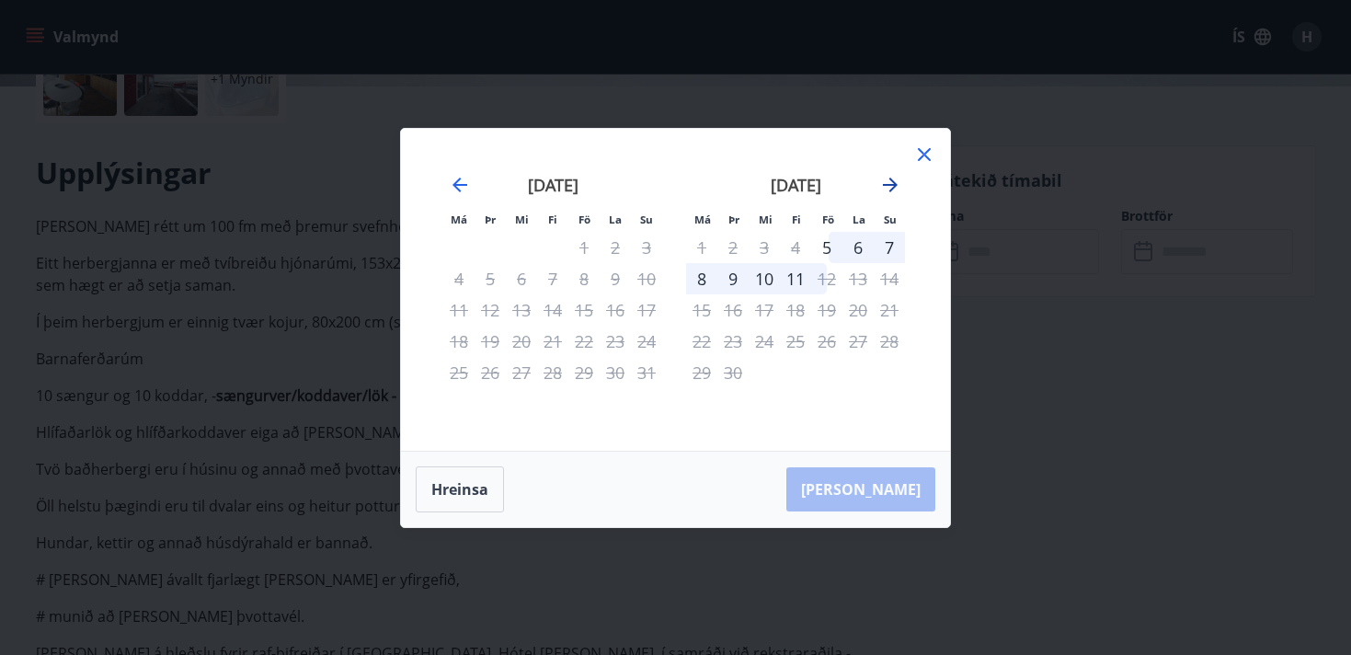
click at [892, 183] on icon "Move forward to switch to the next month." at bounding box center [890, 185] width 22 height 22
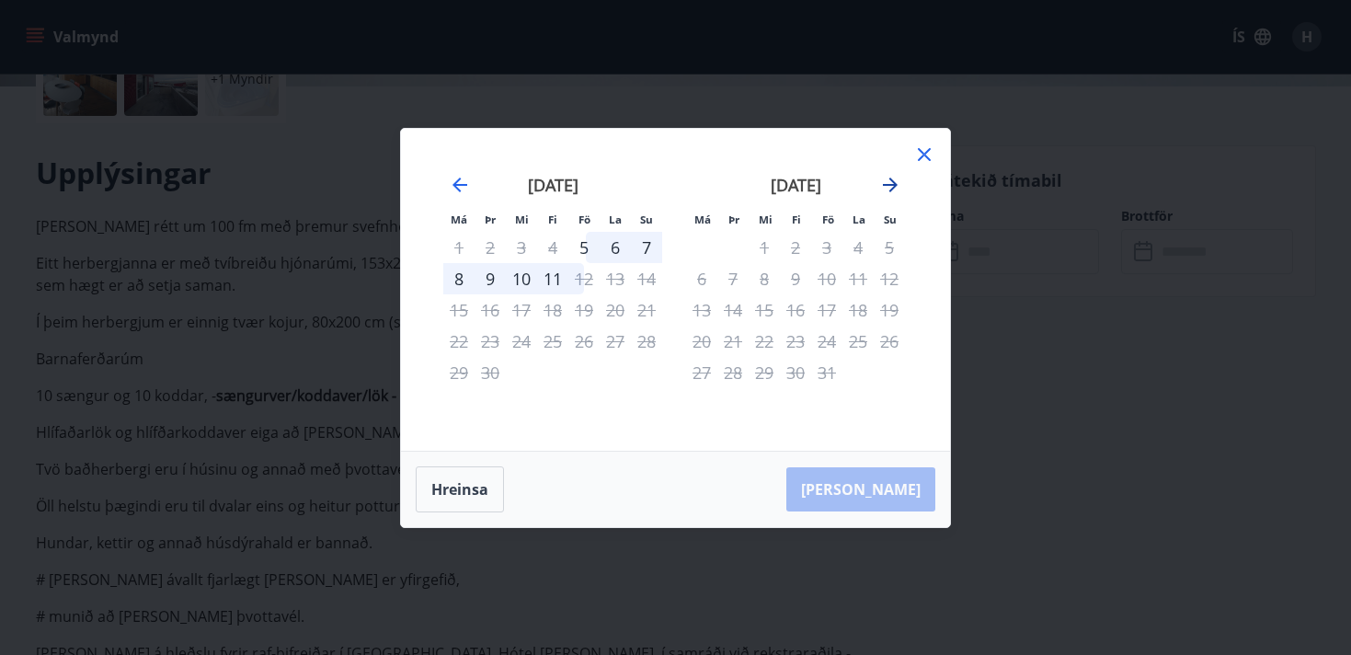
click at [892, 183] on icon "Move forward to switch to the next month." at bounding box center [890, 185] width 22 height 22
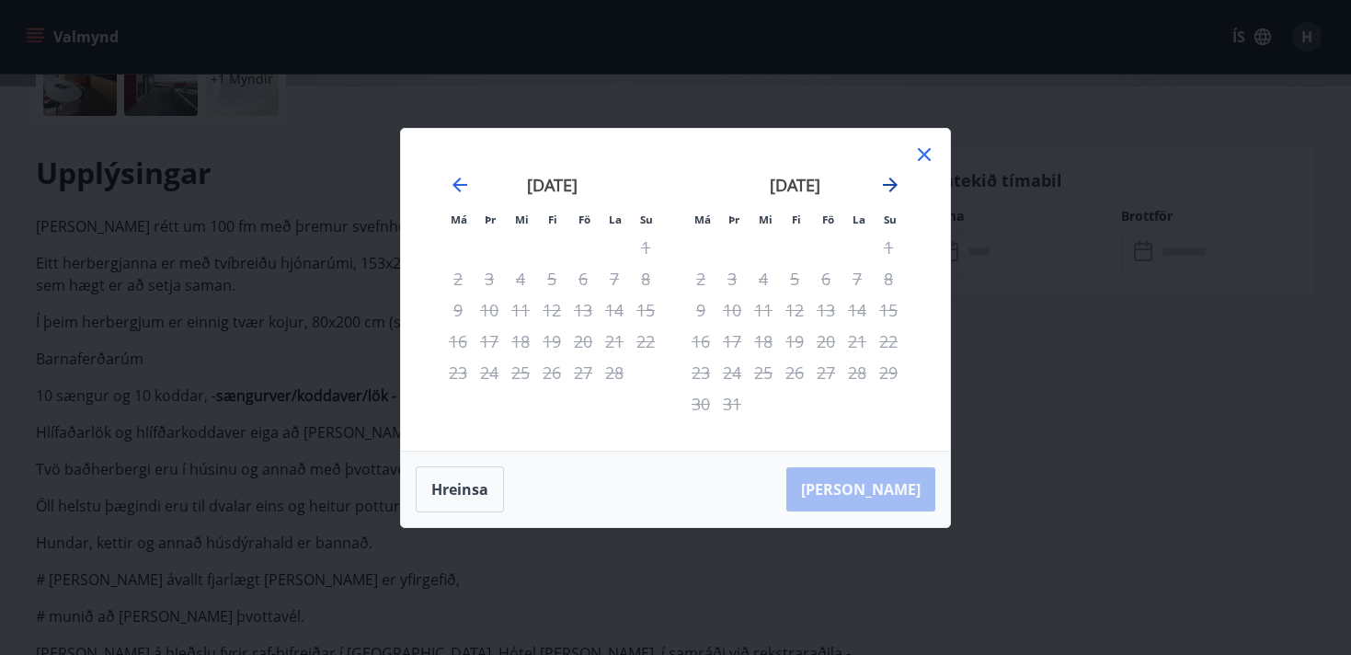
click at [892, 183] on icon "Move forward to switch to the next month." at bounding box center [890, 185] width 22 height 22
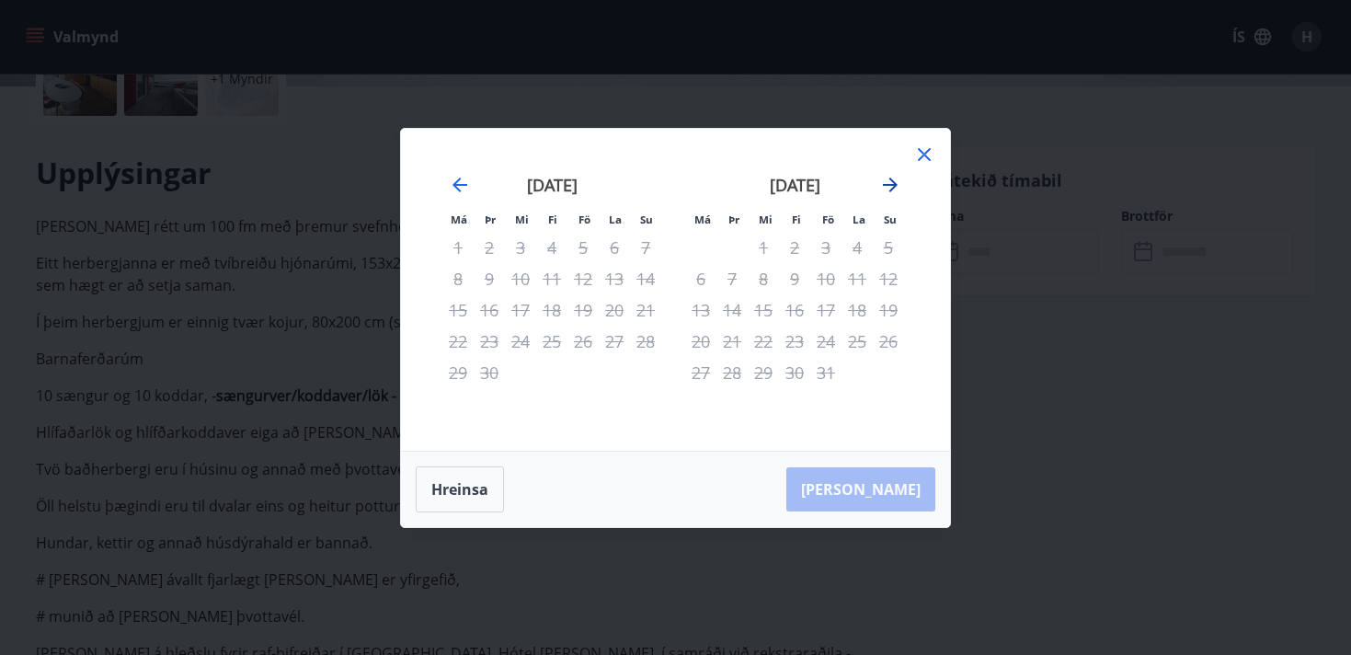
click at [892, 183] on icon "Move forward to switch to the next month." at bounding box center [890, 185] width 22 height 22
click at [921, 159] on icon at bounding box center [924, 154] width 22 height 22
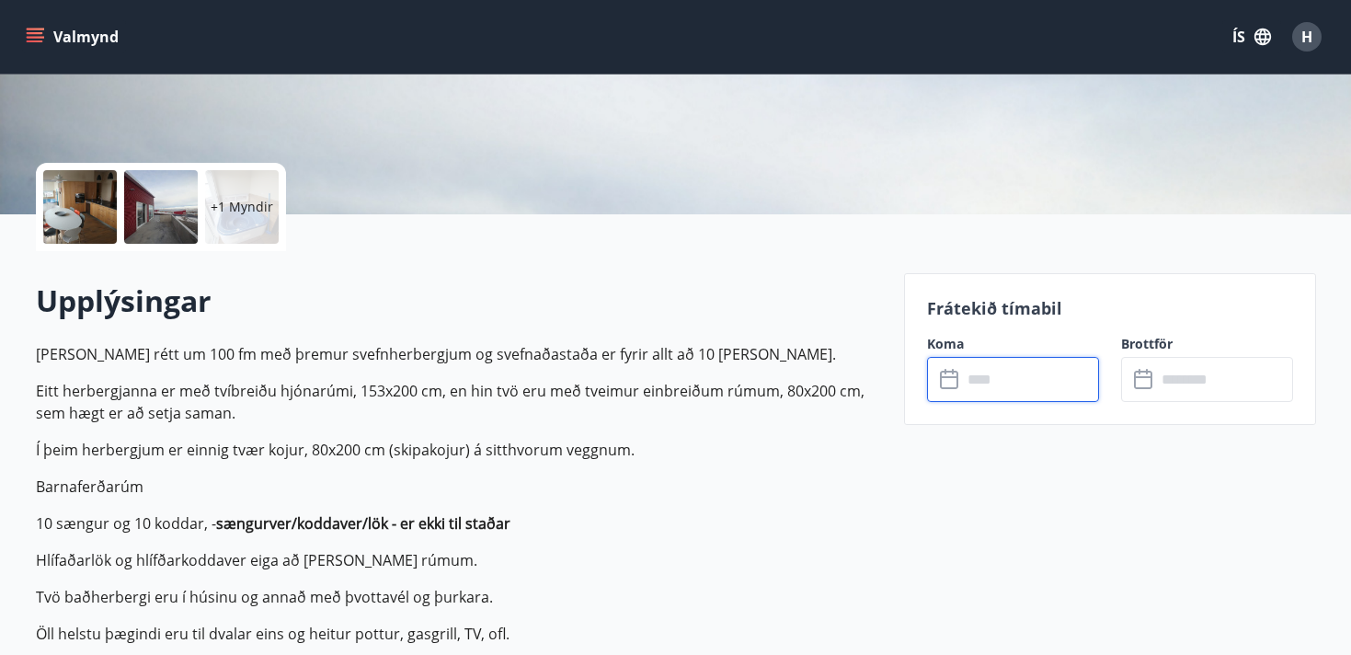
scroll to position [308, 0]
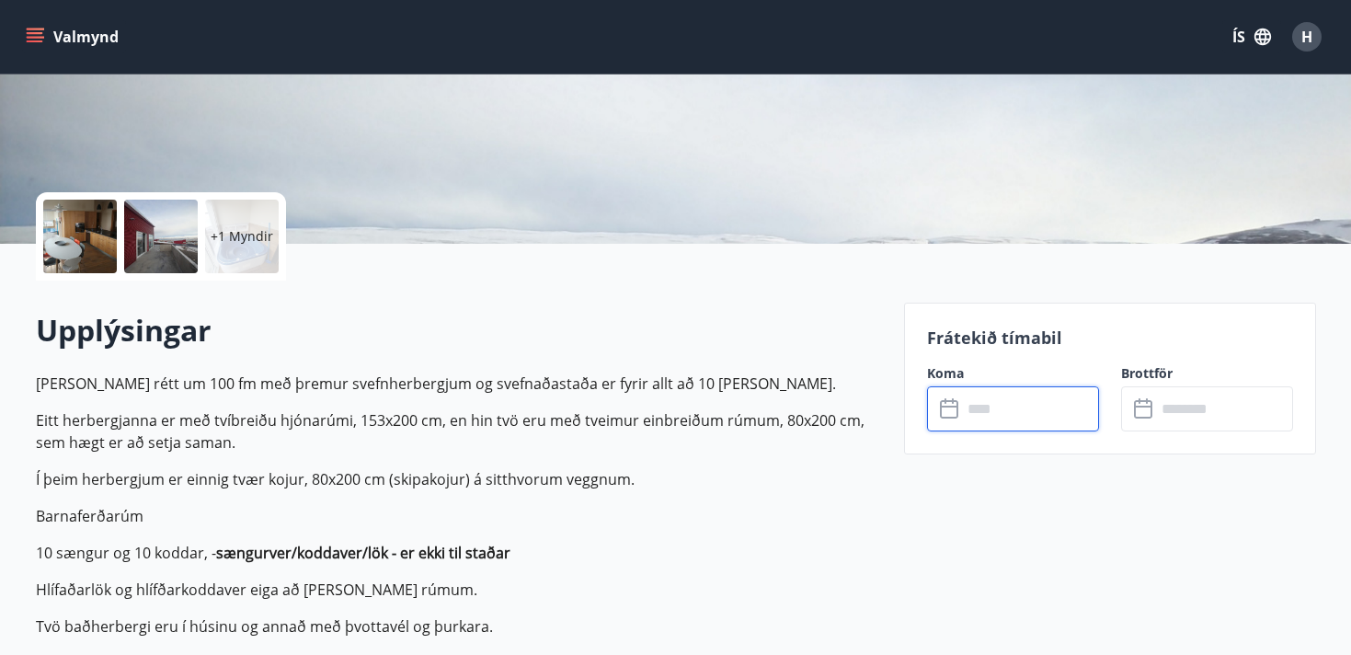
click at [86, 251] on div at bounding box center [80, 237] width 74 height 74
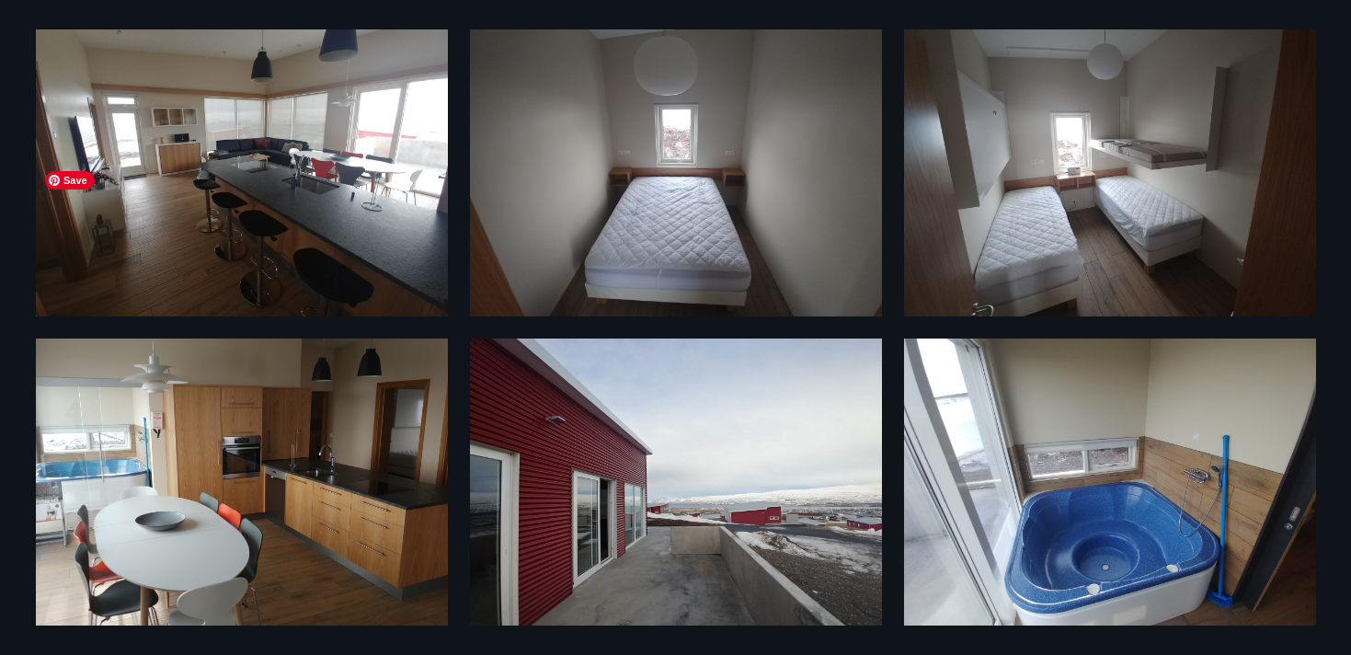
scroll to position [0, 0]
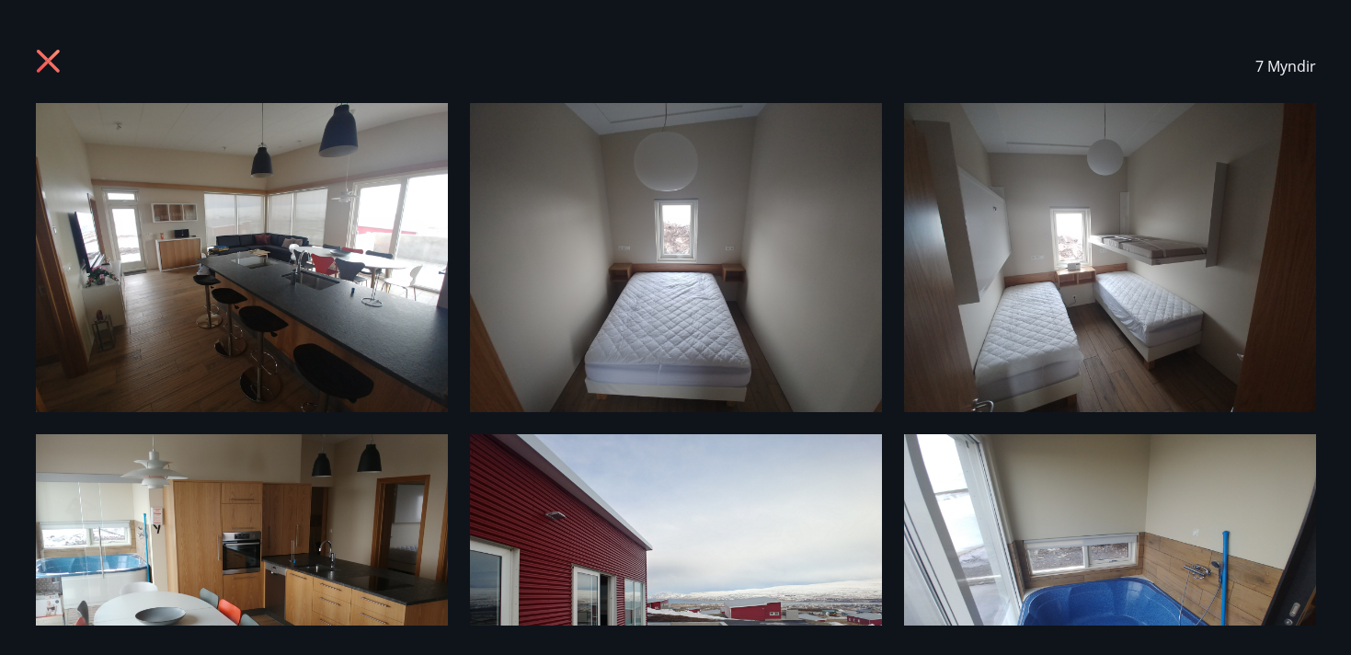
click at [49, 67] on icon at bounding box center [50, 63] width 29 height 29
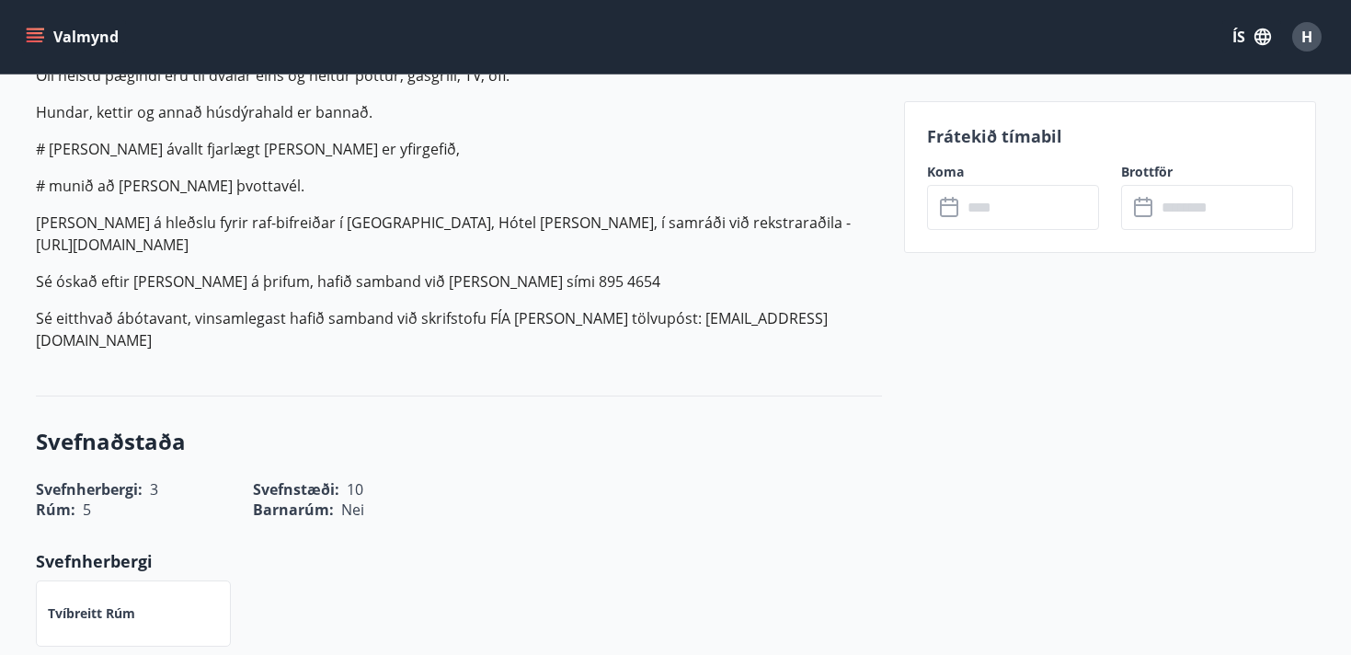
scroll to position [911, 0]
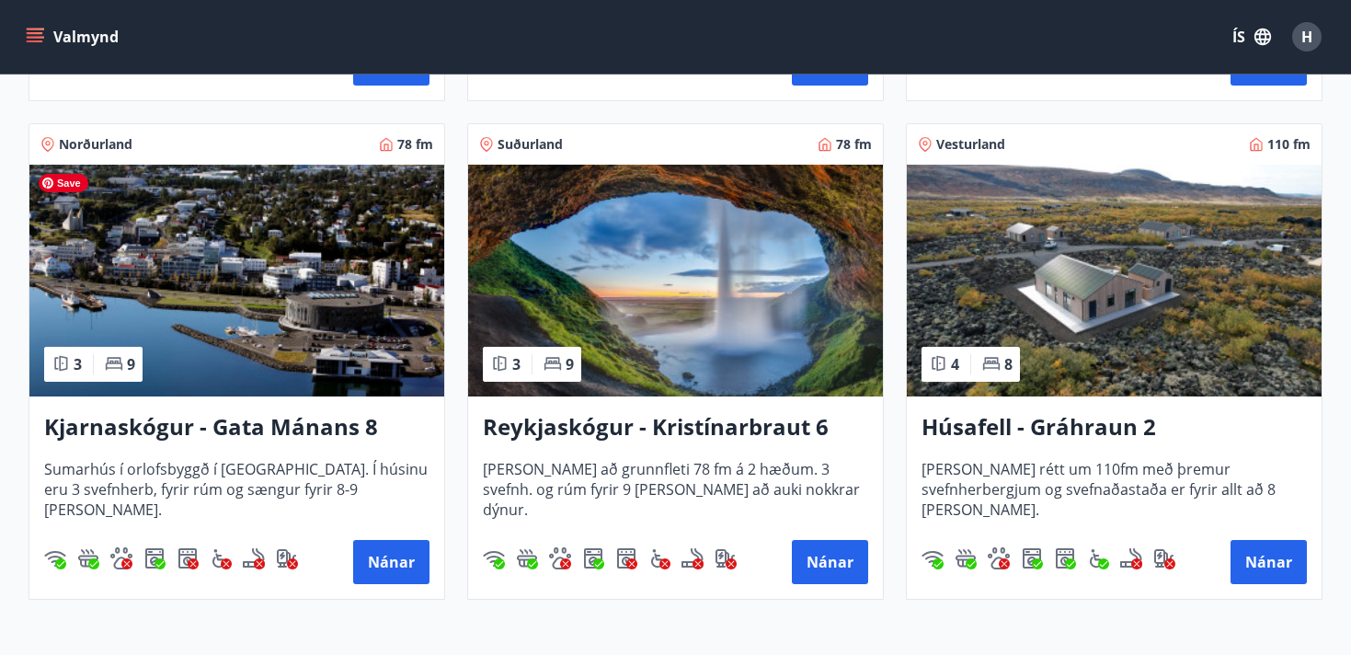
click at [291, 297] on img at bounding box center [236, 281] width 415 height 232
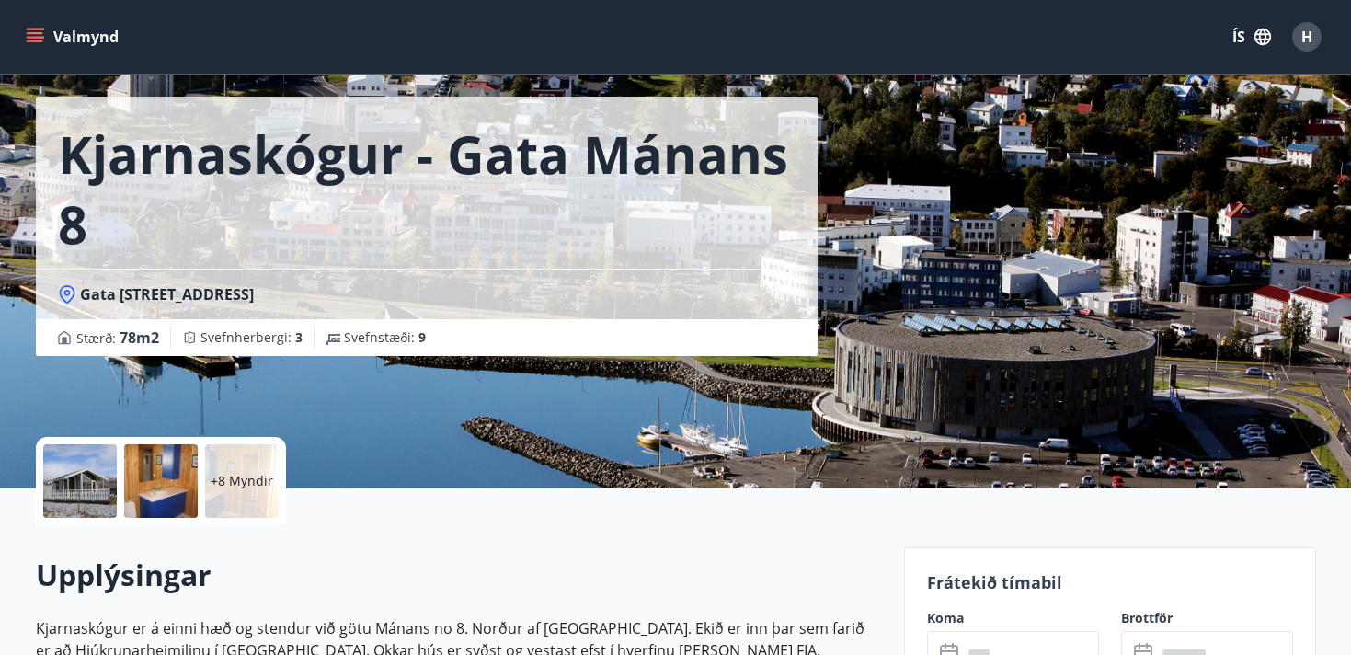
scroll to position [74, 0]
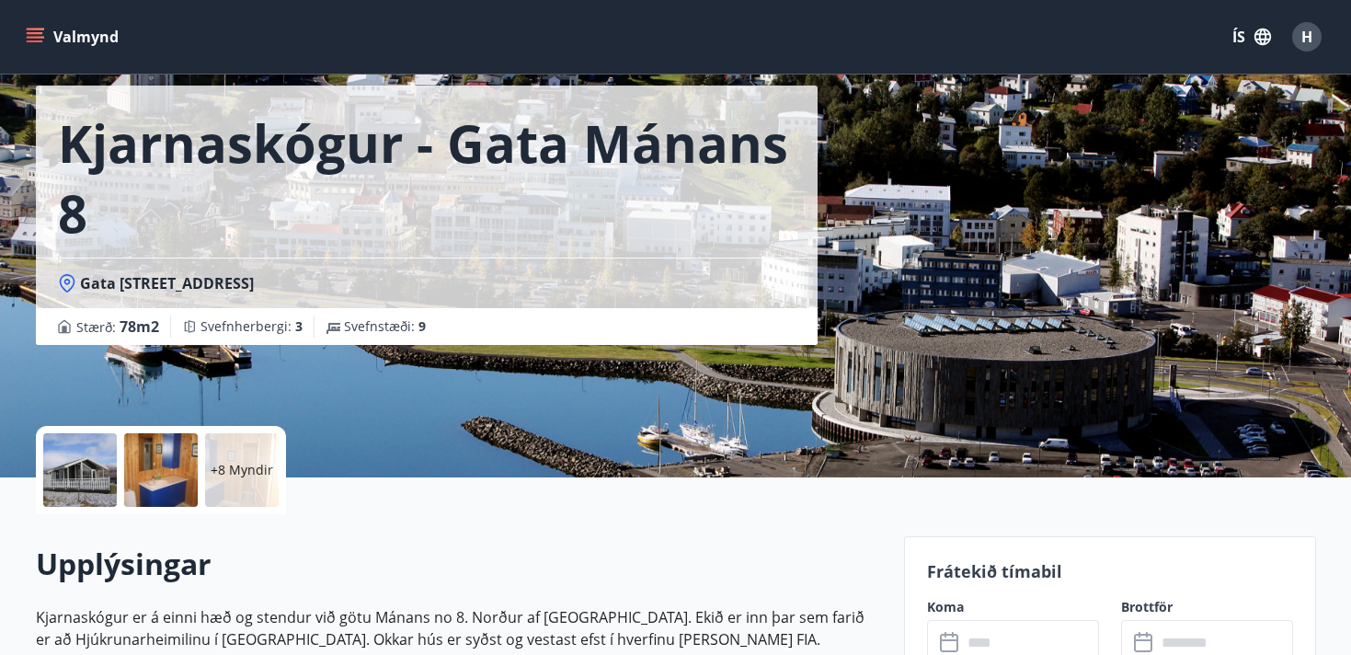
click at [94, 465] on div at bounding box center [80, 470] width 74 height 74
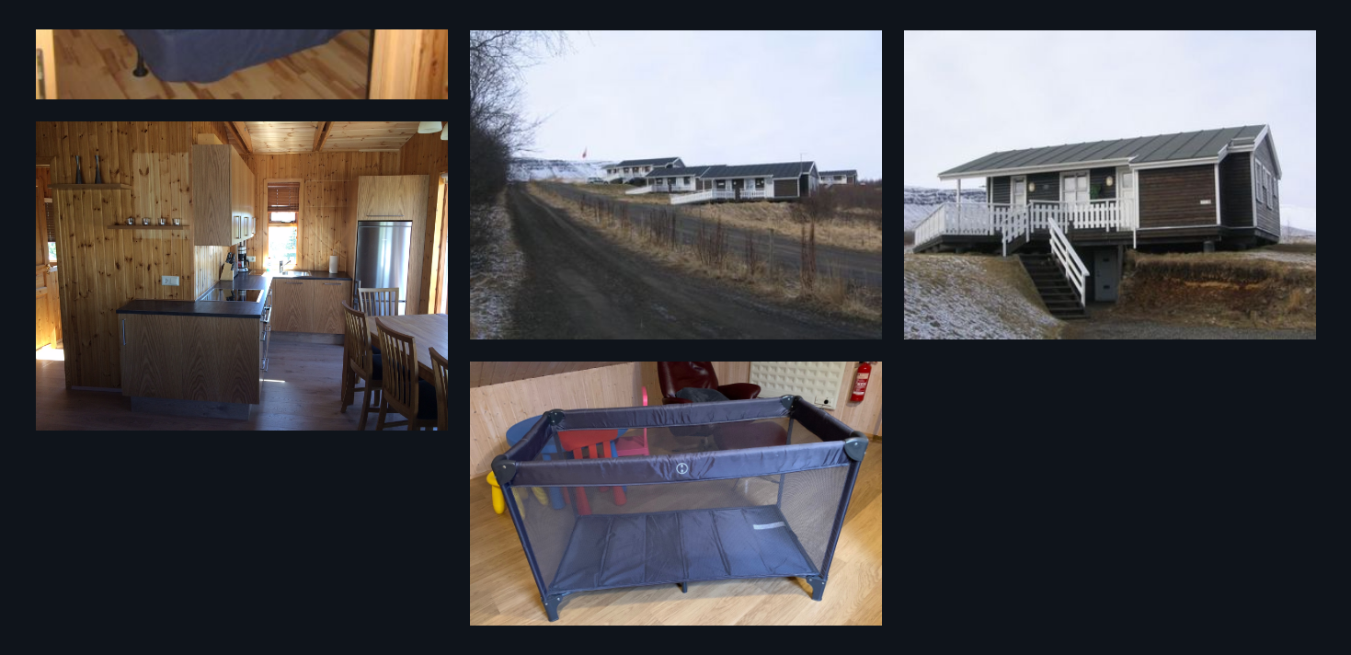
scroll to position [1596, 0]
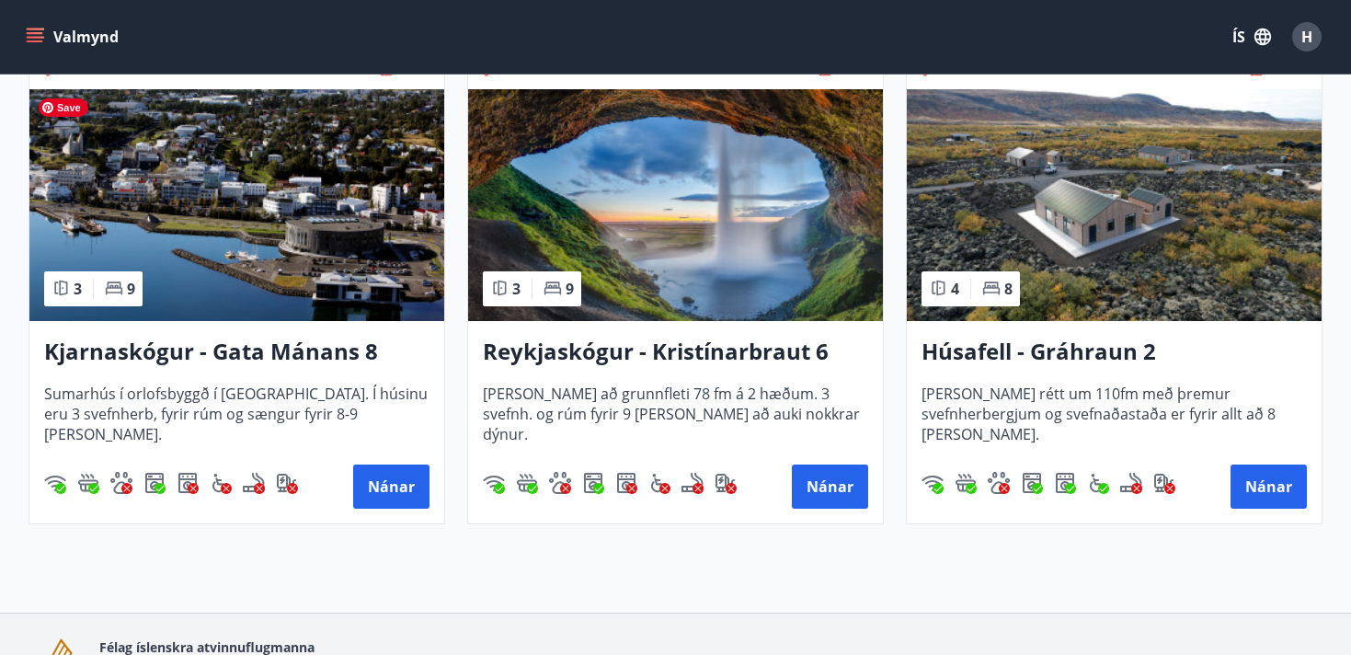
click at [324, 232] on img at bounding box center [236, 205] width 415 height 232
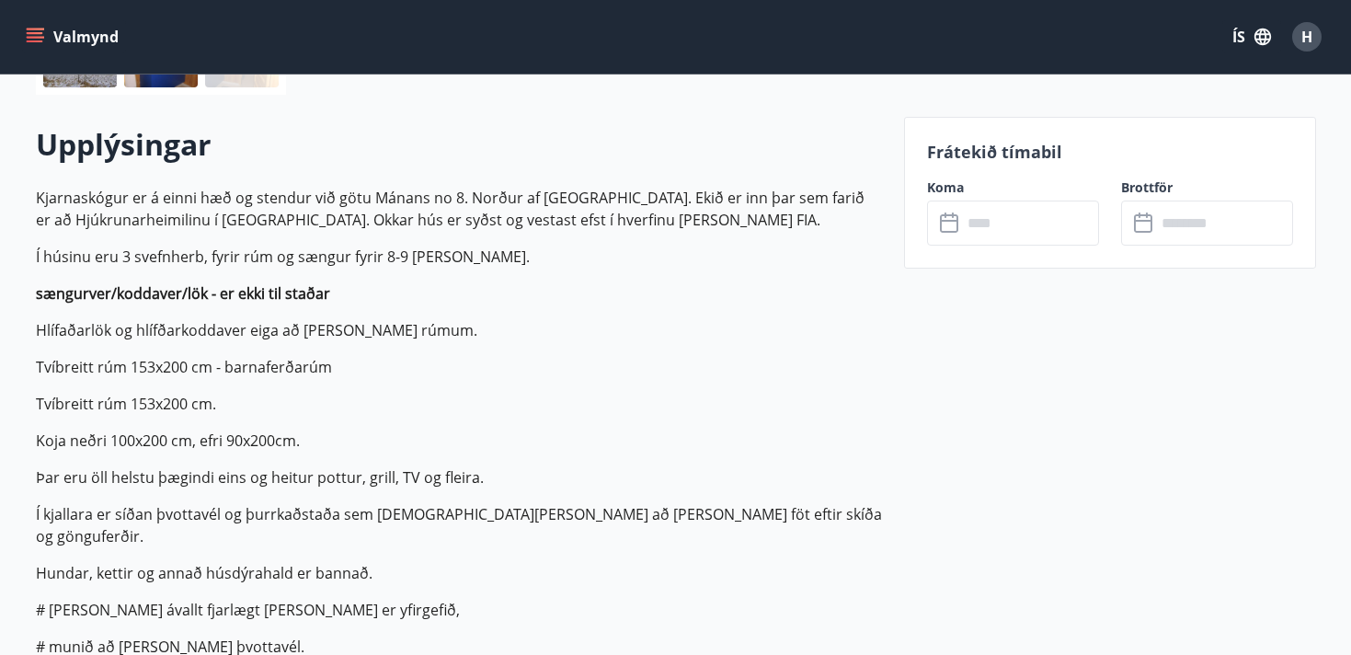
scroll to position [509, 0]
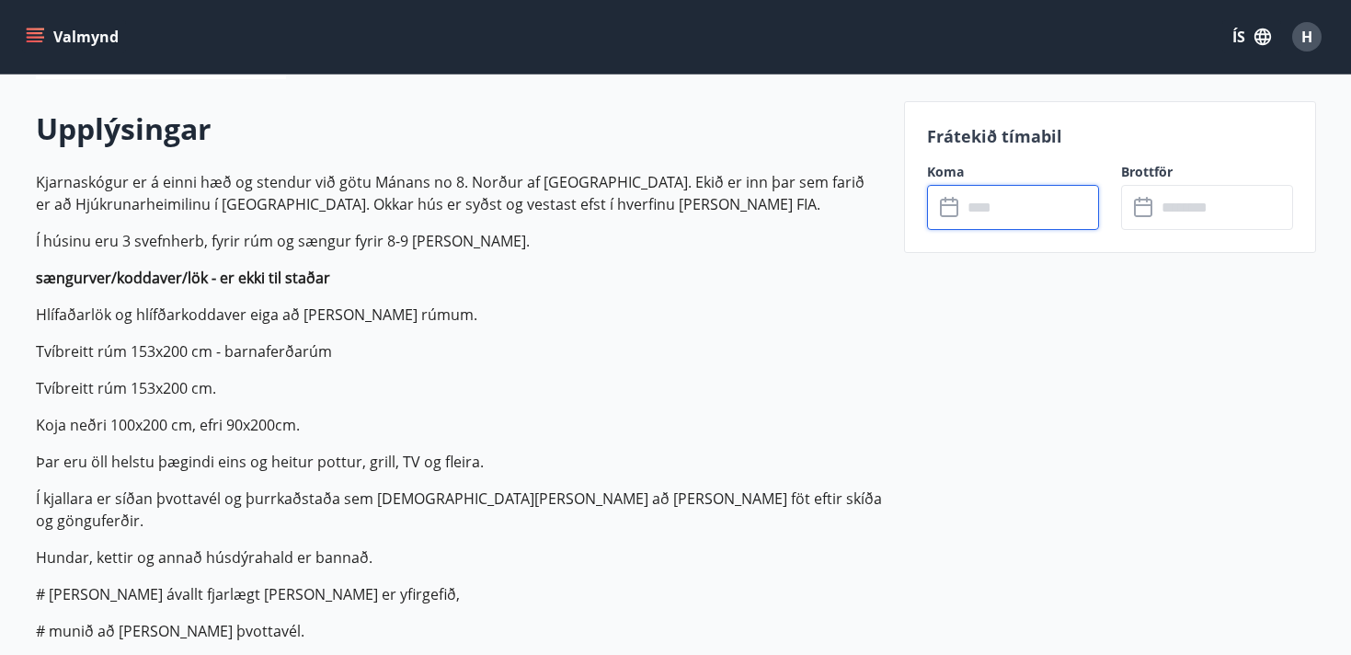
click at [1017, 207] on input "text" at bounding box center [1030, 207] width 137 height 45
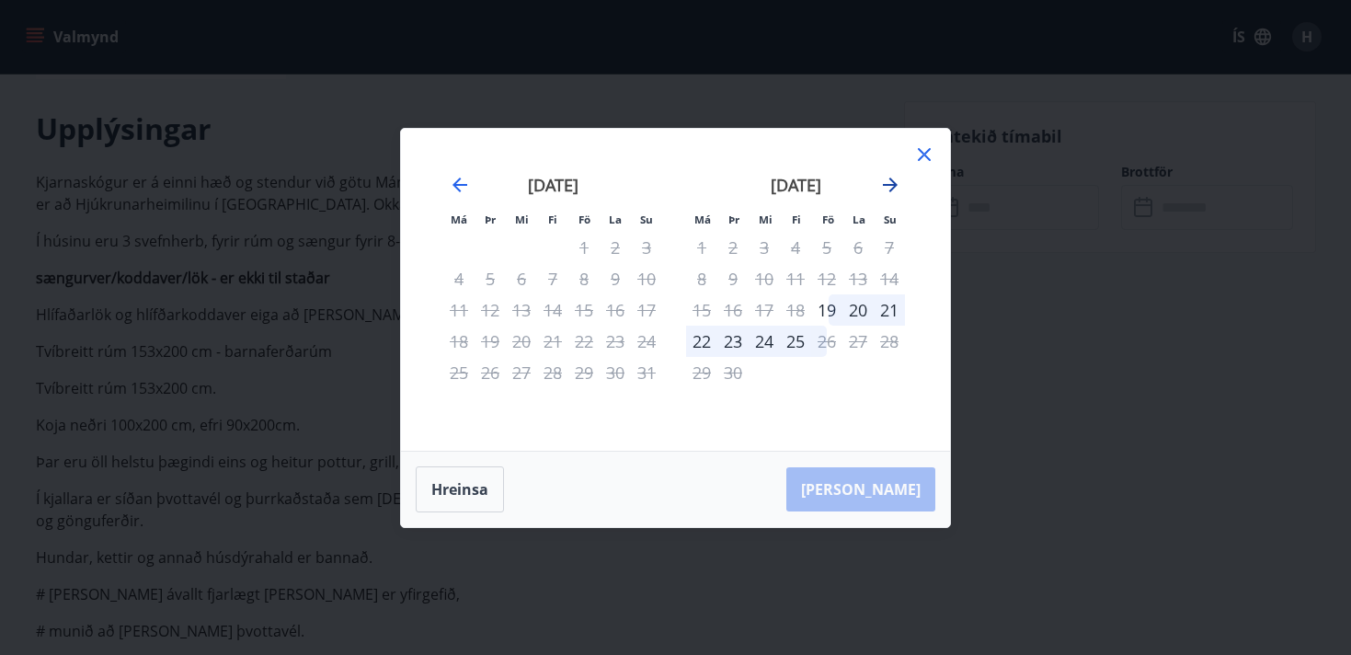
click at [886, 181] on icon "Move forward to switch to the next month." at bounding box center [890, 185] width 22 height 22
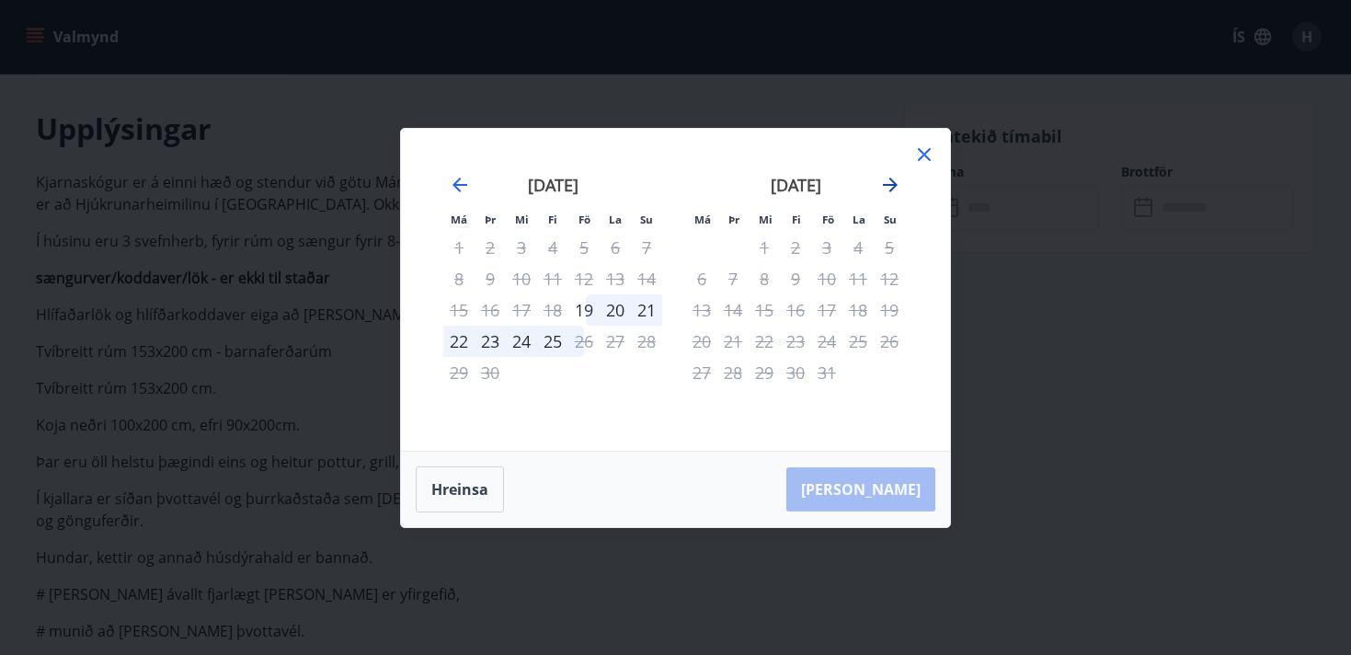
click at [886, 181] on icon "Move forward to switch to the next month." at bounding box center [890, 185] width 22 height 22
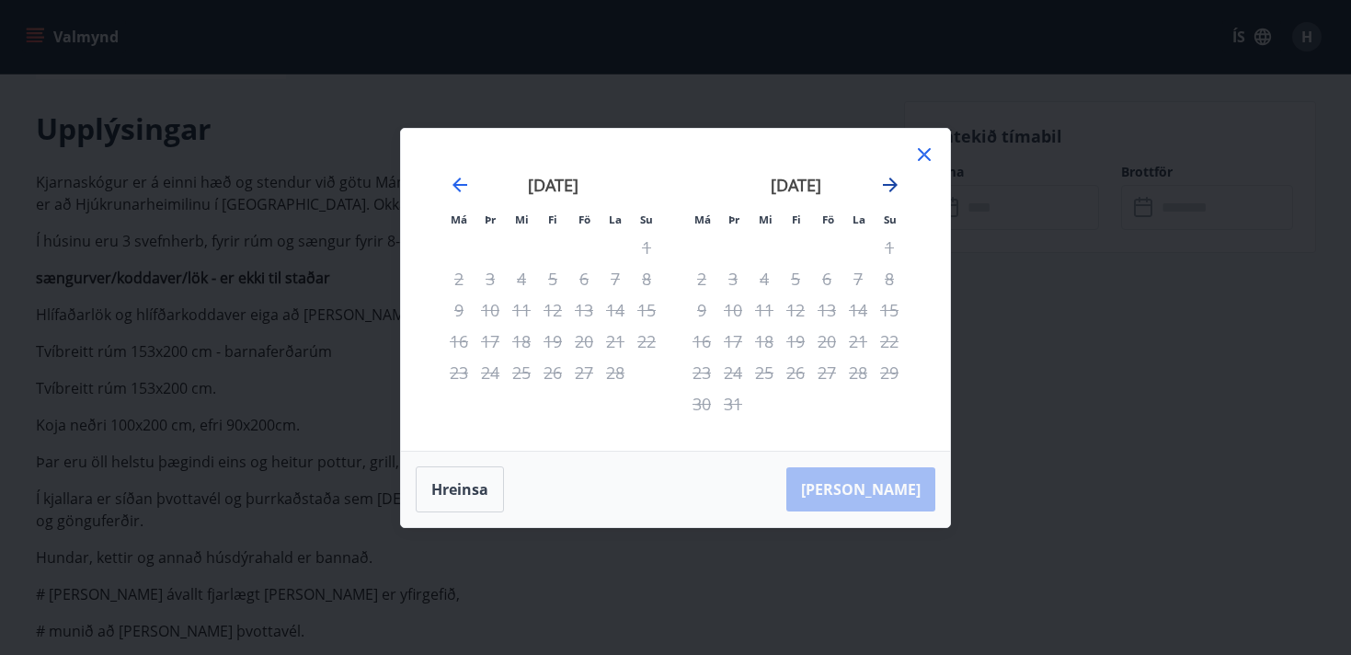
click at [886, 181] on icon "Move forward to switch to the next month." at bounding box center [890, 185] width 22 height 22
click at [931, 153] on icon at bounding box center [924, 154] width 22 height 22
